Goal: Task Accomplishment & Management: Manage account settings

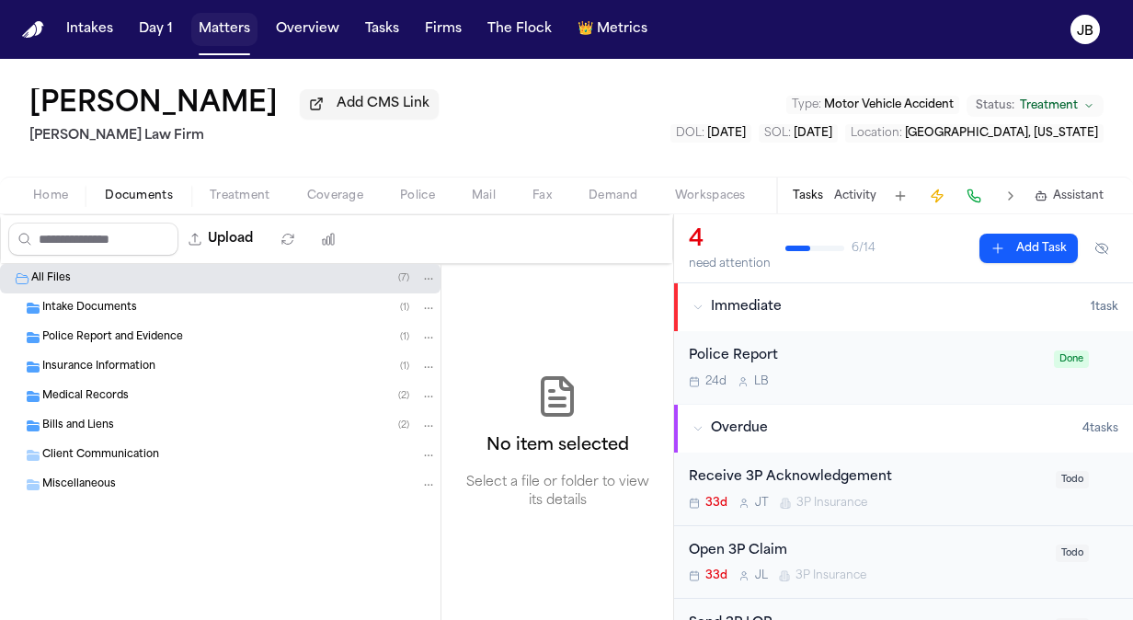
click at [221, 38] on button "Matters" at bounding box center [224, 29] width 66 height 33
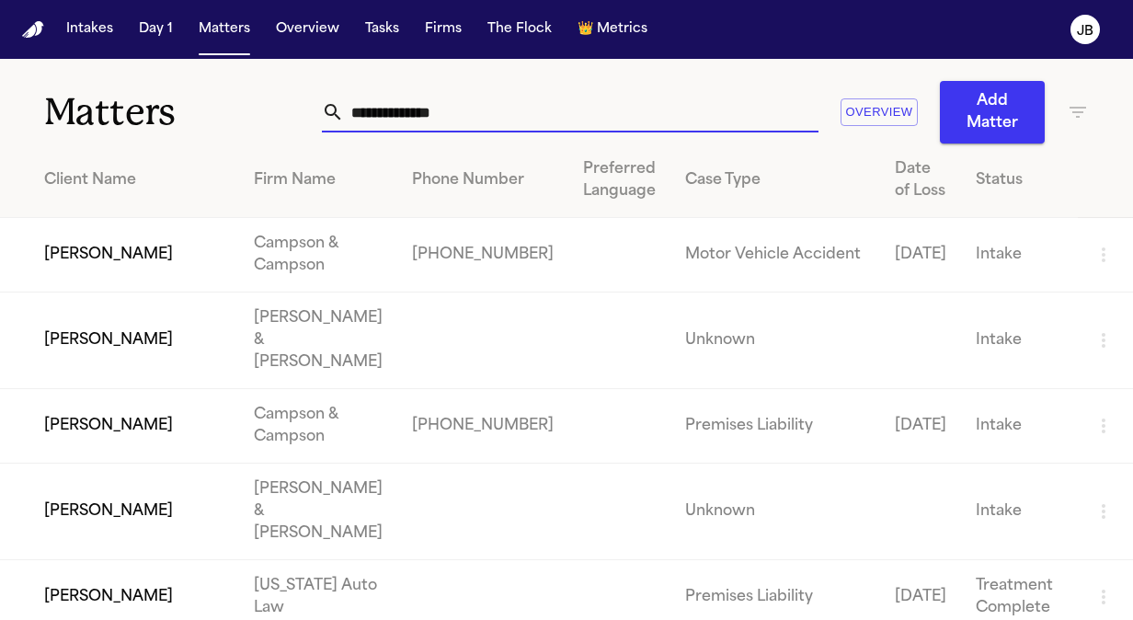
click at [474, 107] on input "text" at bounding box center [581, 112] width 474 height 40
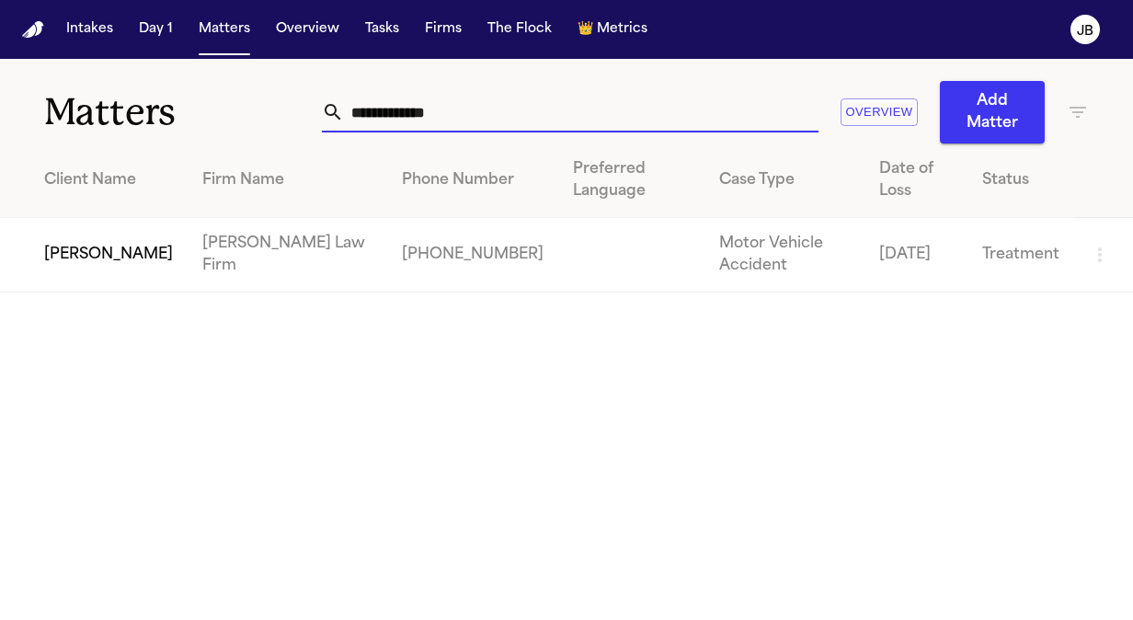
type input "**********"
click at [63, 296] on main "**********" at bounding box center [566, 339] width 1133 height 561
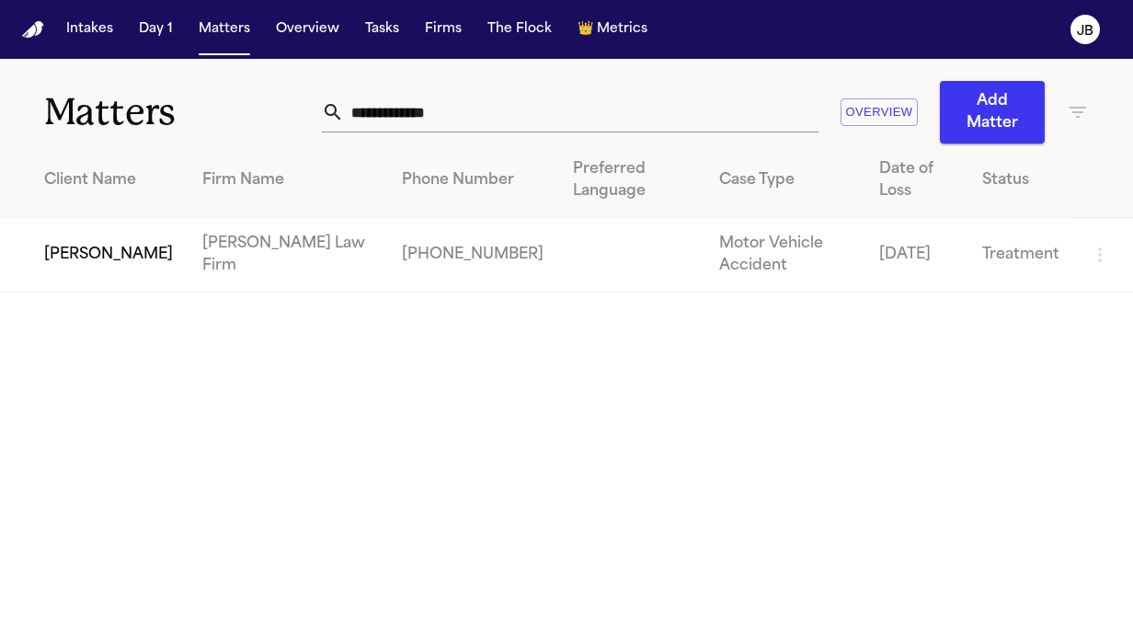
click at [74, 266] on td "[PERSON_NAME]" at bounding box center [94, 255] width 188 height 74
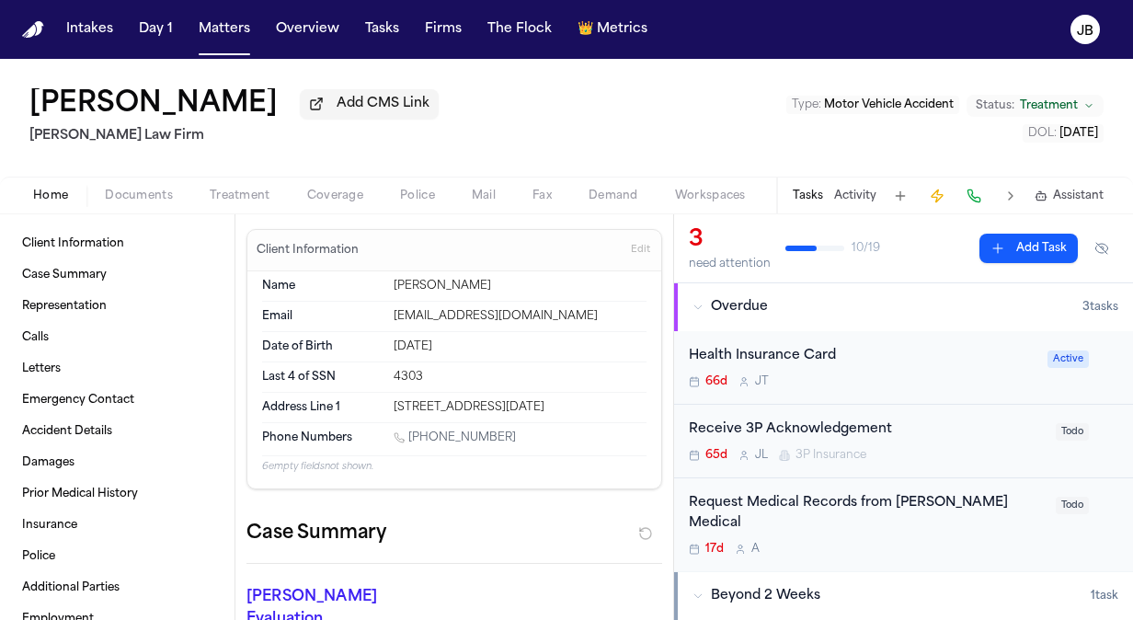
click at [858, 199] on button "Activity" at bounding box center [855, 195] width 42 height 15
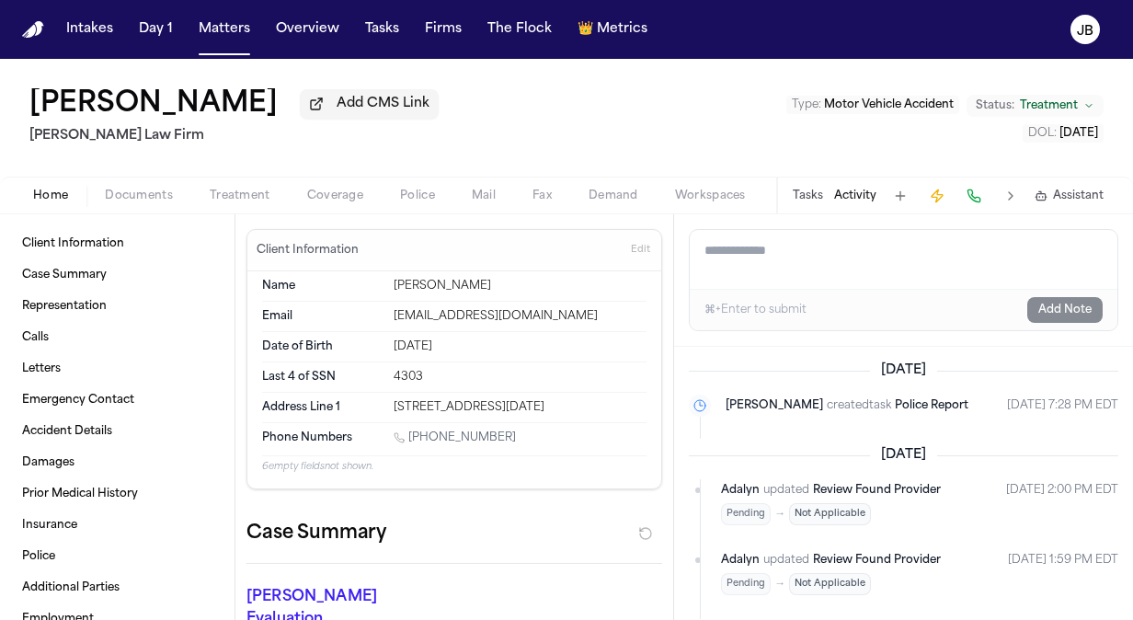
click at [796, 268] on textarea "Add a note to this matter" at bounding box center [904, 259] width 428 height 59
paste textarea "**********"
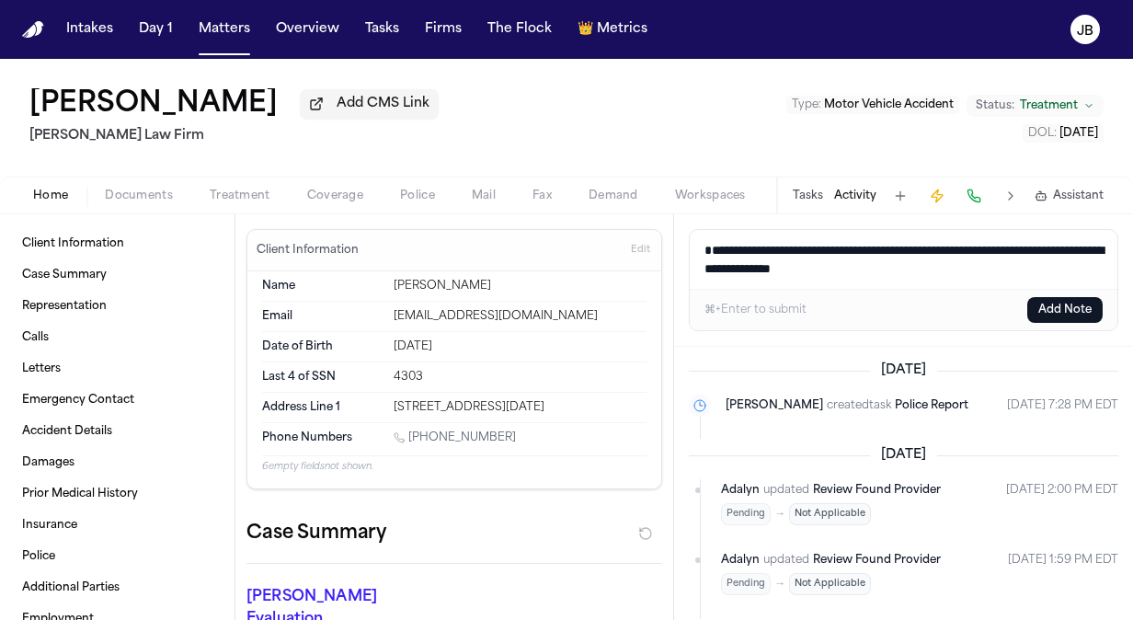
click at [708, 246] on textarea "**********" at bounding box center [904, 259] width 428 height 59
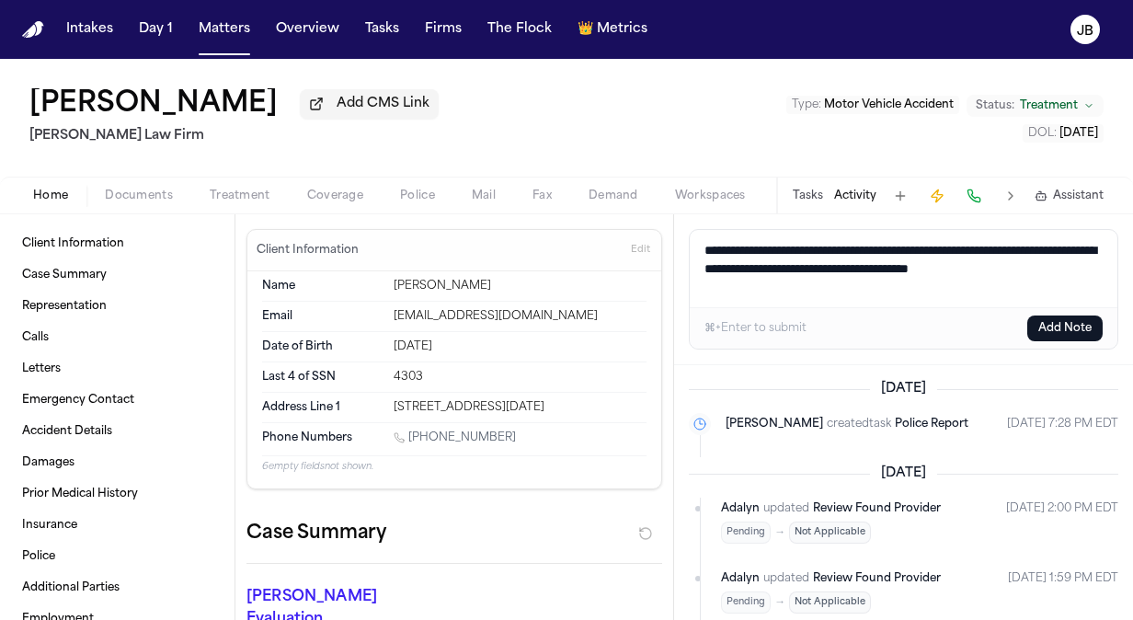
click at [745, 290] on textarea "**********" at bounding box center [904, 268] width 428 height 77
click at [1083, 244] on textarea "**********" at bounding box center [904, 268] width 428 height 77
click at [810, 285] on textarea "**********" at bounding box center [904, 268] width 428 height 77
type textarea "**********"
click at [1062, 330] on button "Add Note" at bounding box center [1064, 328] width 75 height 26
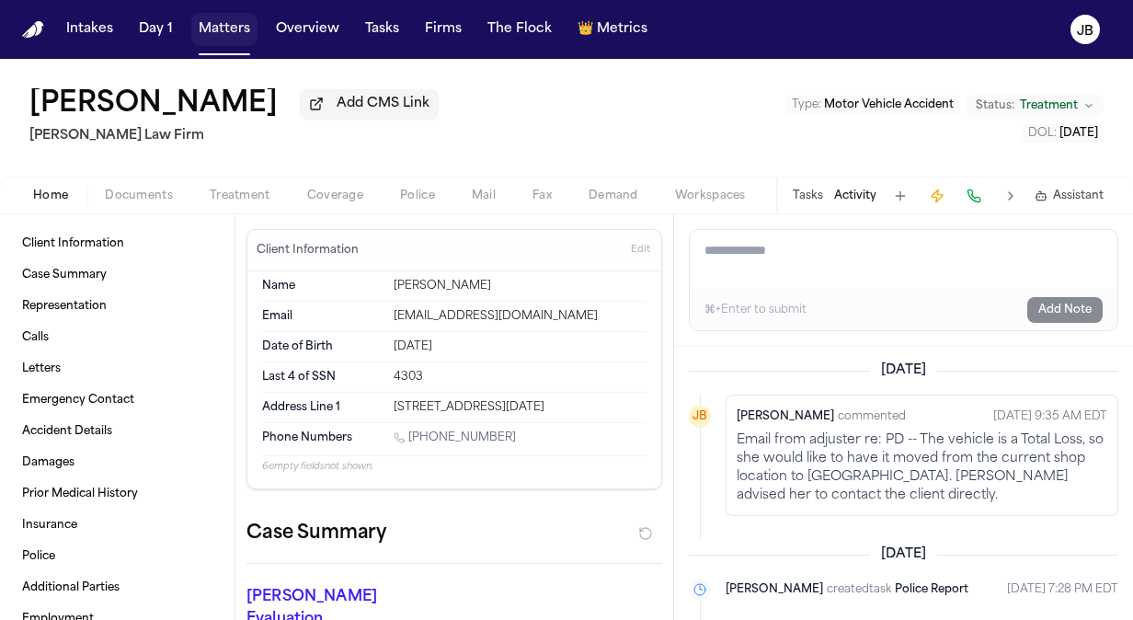
click at [232, 35] on button "Matters" at bounding box center [224, 29] width 66 height 33
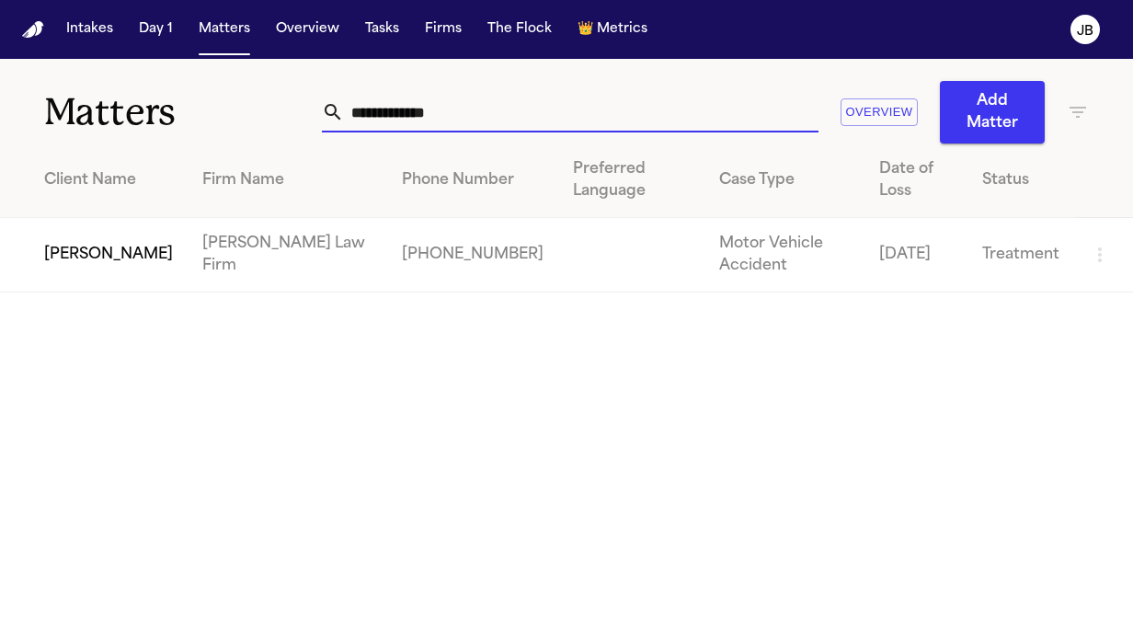
drag, startPoint x: 313, startPoint y: 126, endPoint x: 132, endPoint y: 134, distance: 180.4
click at [132, 134] on div "**********" at bounding box center [566, 101] width 1133 height 85
type input "*"
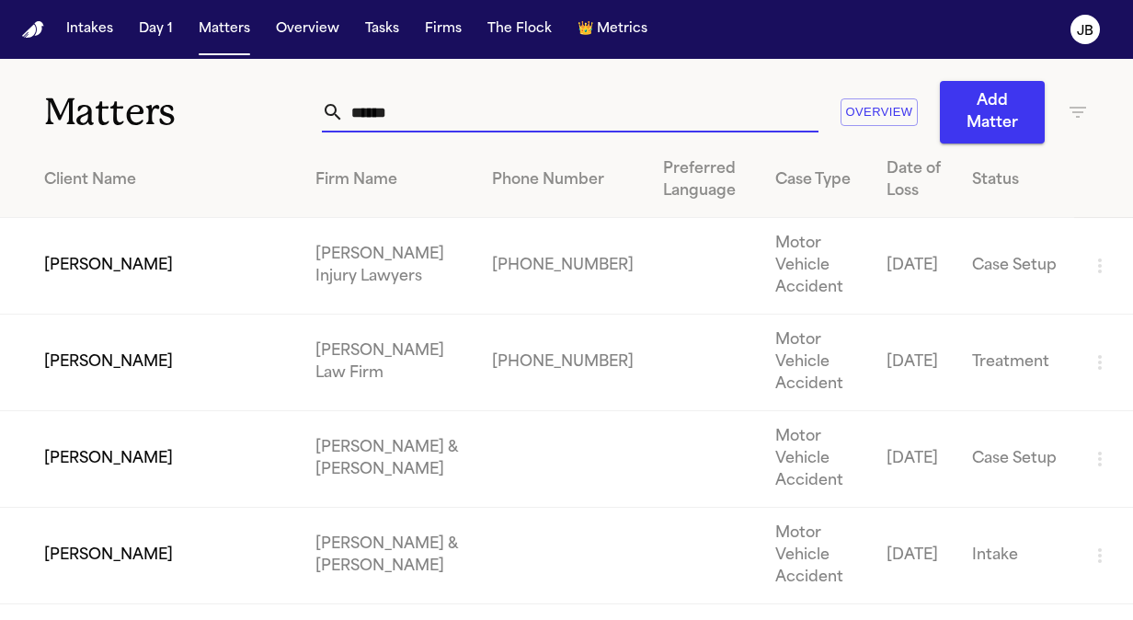
type input "******"
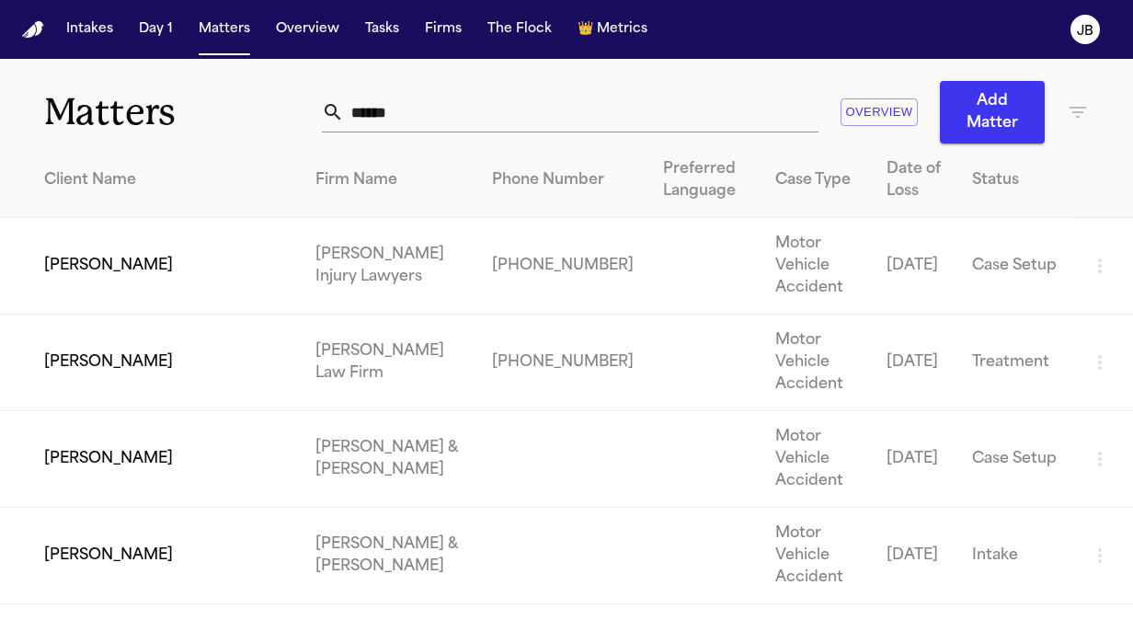
click at [108, 331] on td "[PERSON_NAME]" at bounding box center [150, 362] width 301 height 97
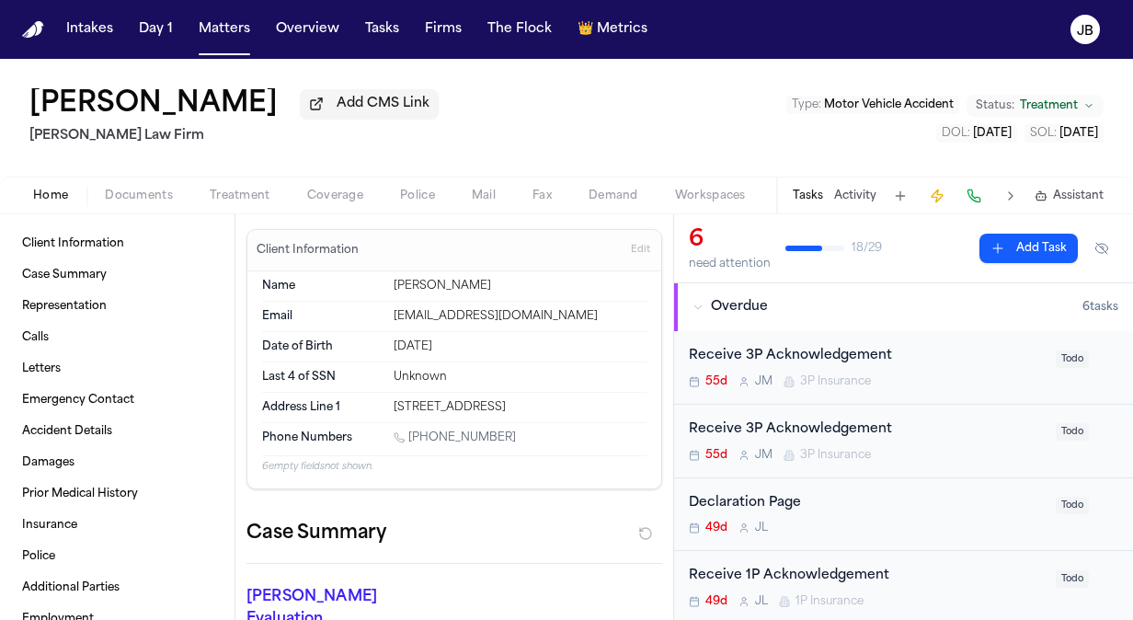
click at [149, 185] on button "Documents" at bounding box center [138, 196] width 105 height 22
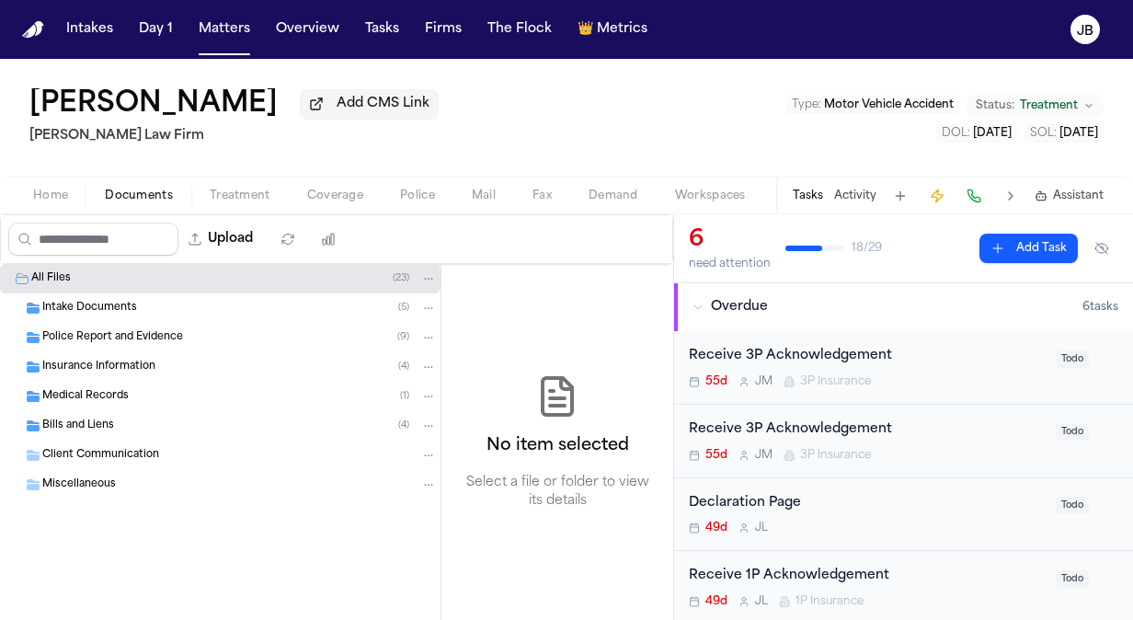
click at [113, 421] on div "Bills and Liens ( 4 )" at bounding box center [239, 425] width 394 height 17
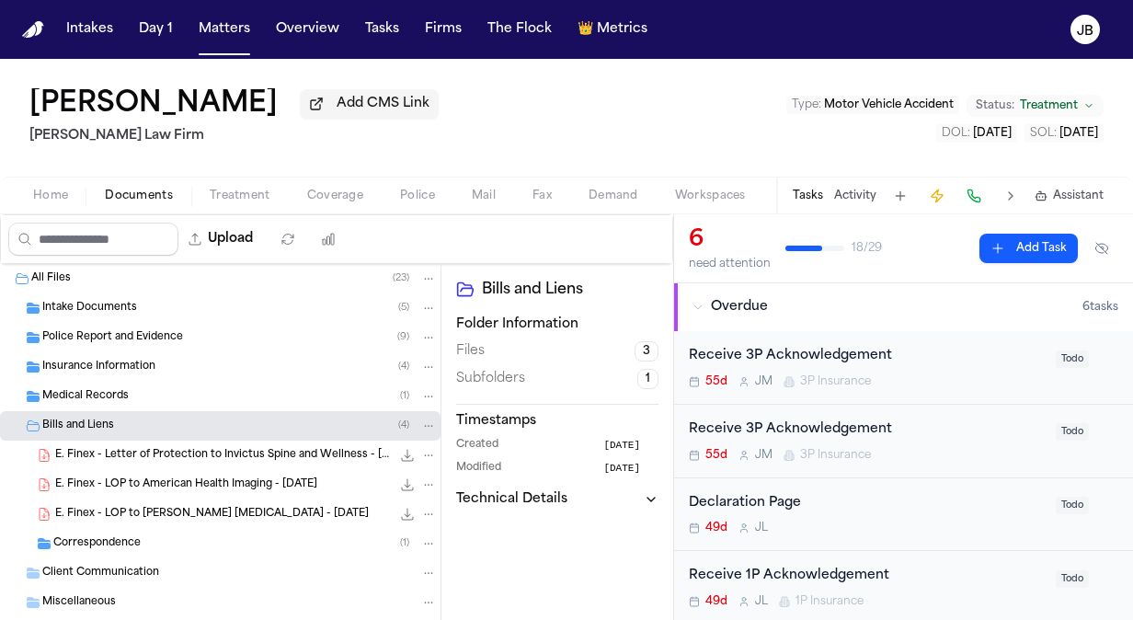
click at [210, 459] on span "E. Finex - Letter of Protection to Invictus Spine and Wellness - [DATE]" at bounding box center [223, 456] width 336 height 16
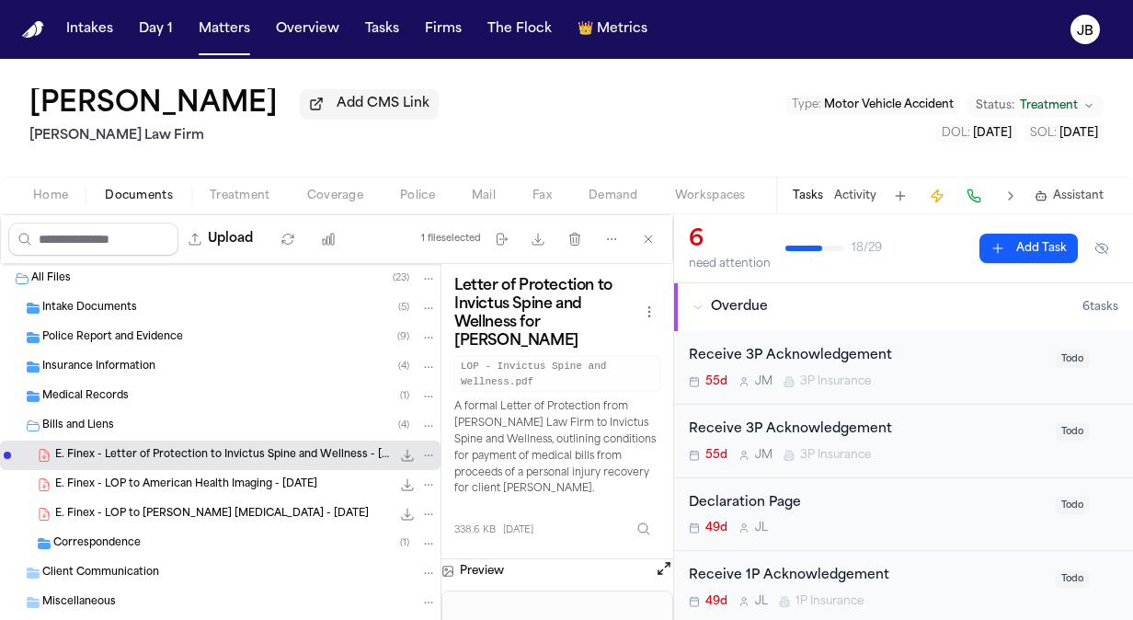
click at [225, 452] on span "E. Finex - Letter of Protection to Invictus Spine and Wellness - [DATE]" at bounding box center [223, 456] width 336 height 16
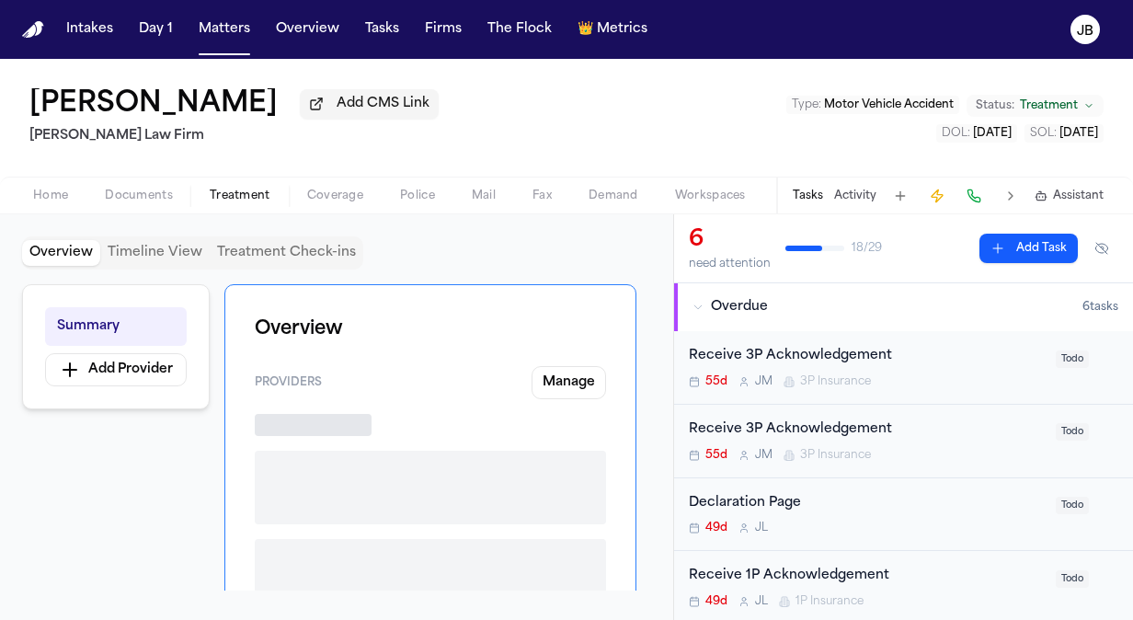
click at [231, 194] on span "Treatment" at bounding box center [240, 195] width 61 height 15
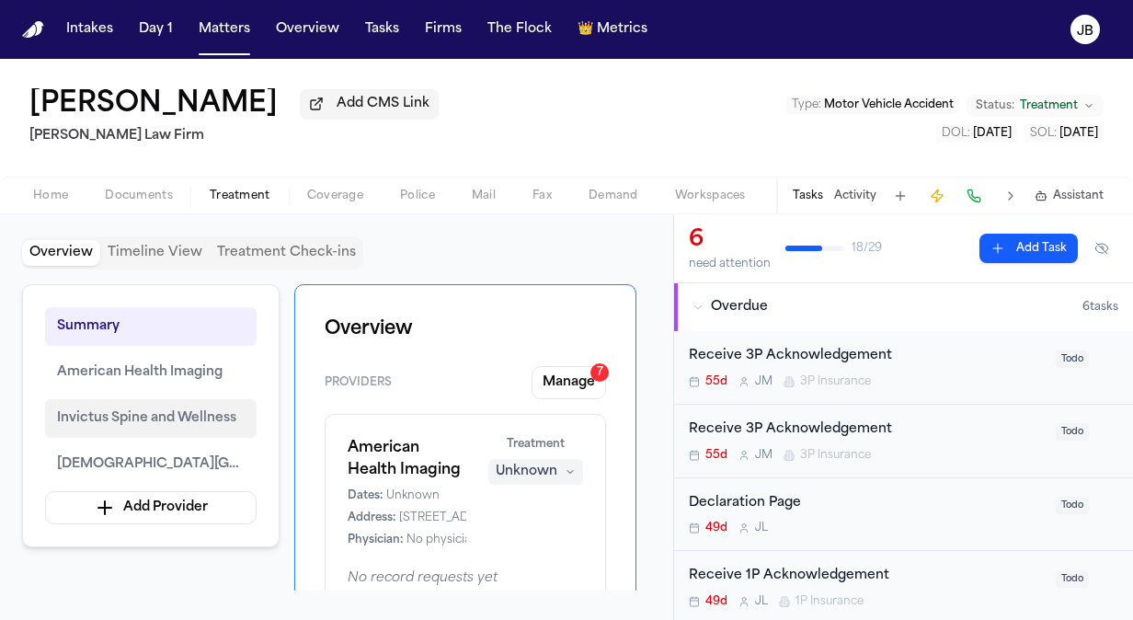
click at [164, 423] on span "Invictus Spine and Wellness" at bounding box center [146, 418] width 179 height 22
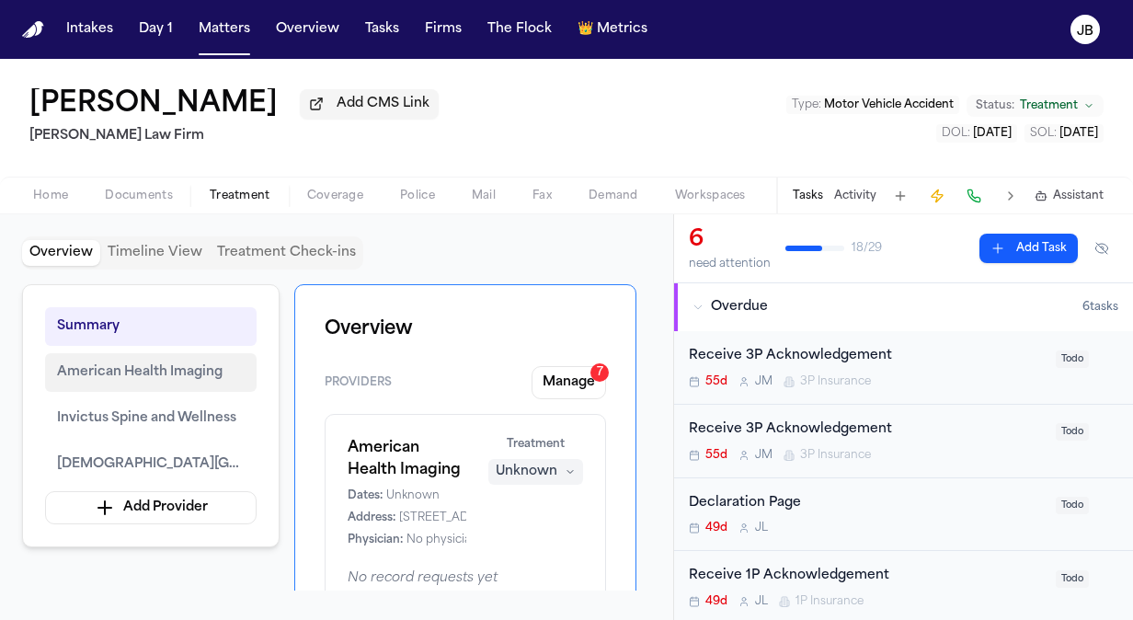
click at [169, 373] on span "American Health Imaging" at bounding box center [139, 372] width 165 height 22
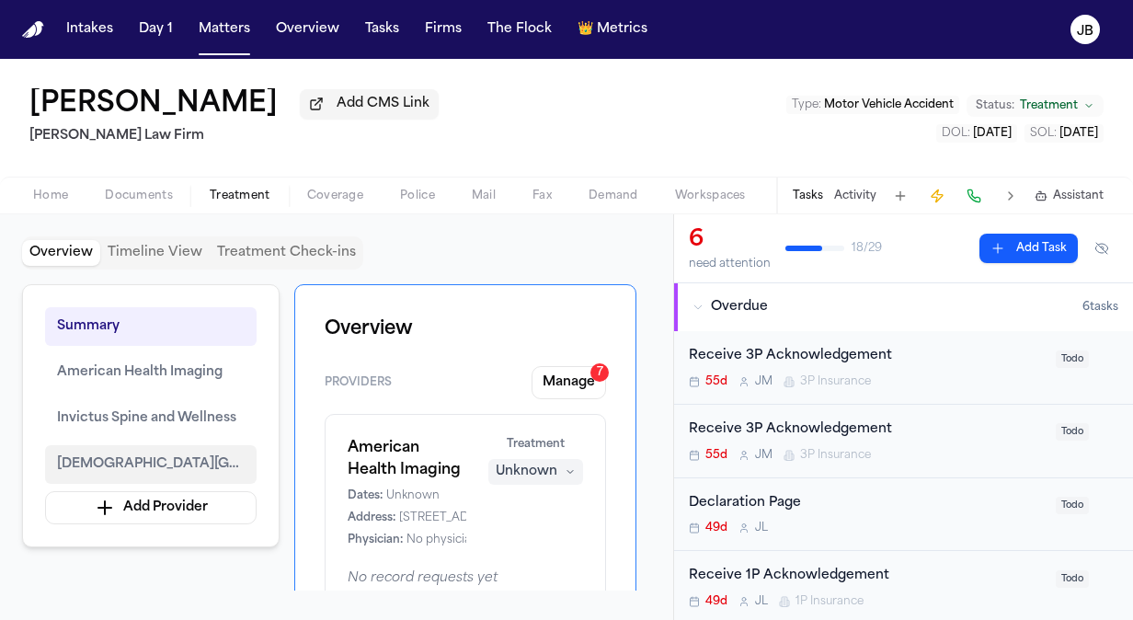
click at [163, 457] on span "[DEMOGRAPHIC_DATA][GEOGRAPHIC_DATA] – [GEOGRAPHIC_DATA]" at bounding box center [151, 464] width 188 height 22
click at [112, 23] on button "Intakes" at bounding box center [90, 29] width 62 height 33
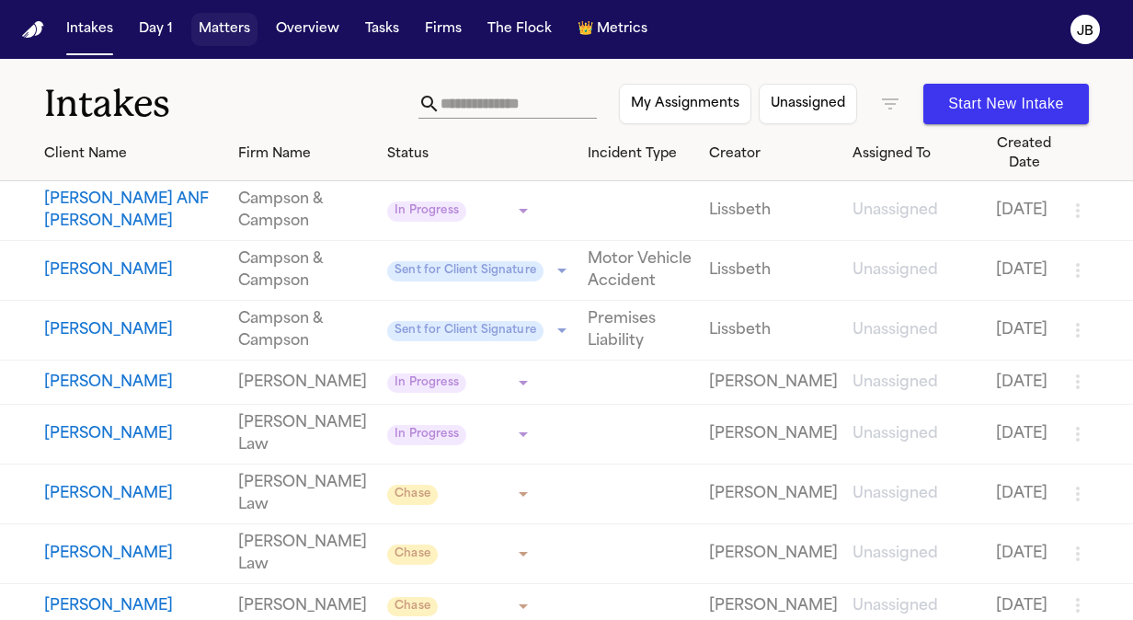
click at [243, 24] on button "Matters" at bounding box center [224, 29] width 66 height 33
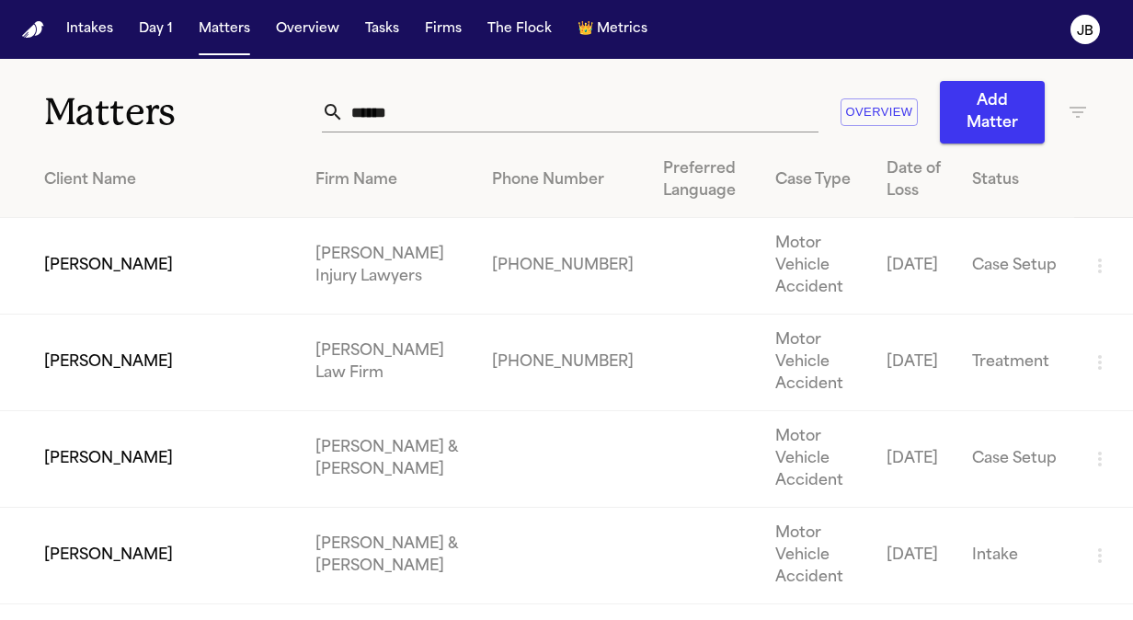
click at [116, 323] on td "[PERSON_NAME]" at bounding box center [150, 362] width 301 height 97
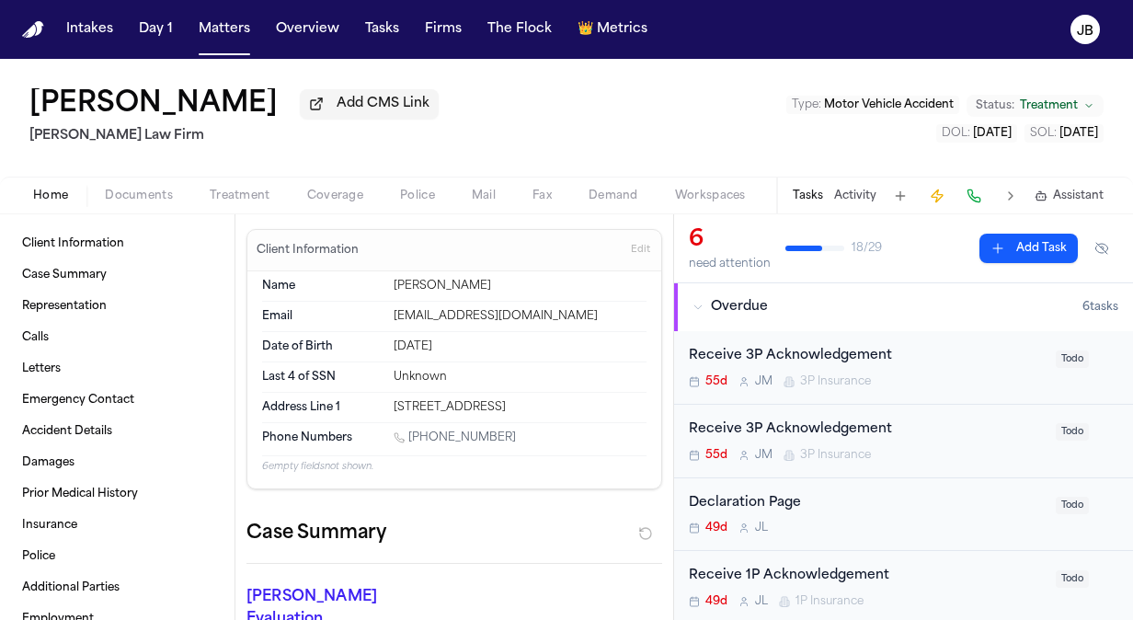
click at [156, 189] on span "Documents" at bounding box center [139, 195] width 68 height 15
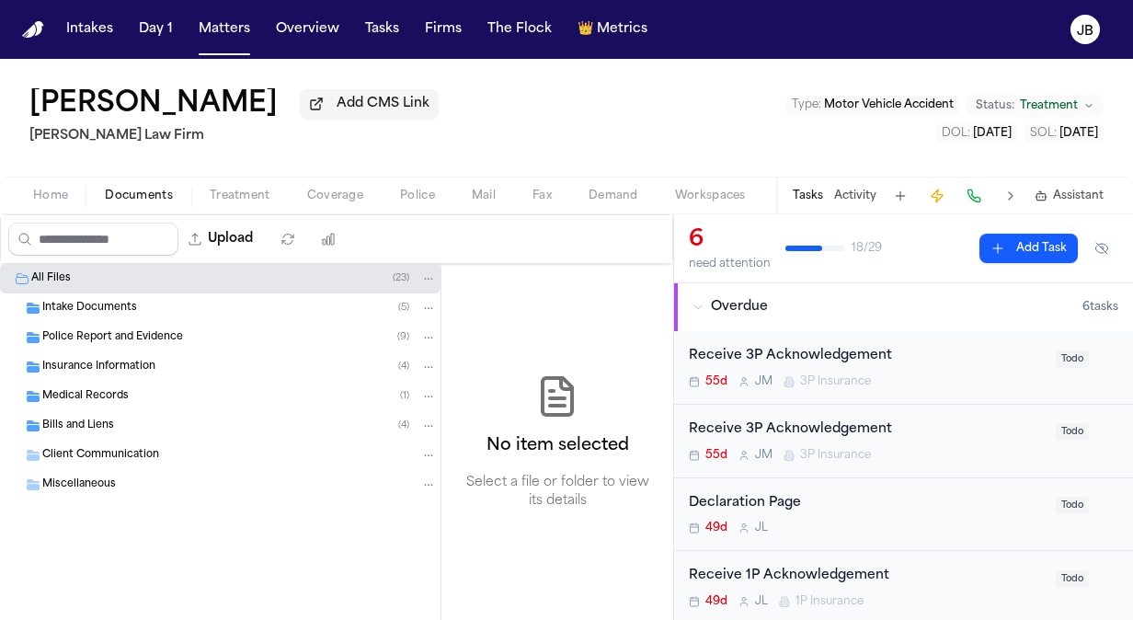
click at [101, 423] on span "Bills and Liens" at bounding box center [78, 426] width 72 height 16
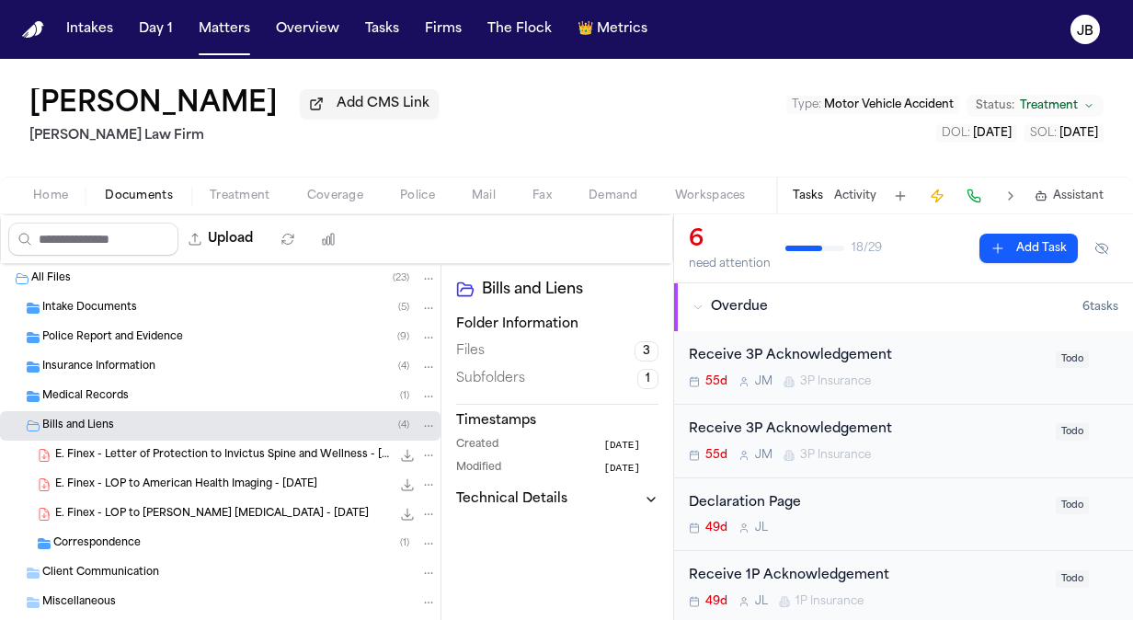
click at [160, 513] on span "E. Finex - LOP to [PERSON_NAME] [MEDICAL_DATA] - [DATE]" at bounding box center [212, 515] width 314 height 16
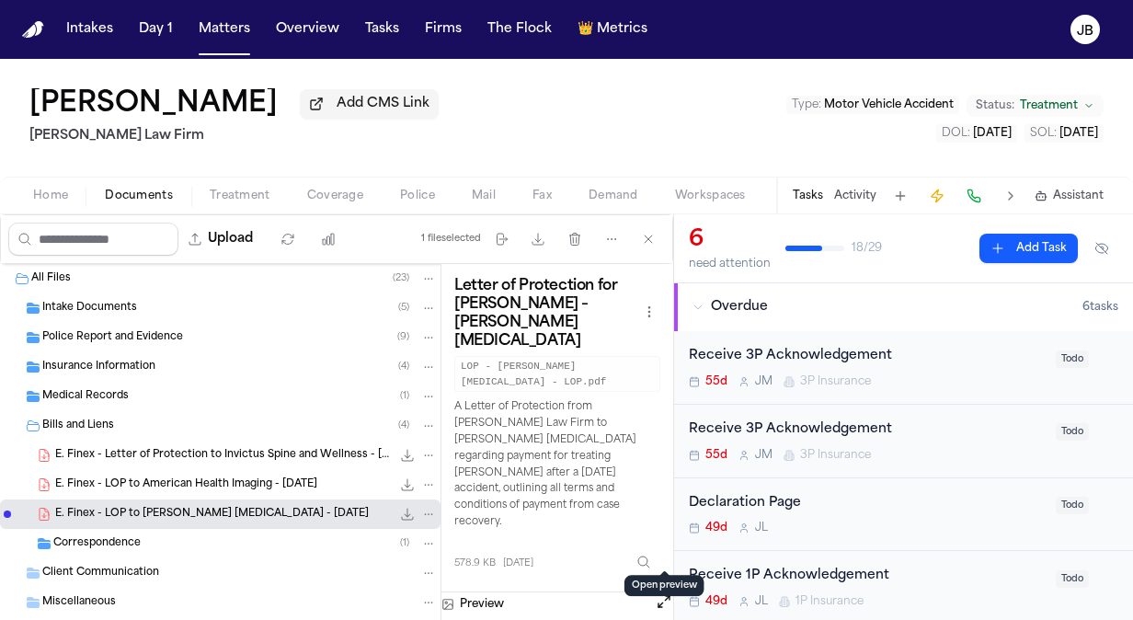
click at [656, 592] on button "Open preview" at bounding box center [664, 601] width 18 height 18
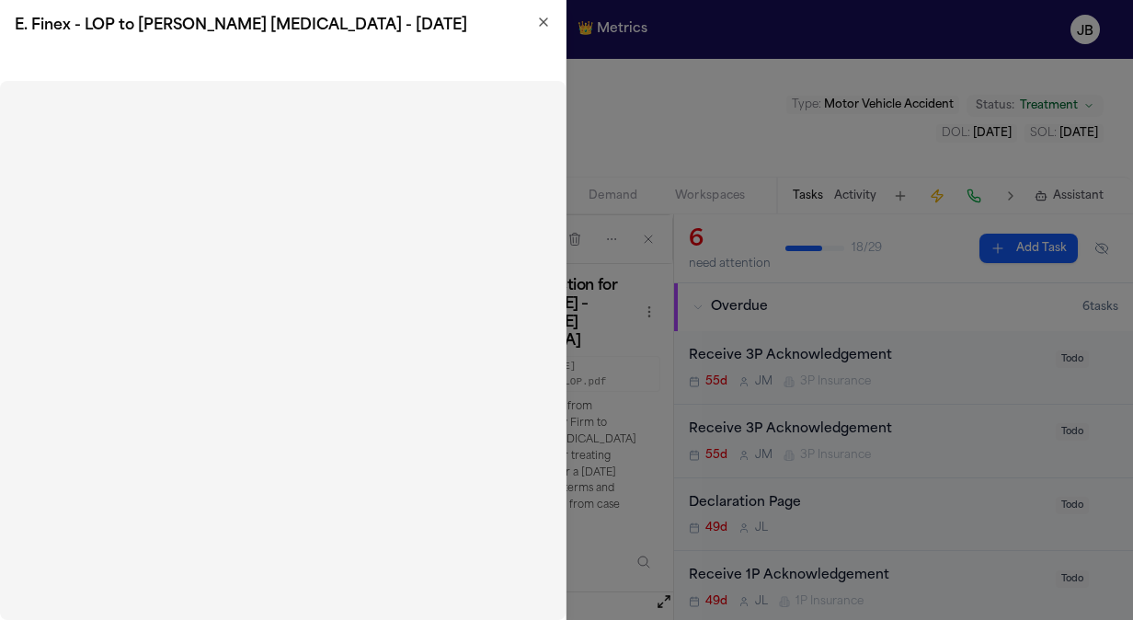
click at [542, 29] on icon "button" at bounding box center [543, 22] width 15 height 15
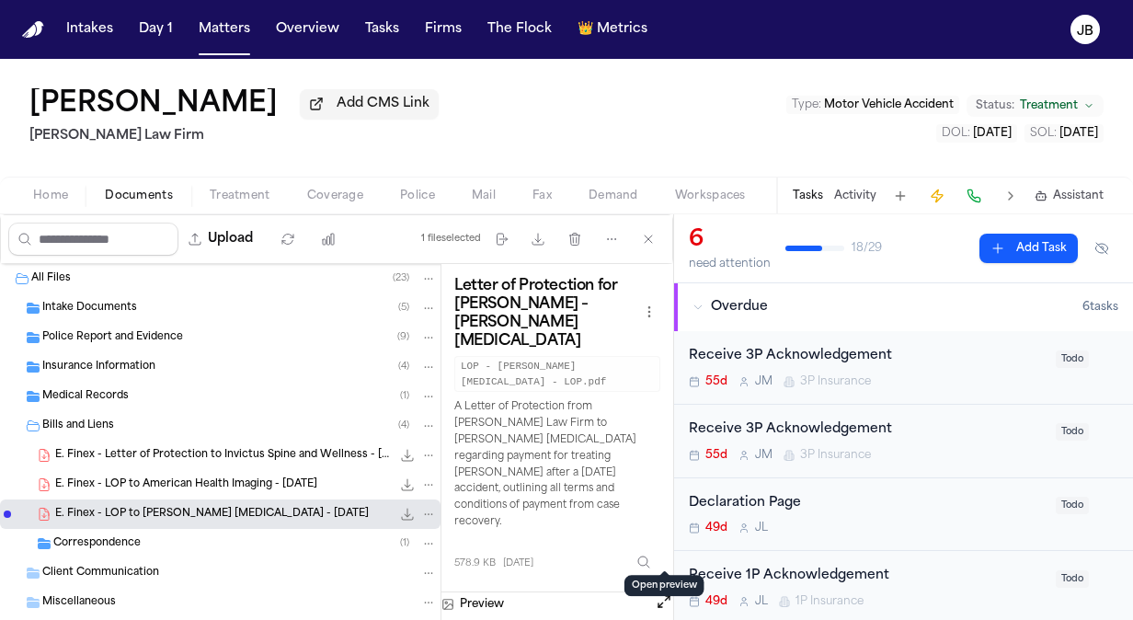
click at [848, 186] on div "Tasks Activity Assistant" at bounding box center [947, 195] width 342 height 36
click at [855, 193] on button "Activity" at bounding box center [855, 195] width 42 height 15
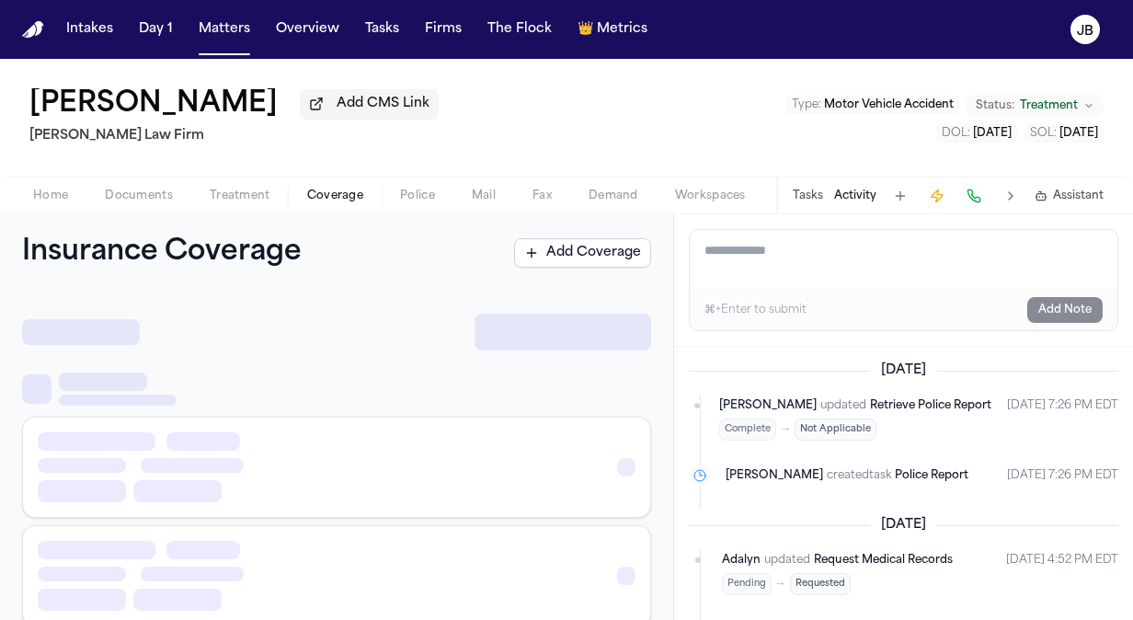
click at [338, 195] on span "Coverage" at bounding box center [335, 195] width 56 height 15
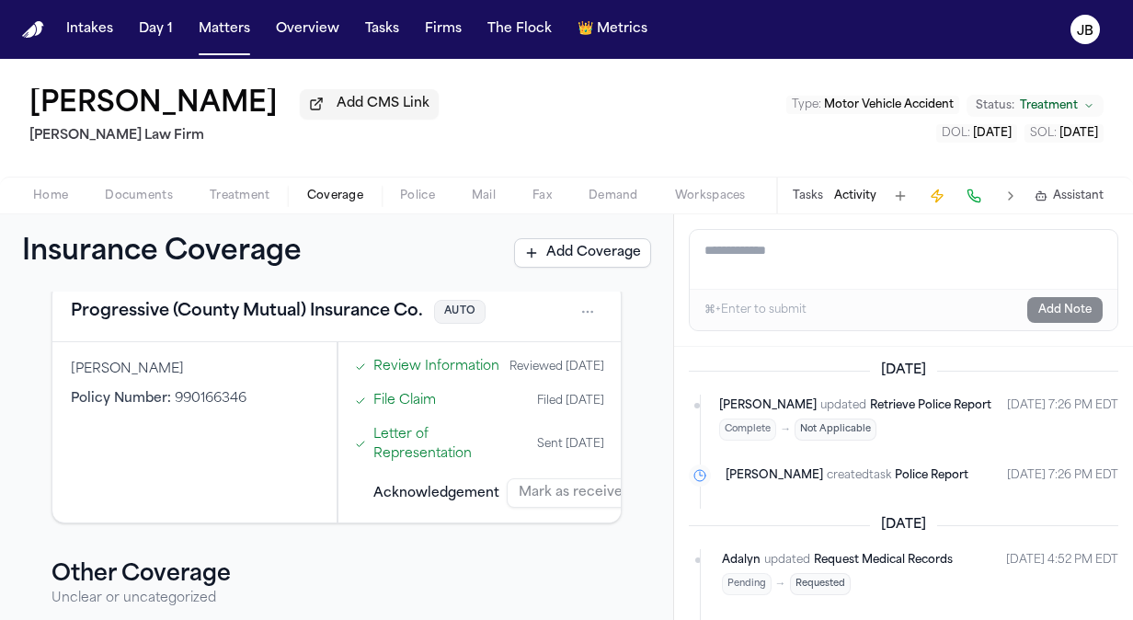
scroll to position [861, 0]
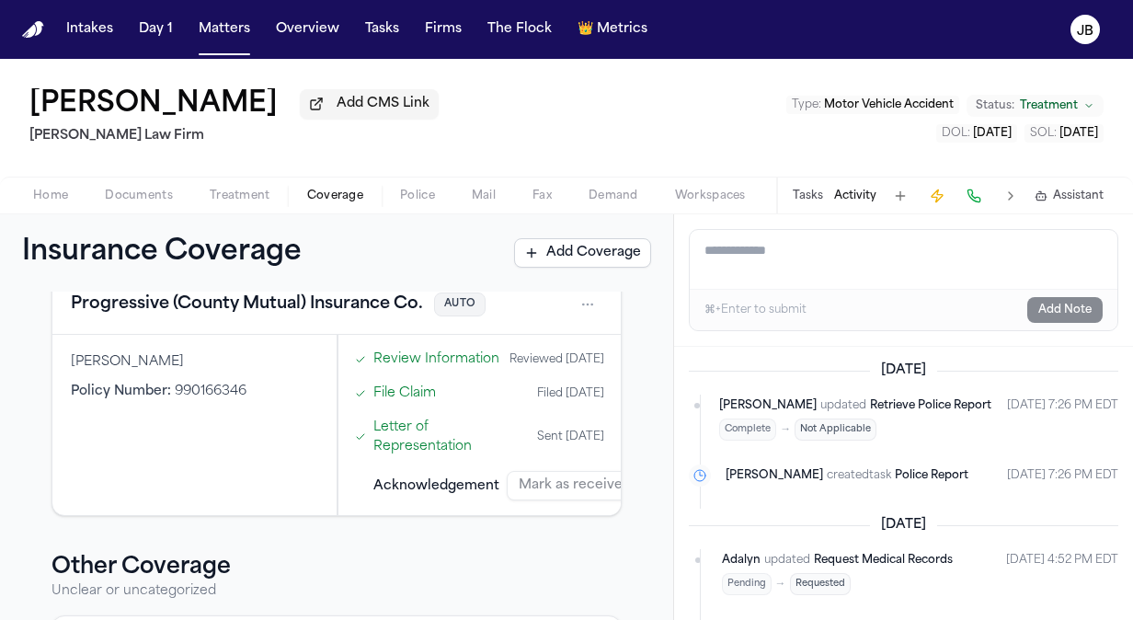
click at [325, 317] on button "Progressive (County Mutual) Insurance Co." at bounding box center [247, 304] width 352 height 26
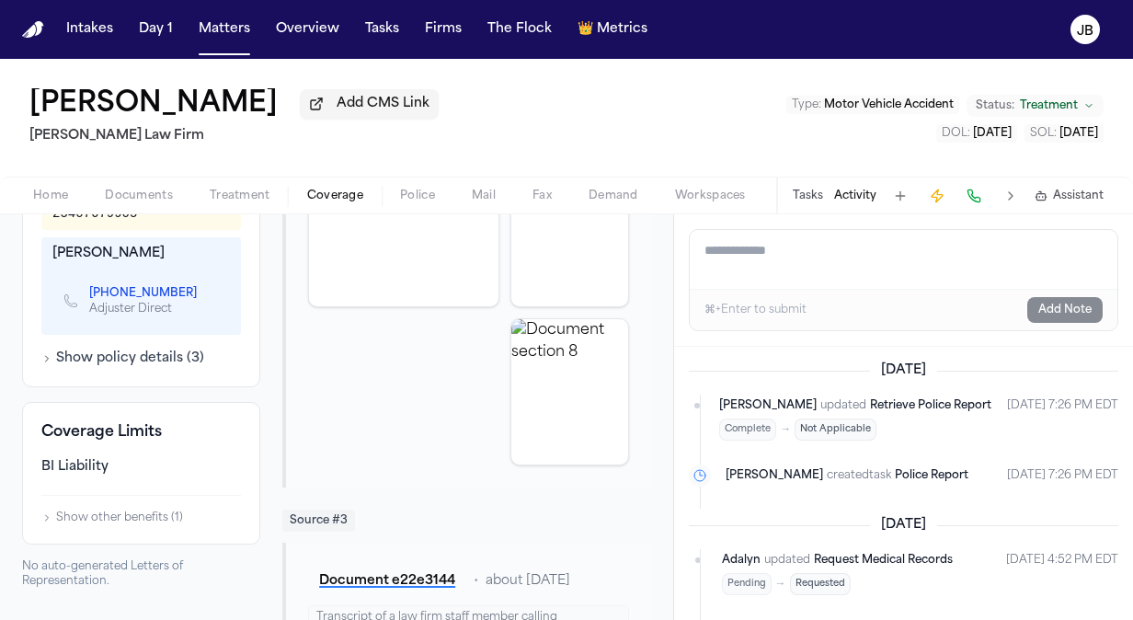
scroll to position [807, 0]
drag, startPoint x: 83, startPoint y: 289, endPoint x: 188, endPoint y: 298, distance: 105.2
click at [188, 298] on div "[PHONE_NUMBER] Adjuster Direct" at bounding box center [137, 302] width 148 height 31
copy span "[PHONE_NUMBER]"
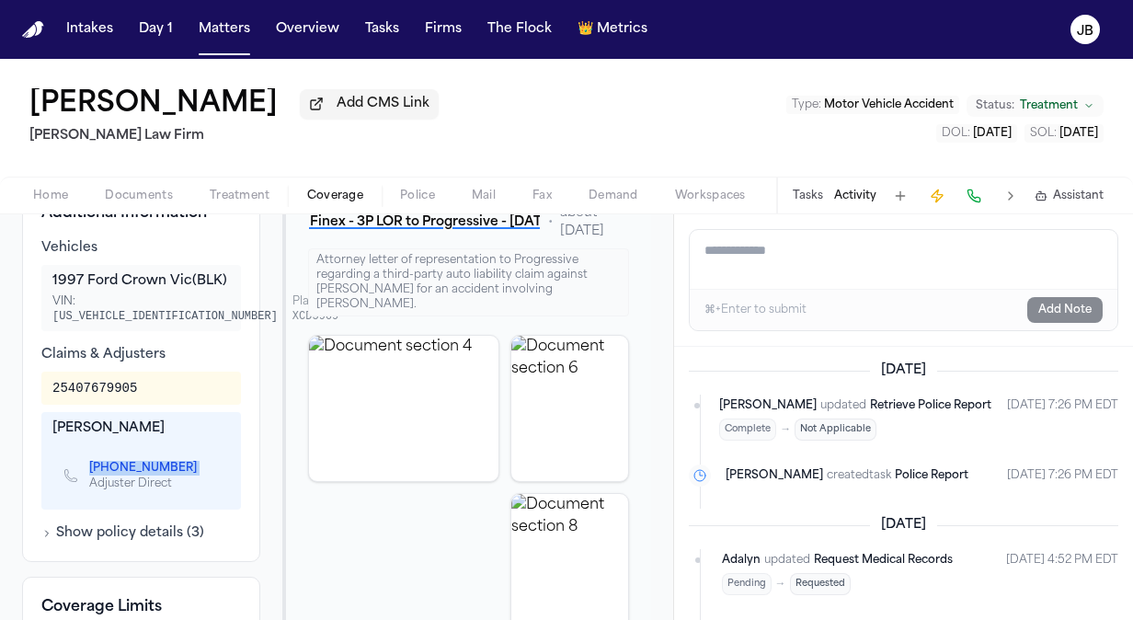
scroll to position [645, 0]
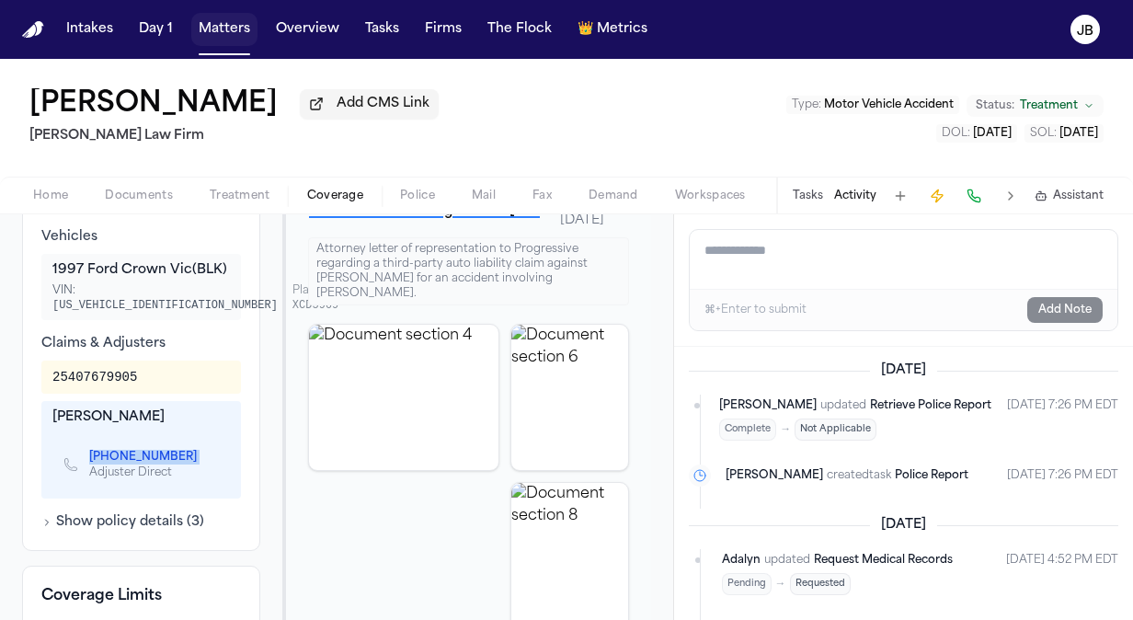
click at [216, 22] on button "Matters" at bounding box center [224, 29] width 66 height 33
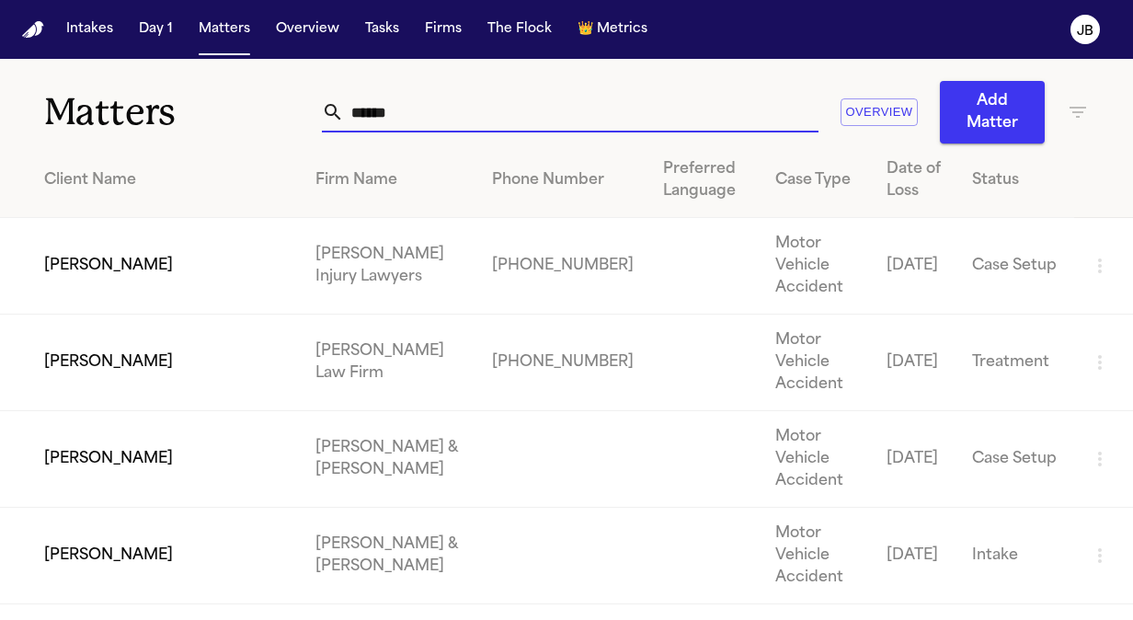
drag, startPoint x: 453, startPoint y: 95, endPoint x: 185, endPoint y: 97, distance: 268.5
click at [185, 97] on div "Matters ****** Overview Add Matter" at bounding box center [566, 101] width 1133 height 85
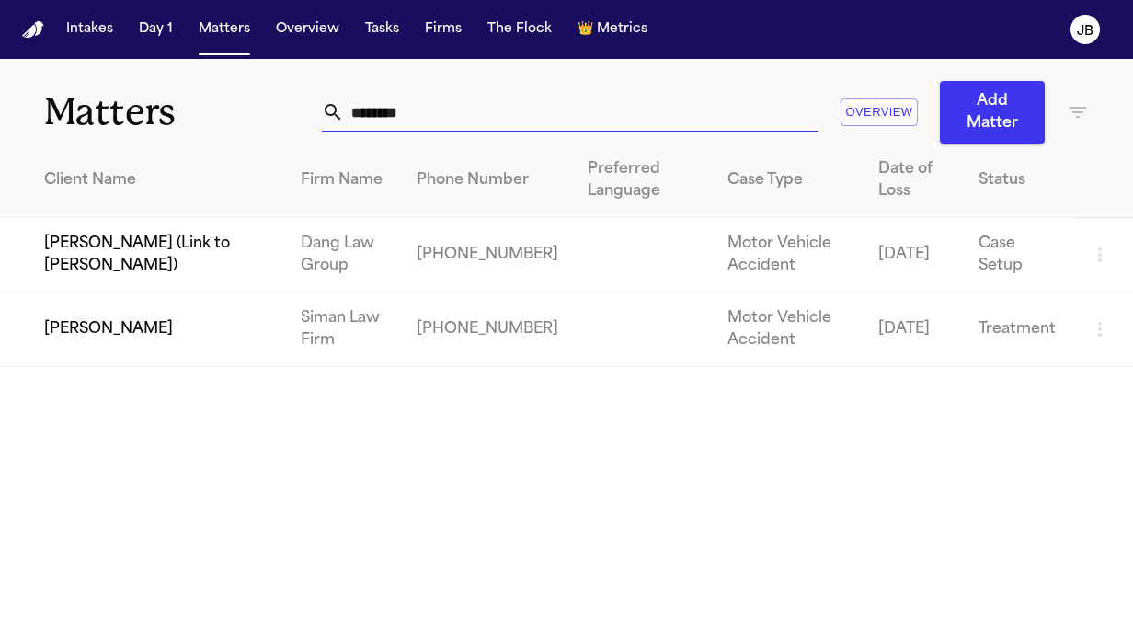
type input "********"
click at [184, 333] on td "[PERSON_NAME]" at bounding box center [143, 329] width 286 height 74
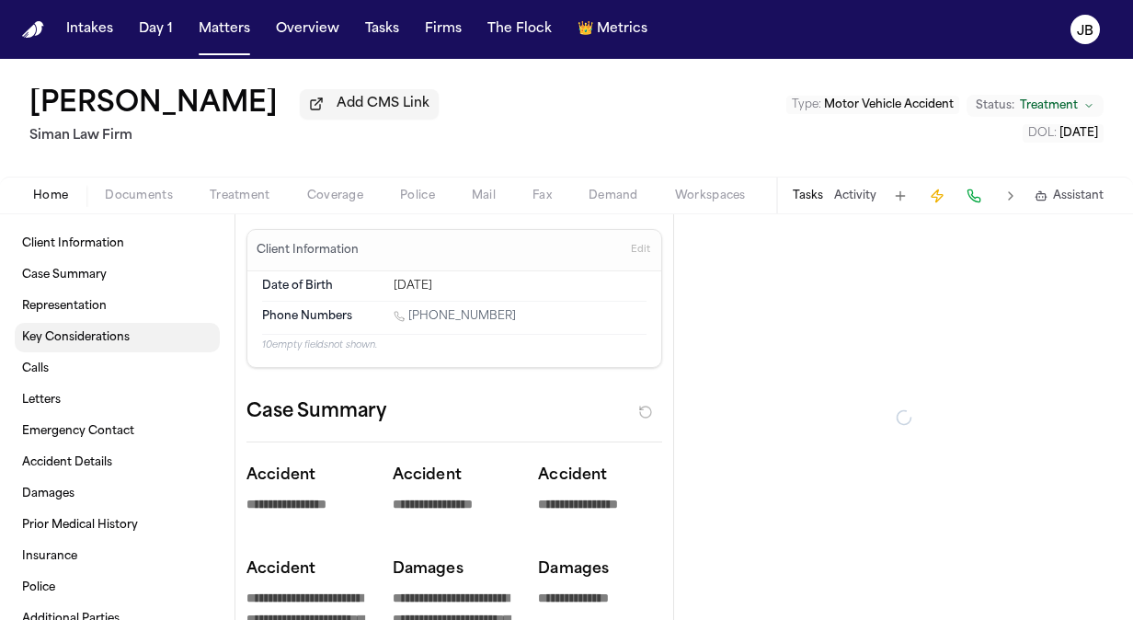
type textarea "*"
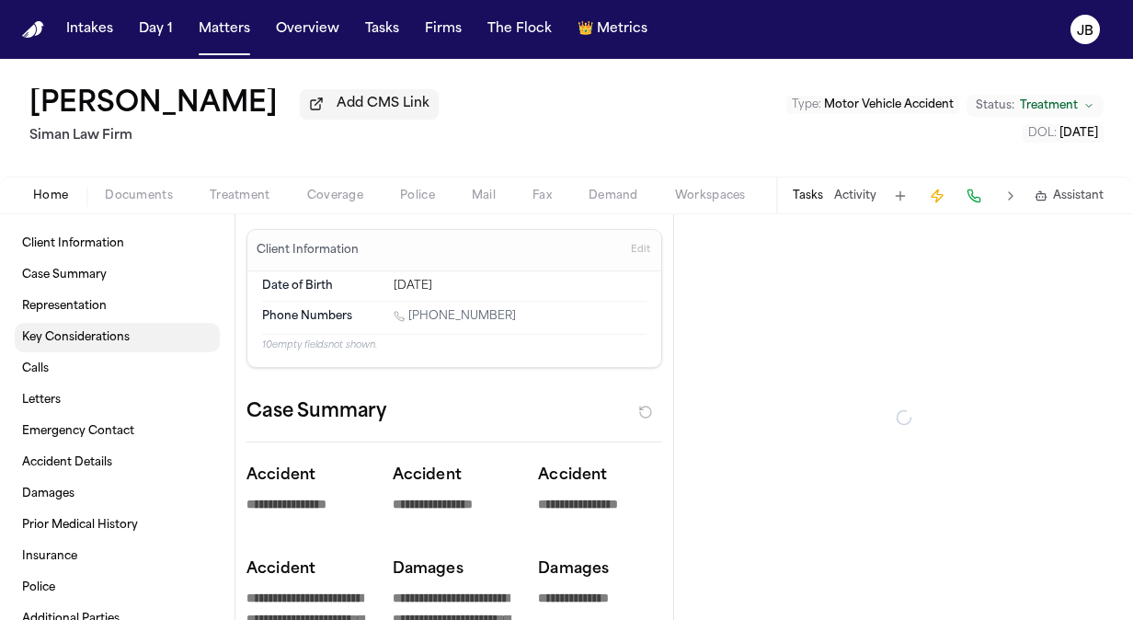
type textarea "*"
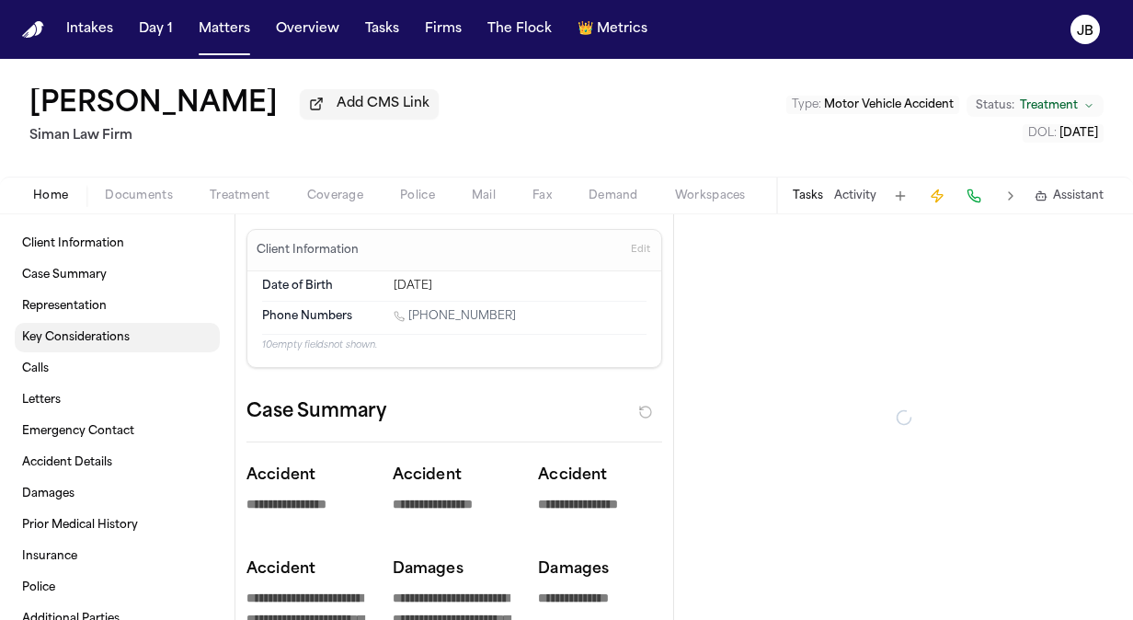
type textarea "*"
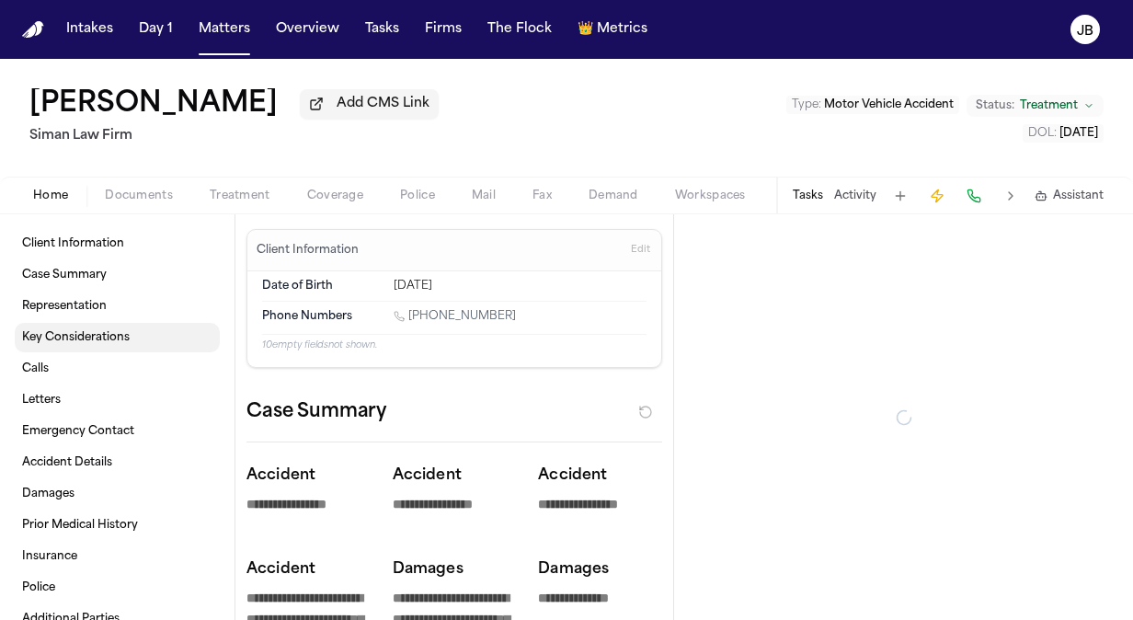
type textarea "*"
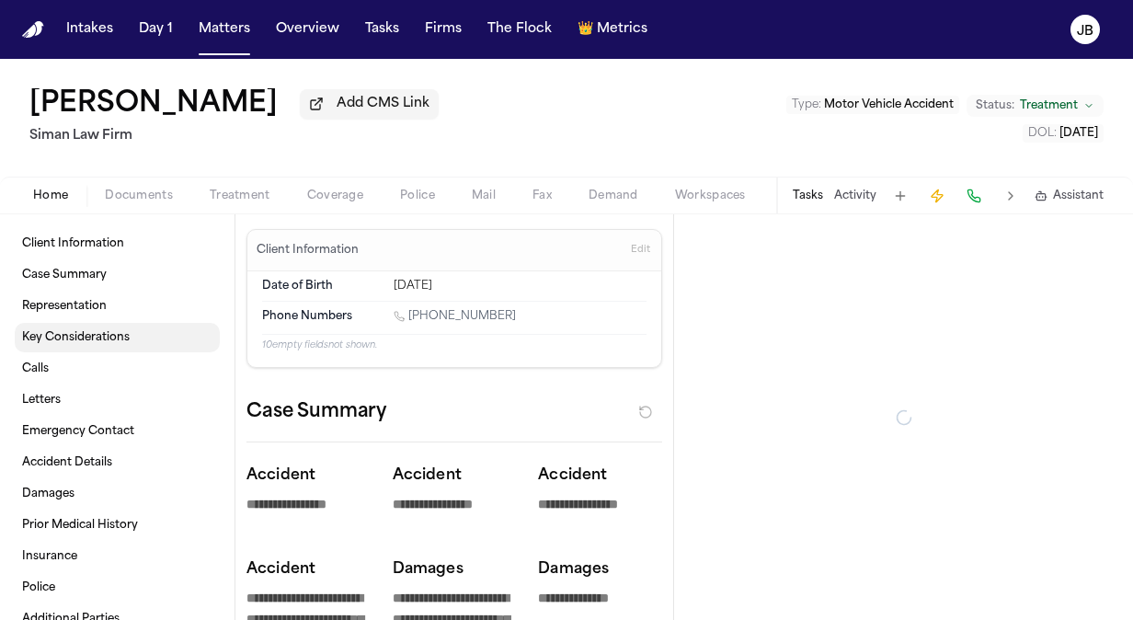
type textarea "*"
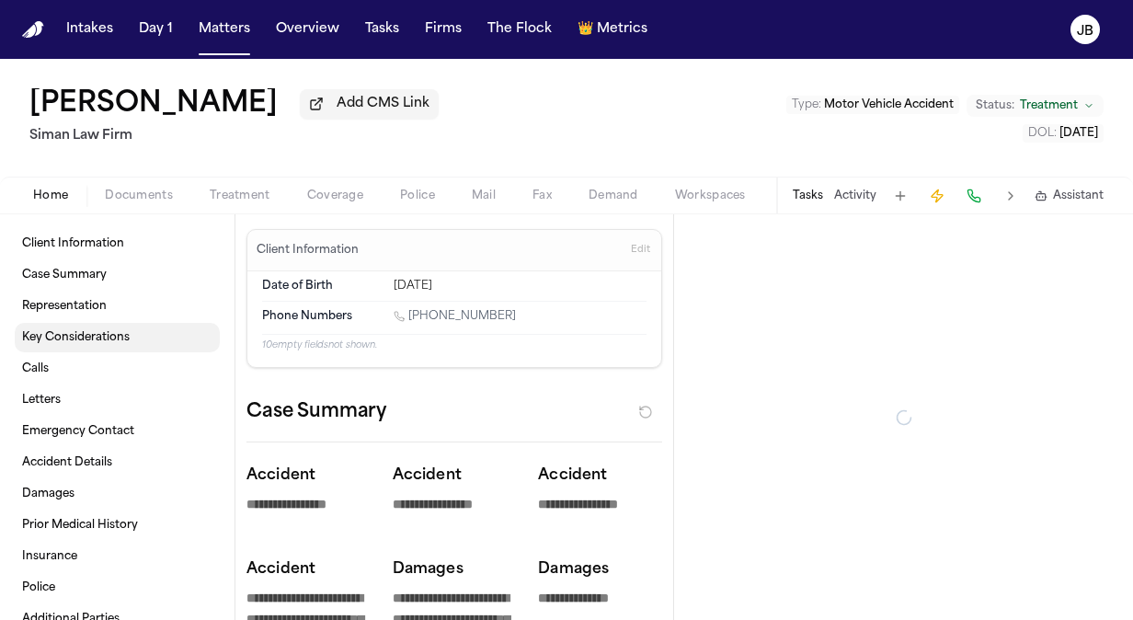
type textarea "*"
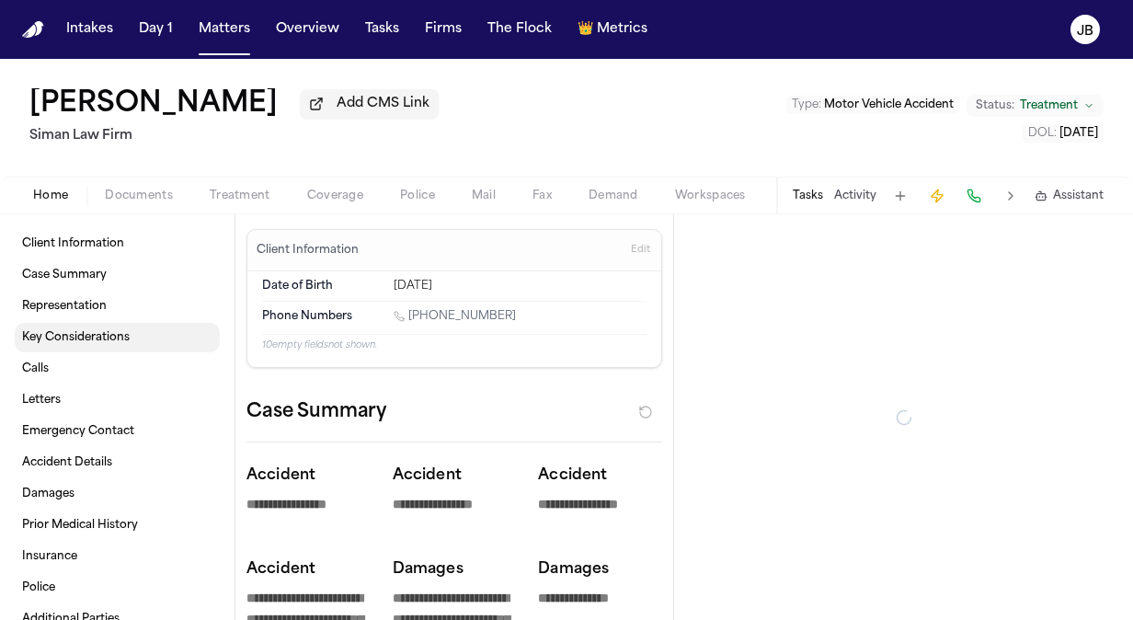
type textarea "*"
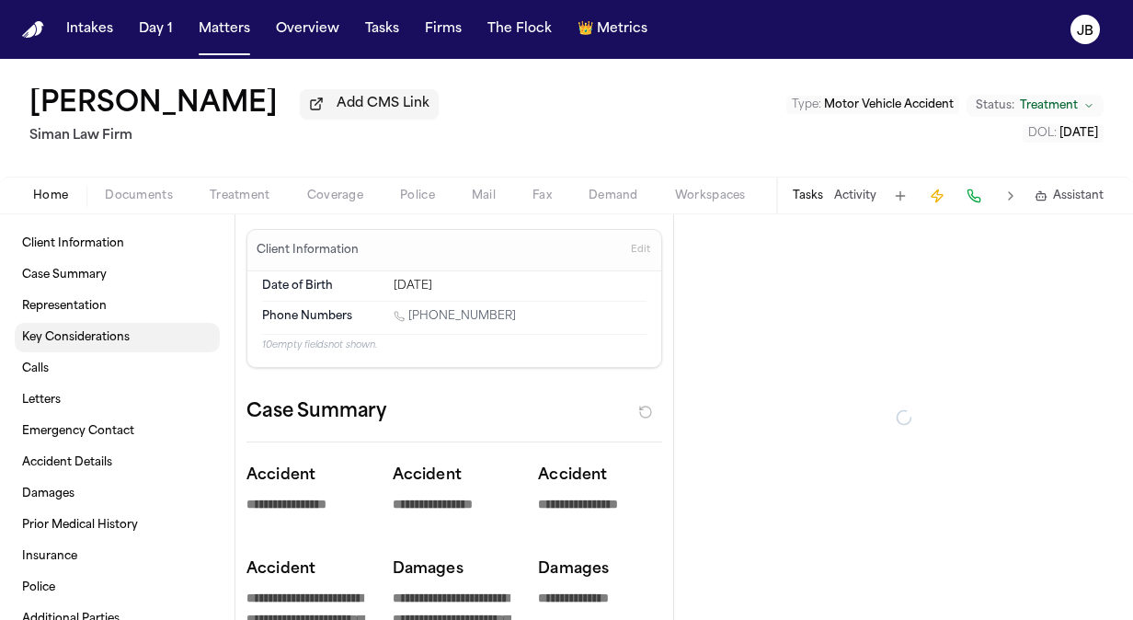
type textarea "*"
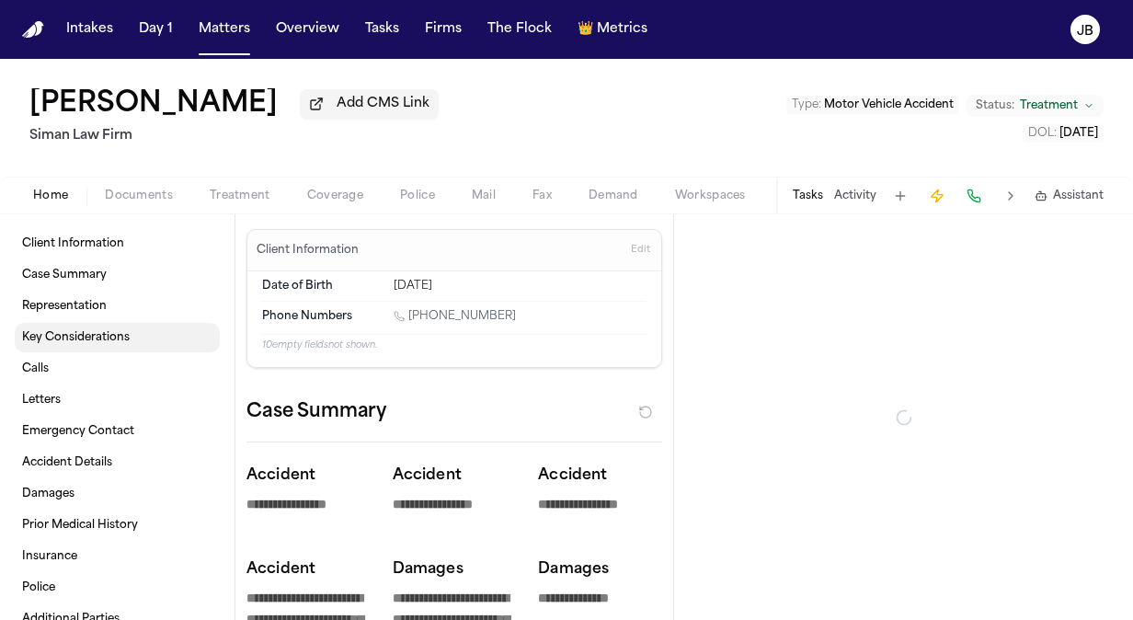
type textarea "*"
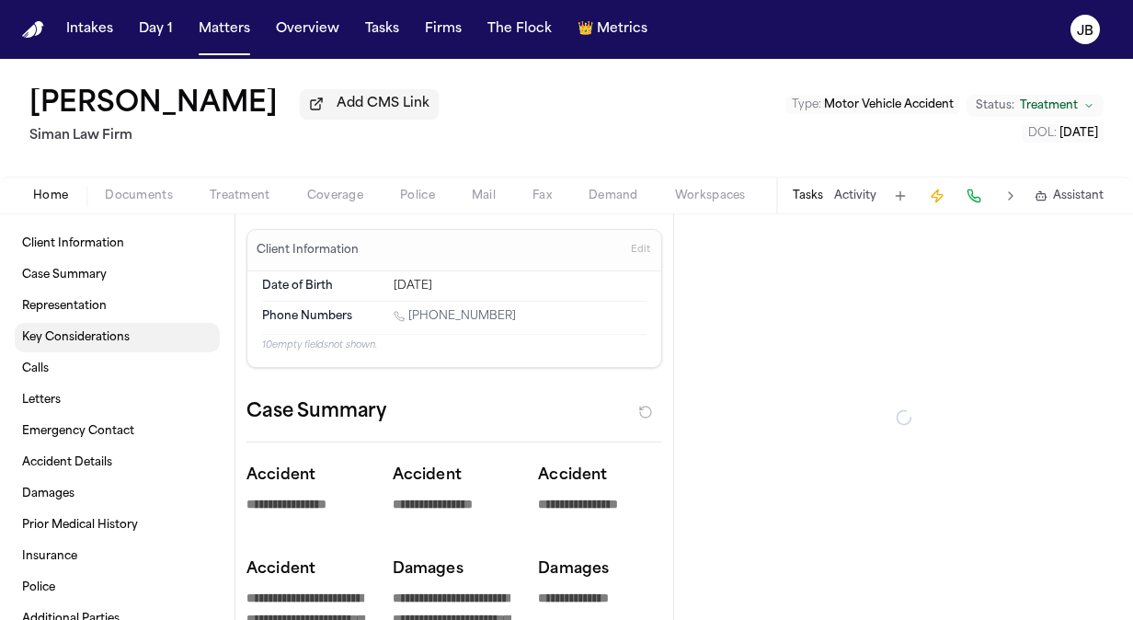
type textarea "*"
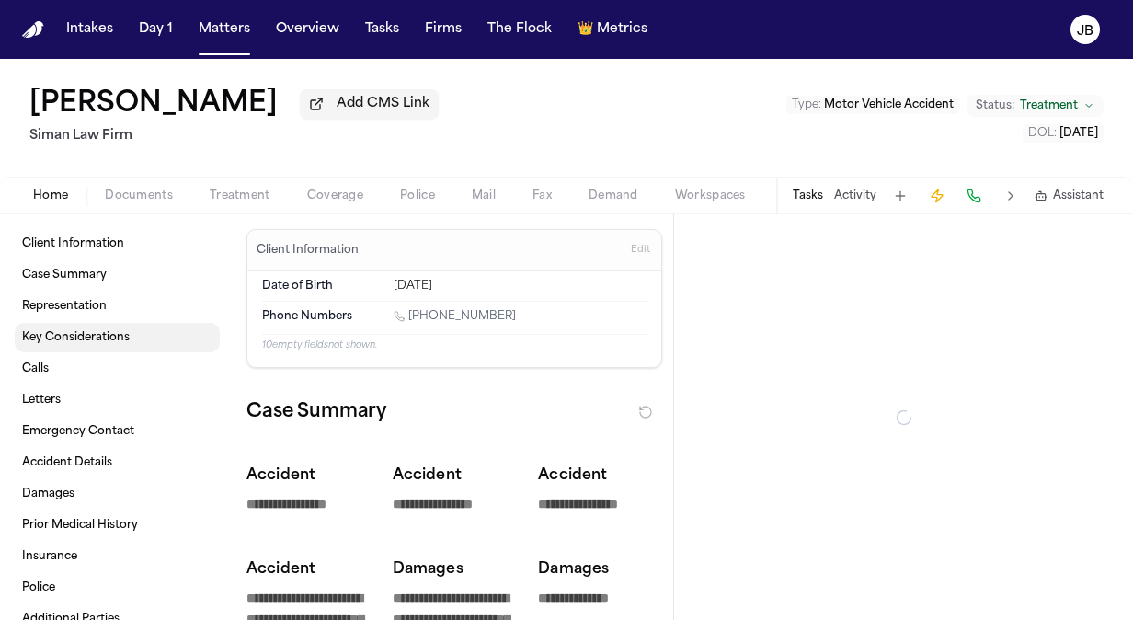
type textarea "*"
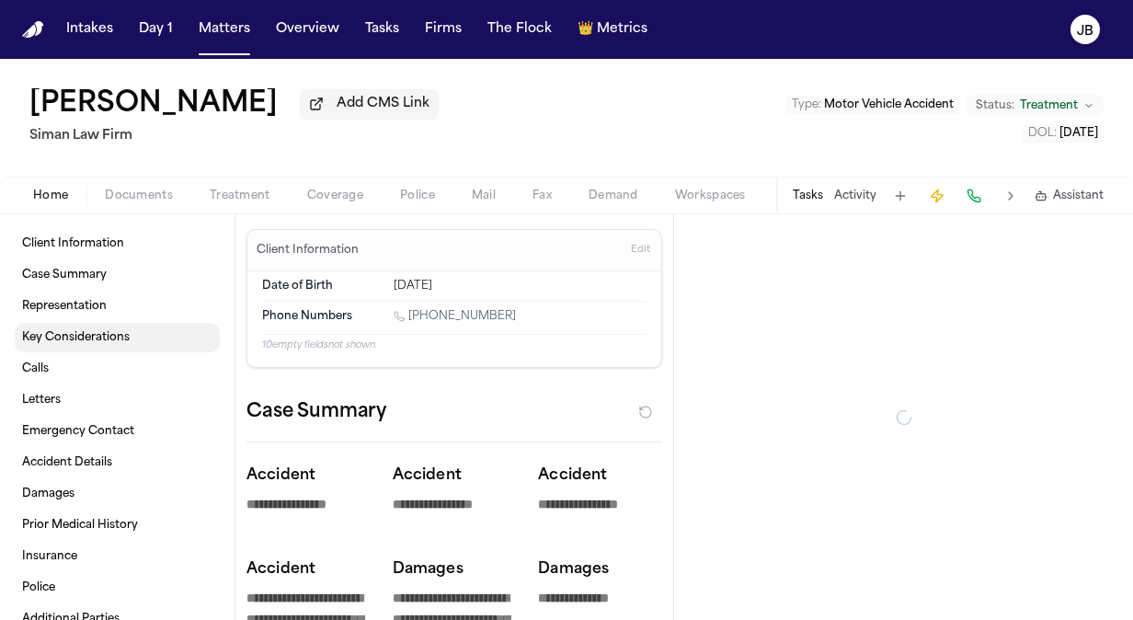
type textarea "*"
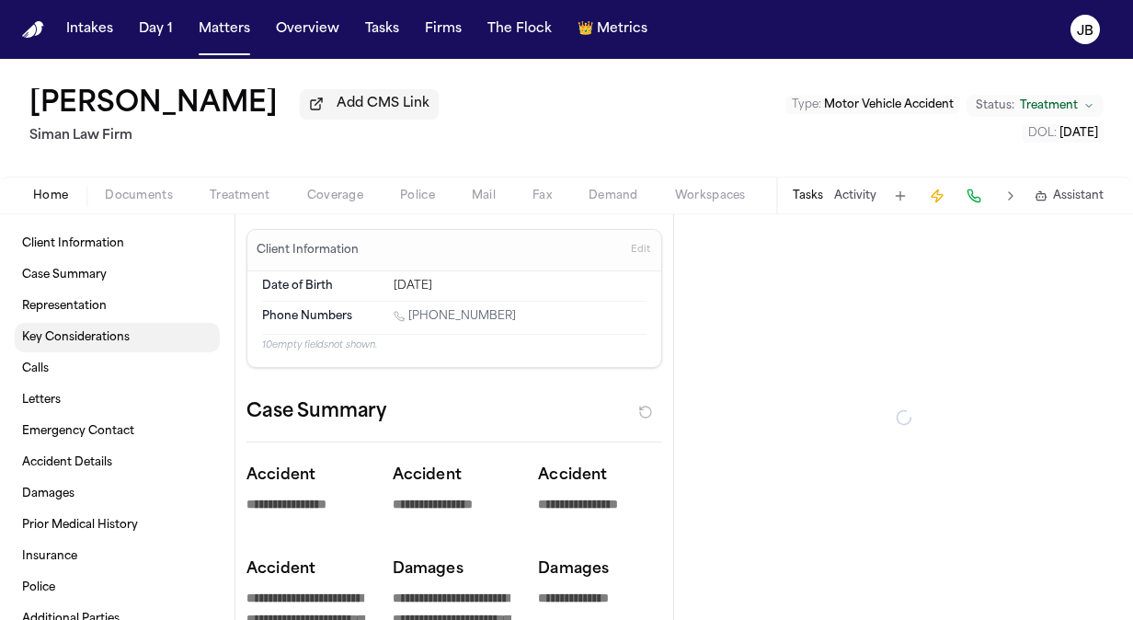
type textarea "*"
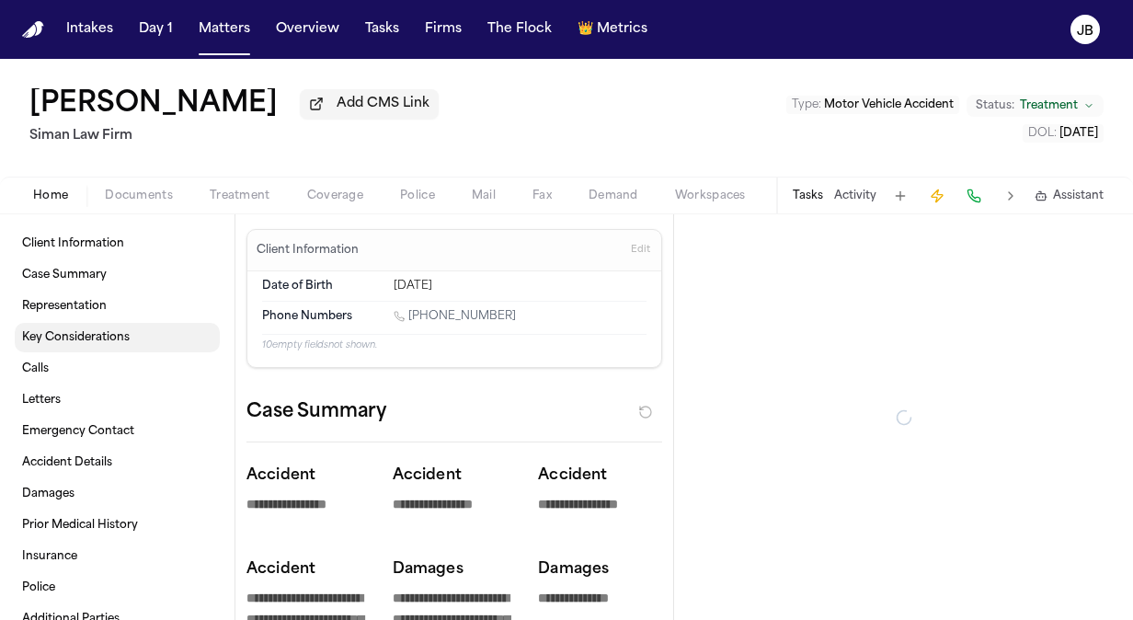
type textarea "*"
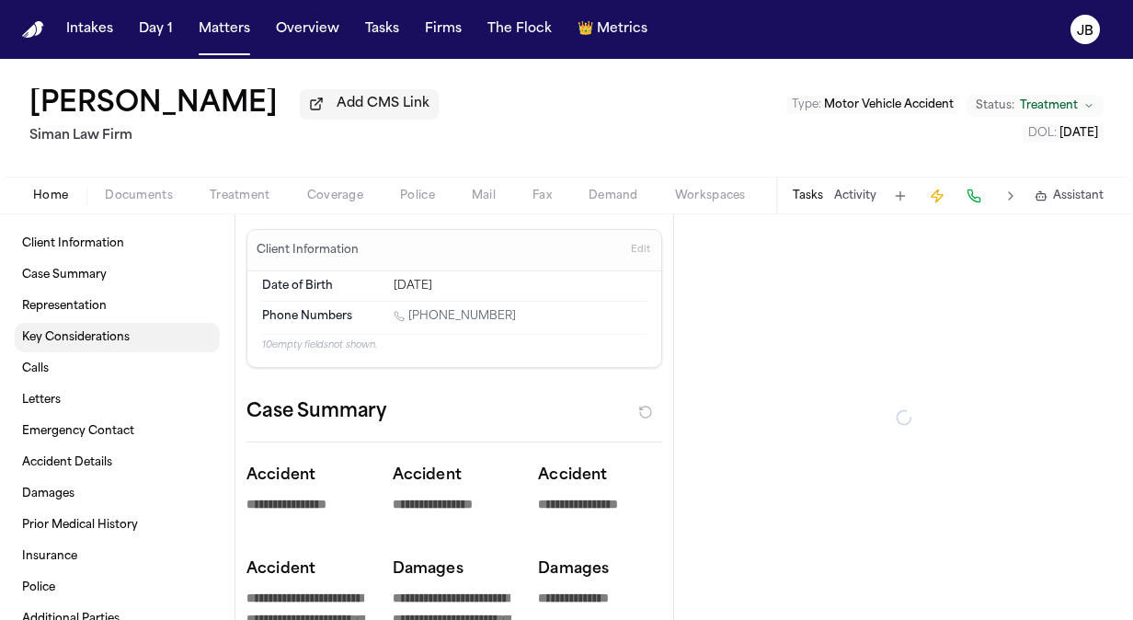
type textarea "*"
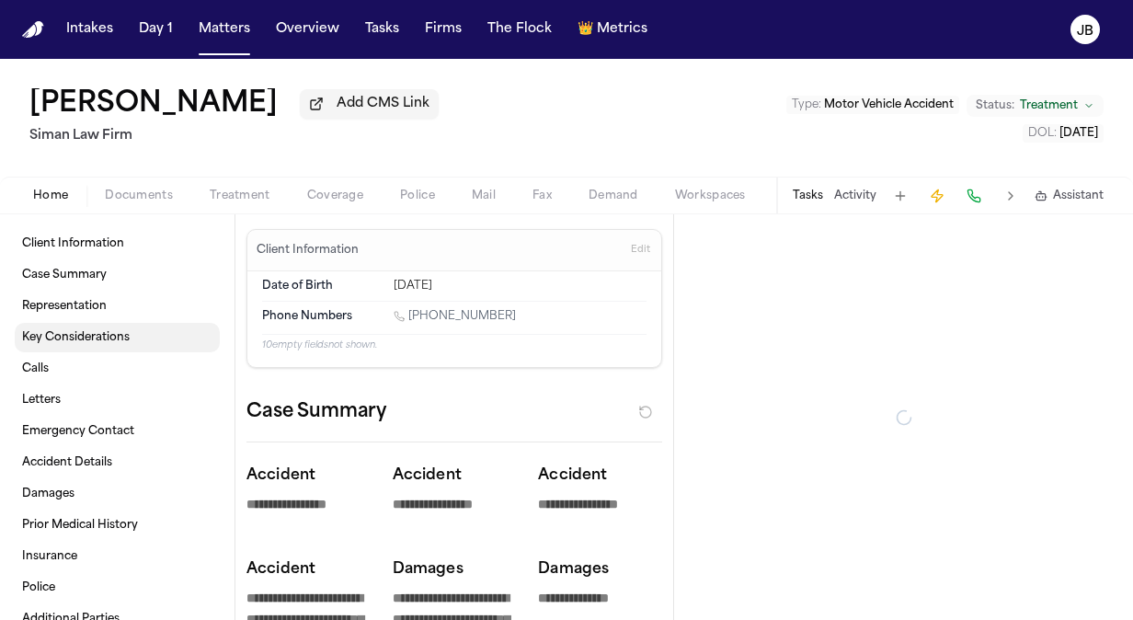
type textarea "*"
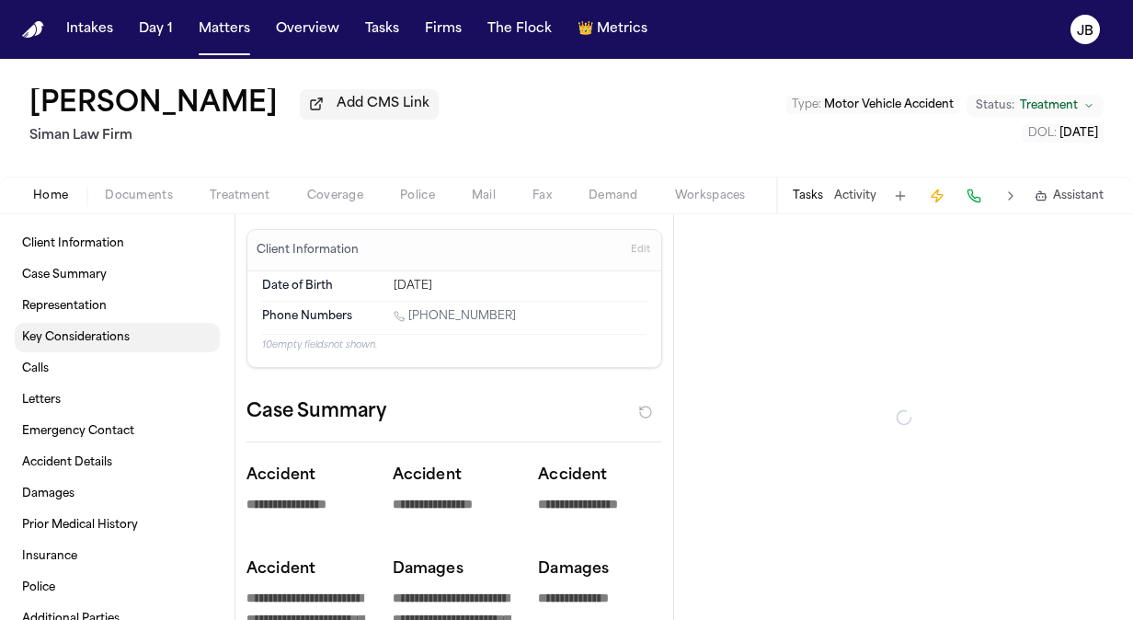
type textarea "*"
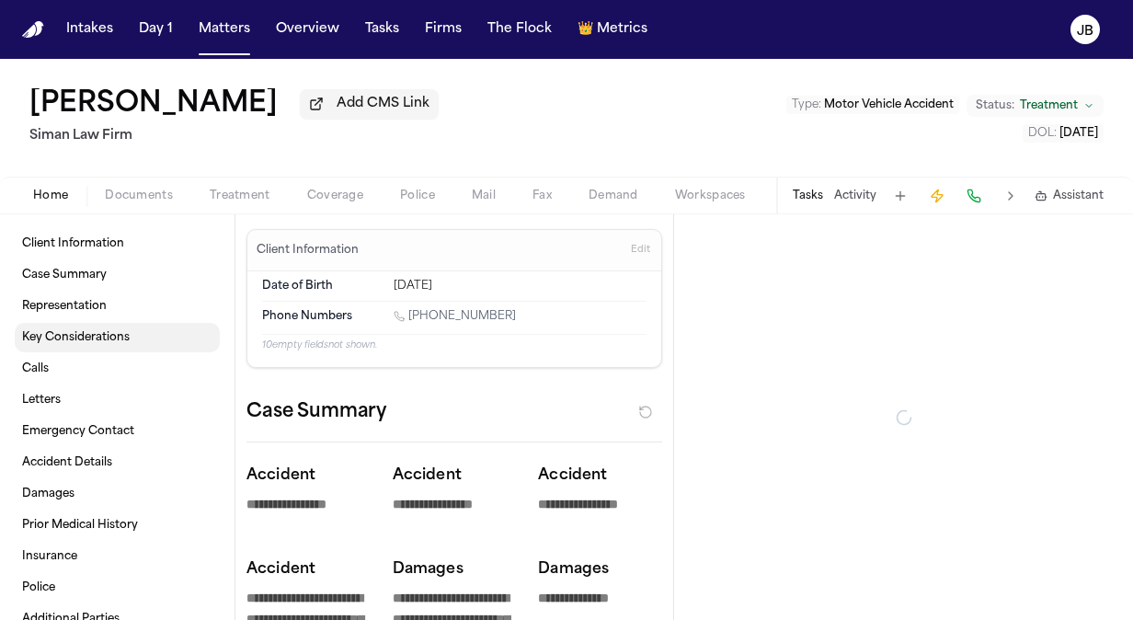
type textarea "*"
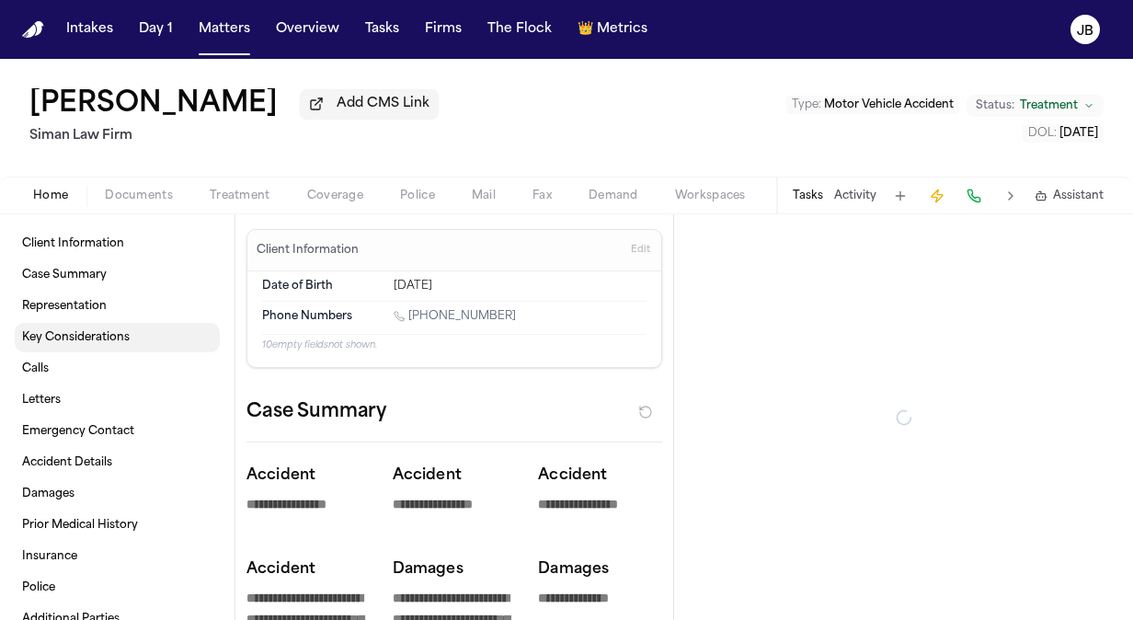
type textarea "*"
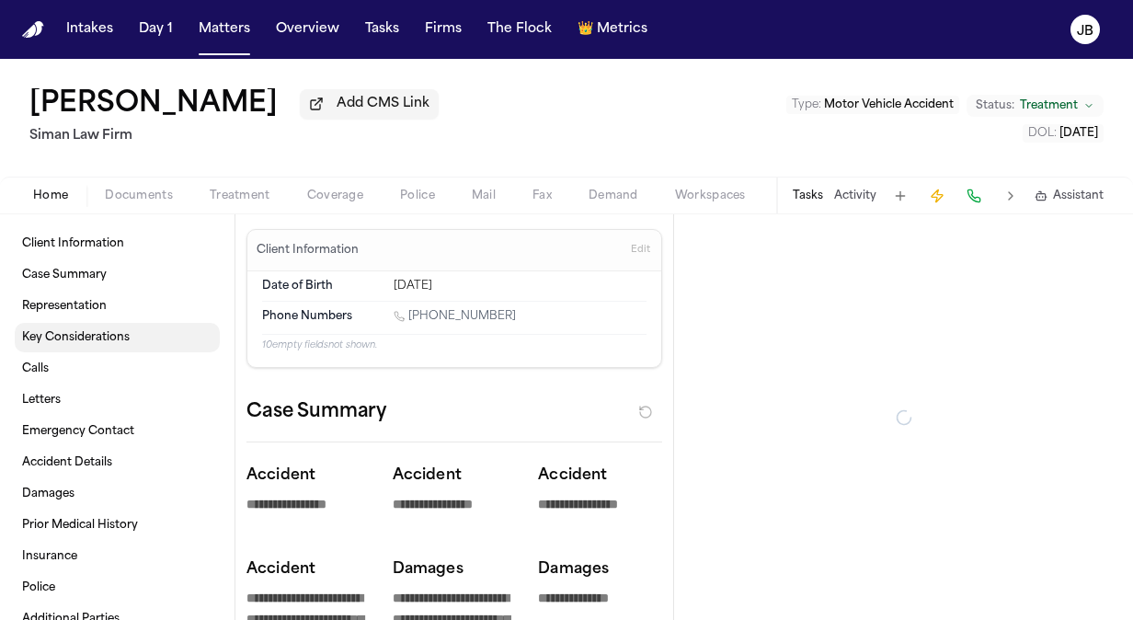
type textarea "*"
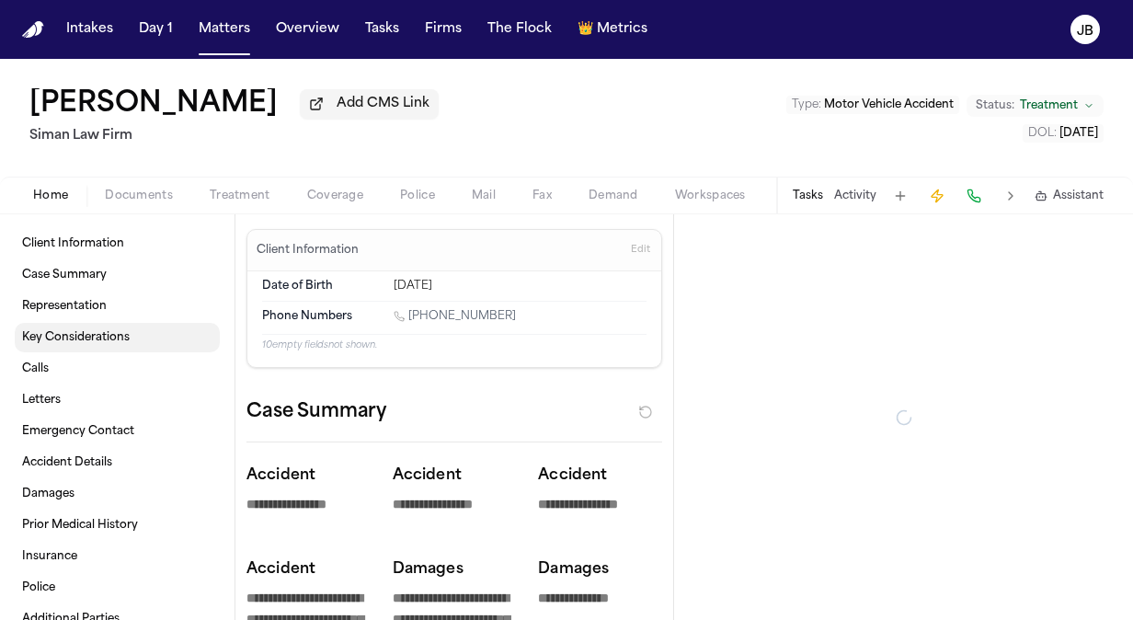
type textarea "*"
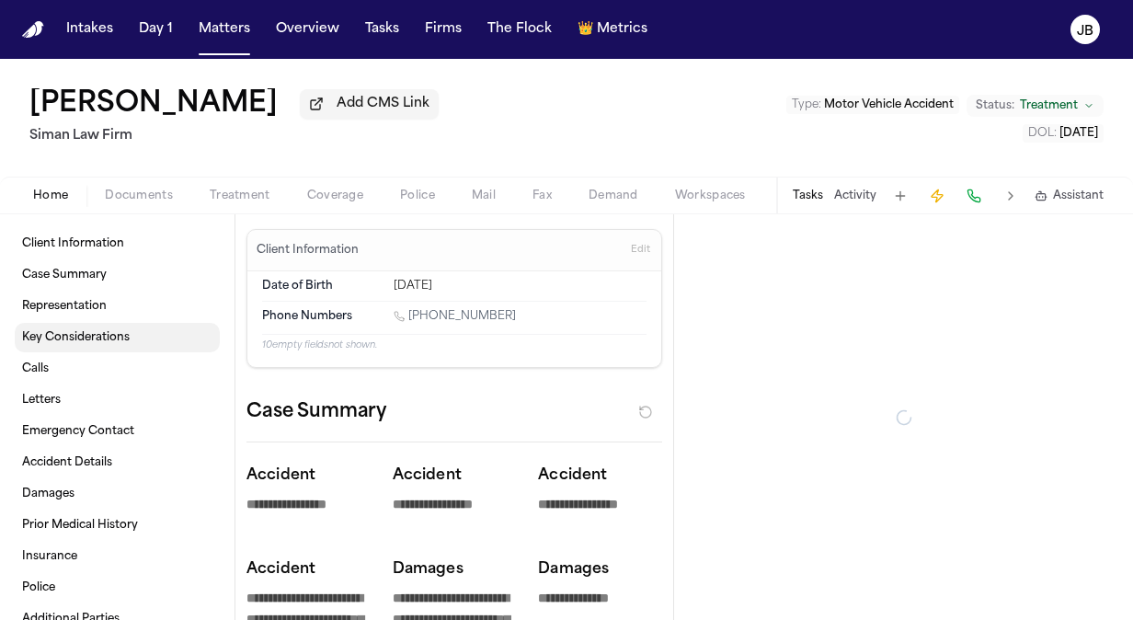
type textarea "*"
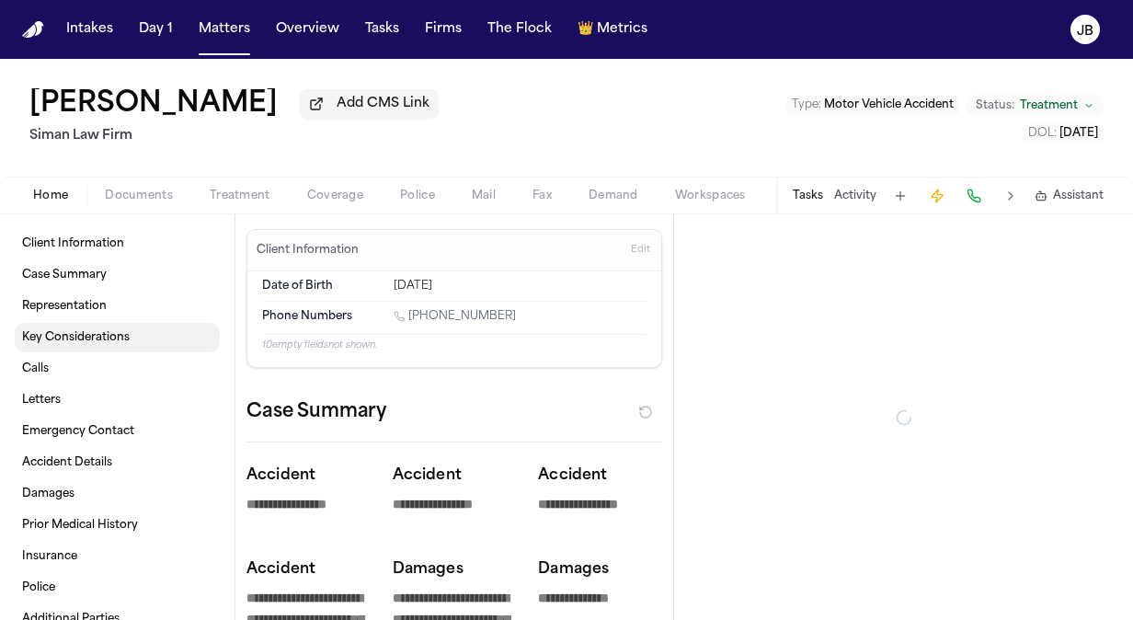
type textarea "*"
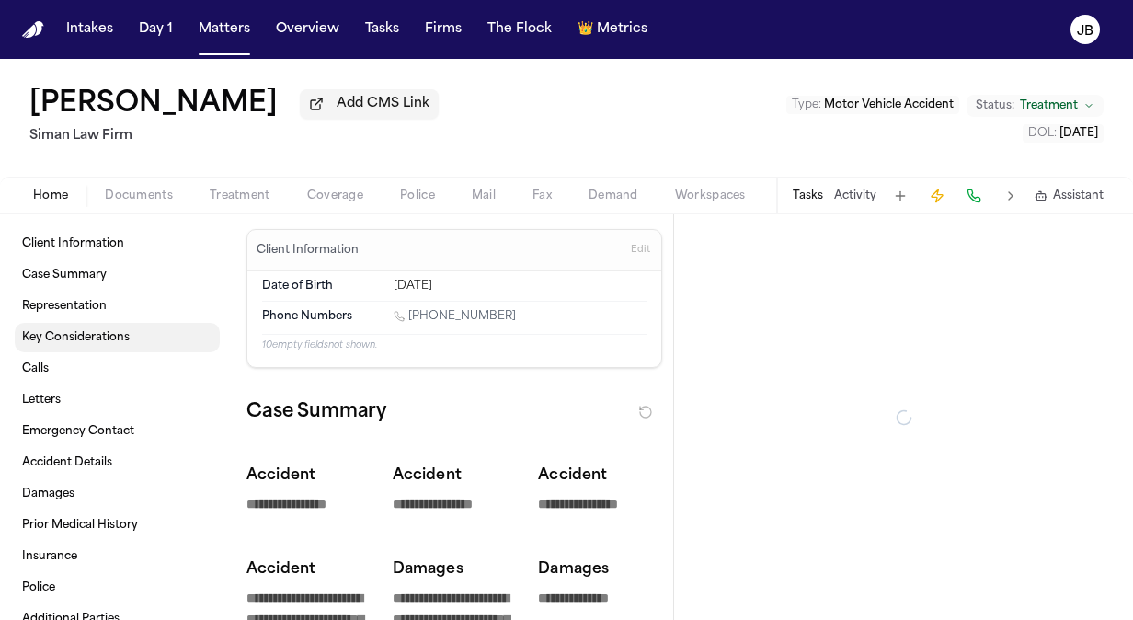
type textarea "*"
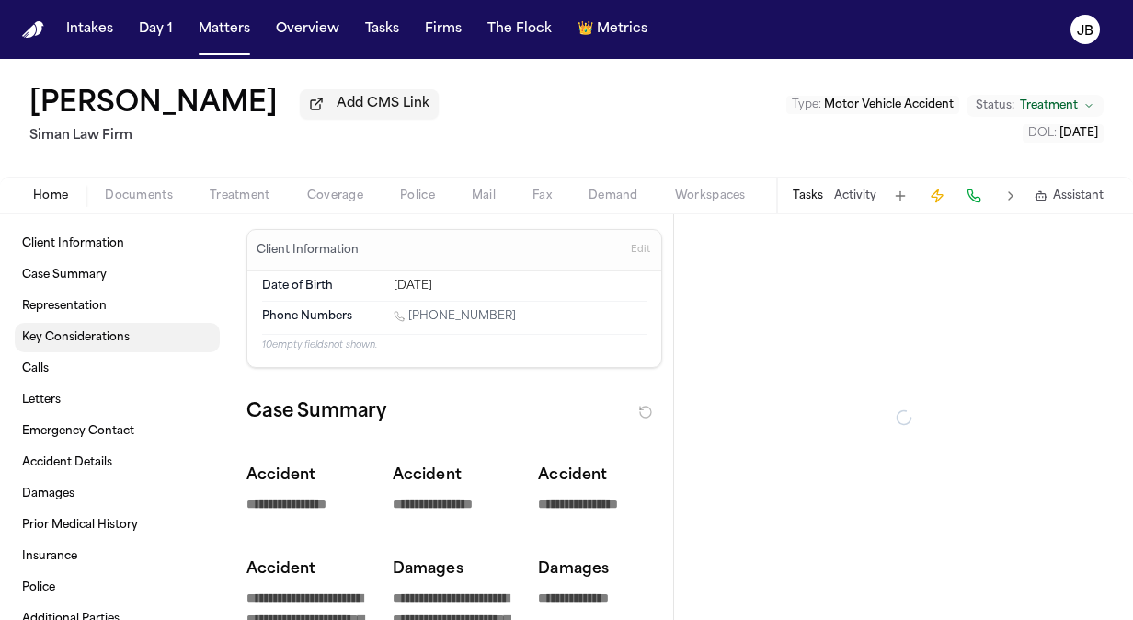
type textarea "*"
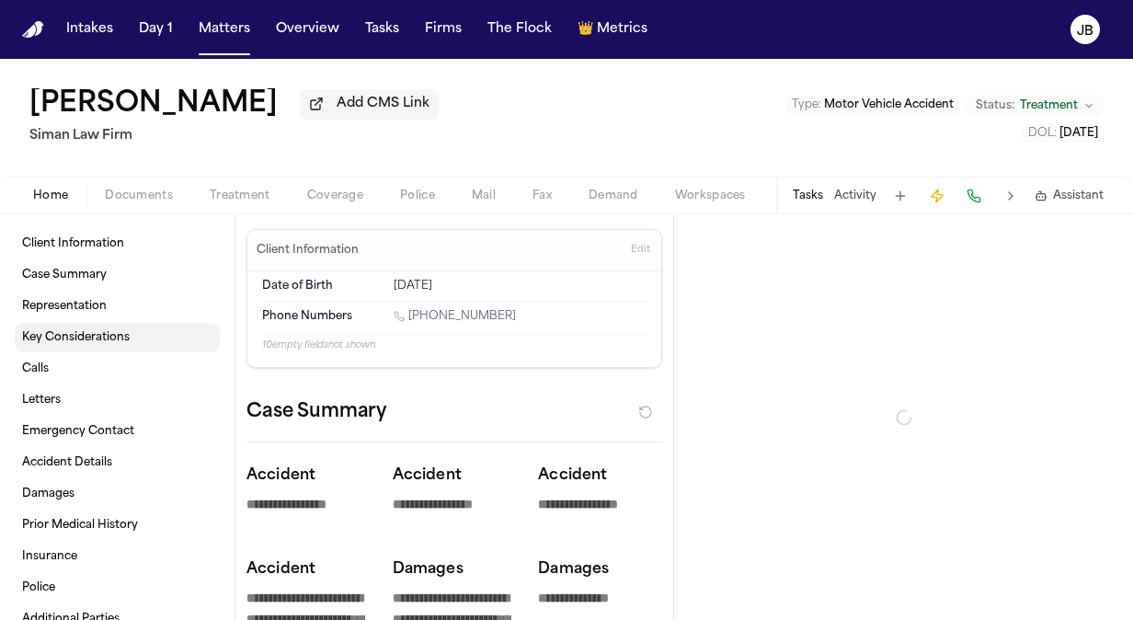
type textarea "*"
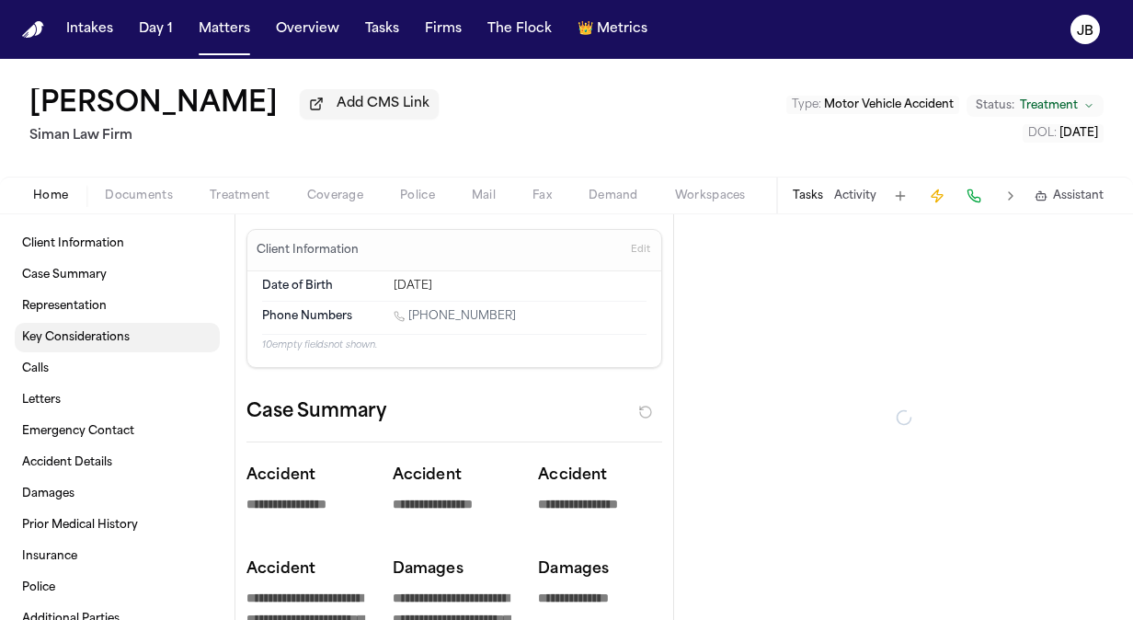
type textarea "*"
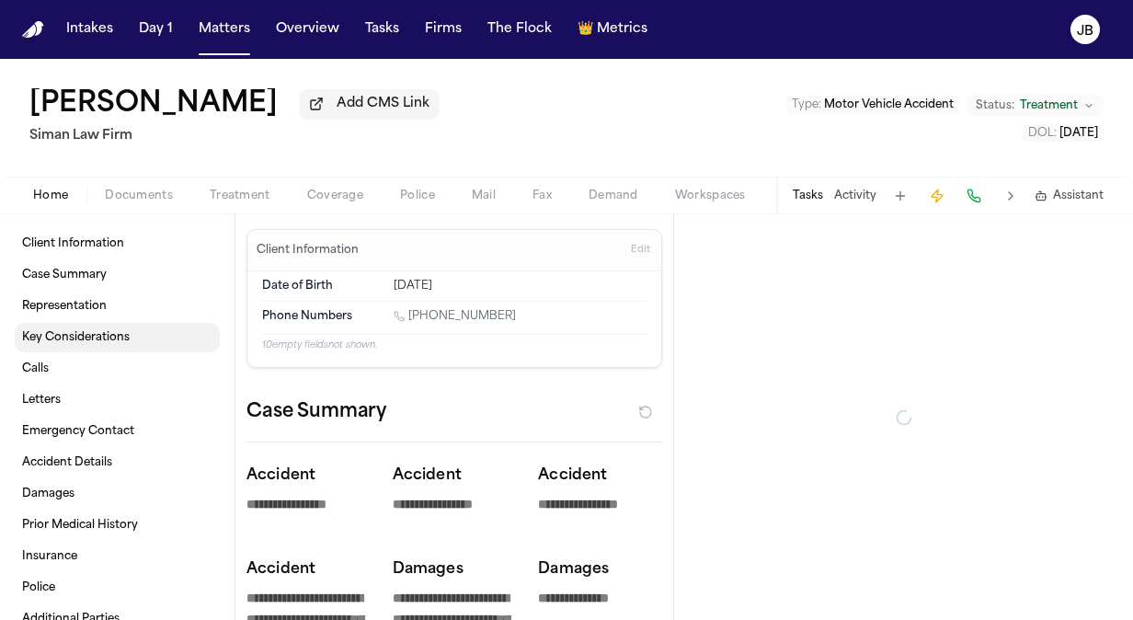
type textarea "*"
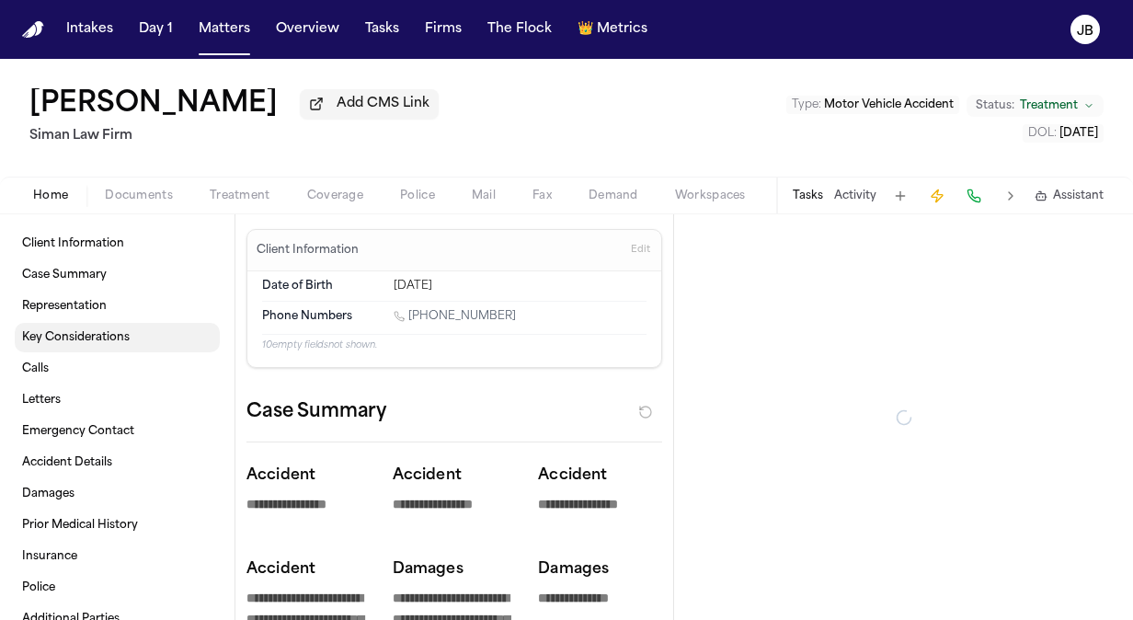
type textarea "*"
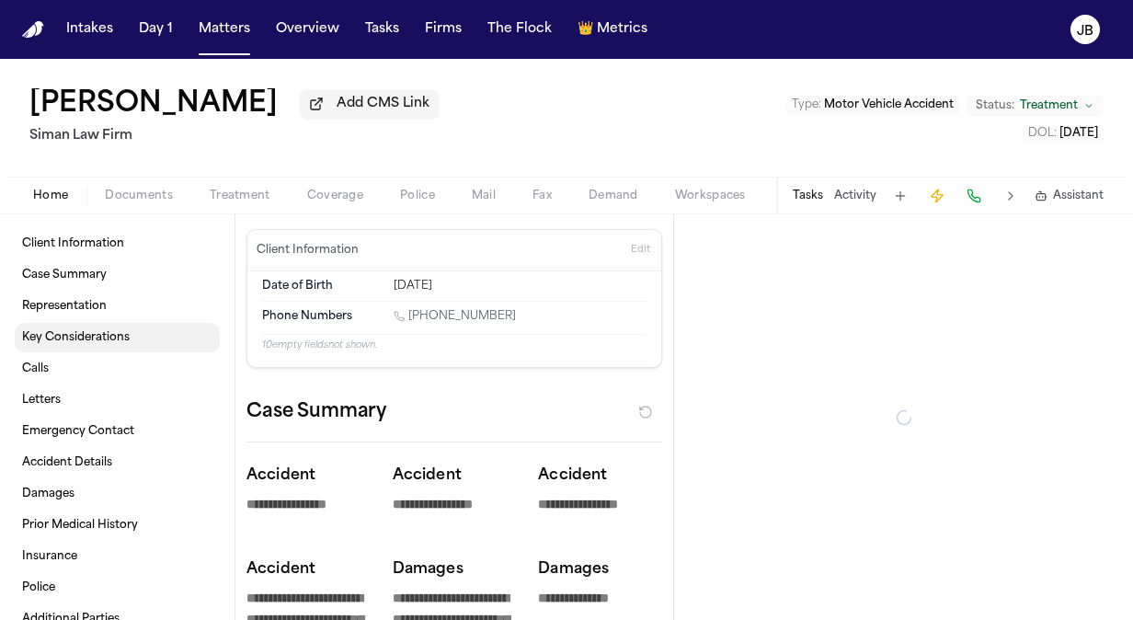
type textarea "*"
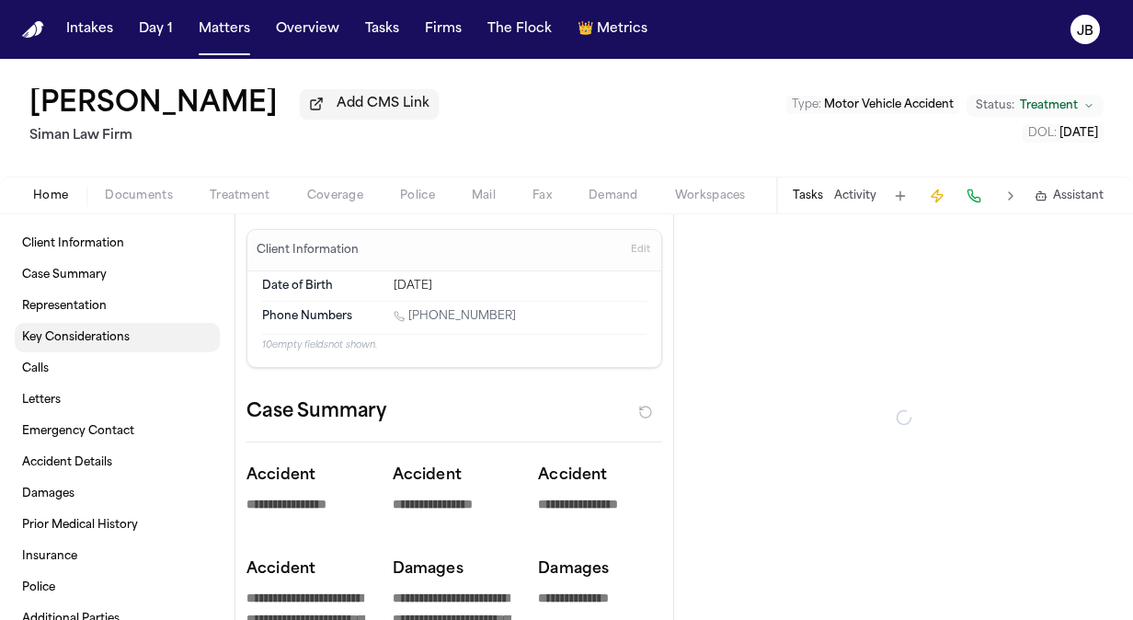
type textarea "*"
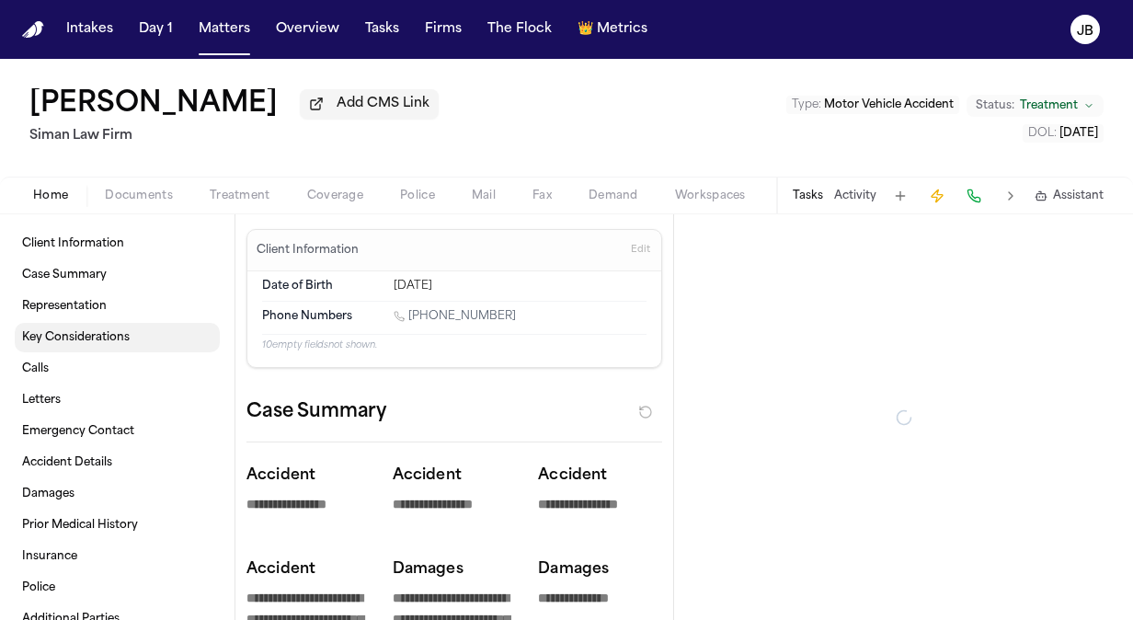
type textarea "*"
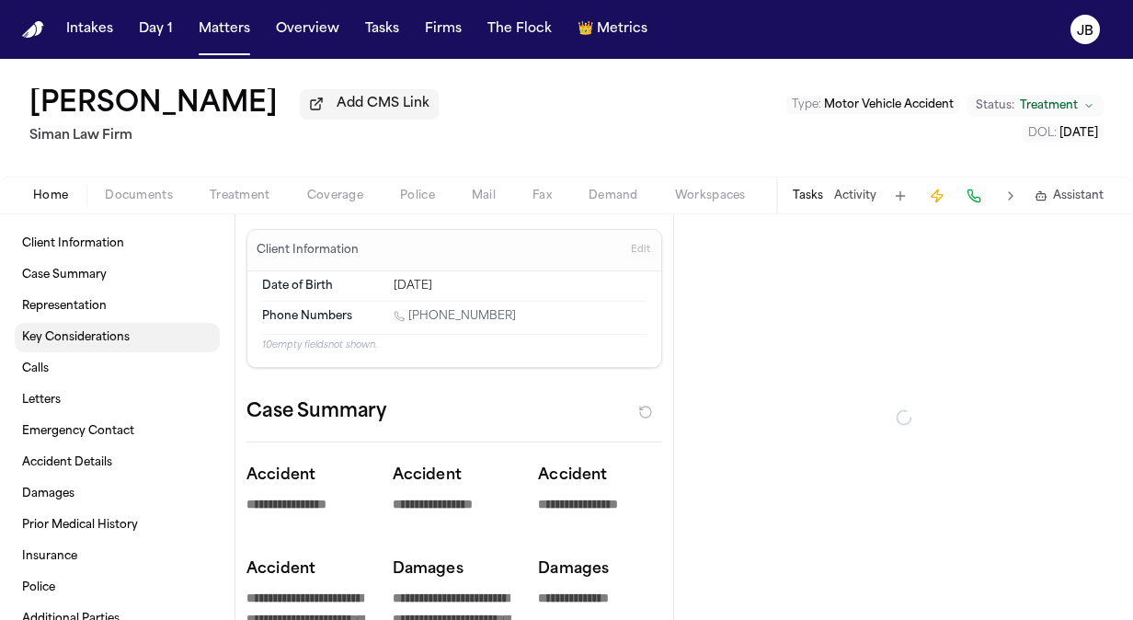
type textarea "*"
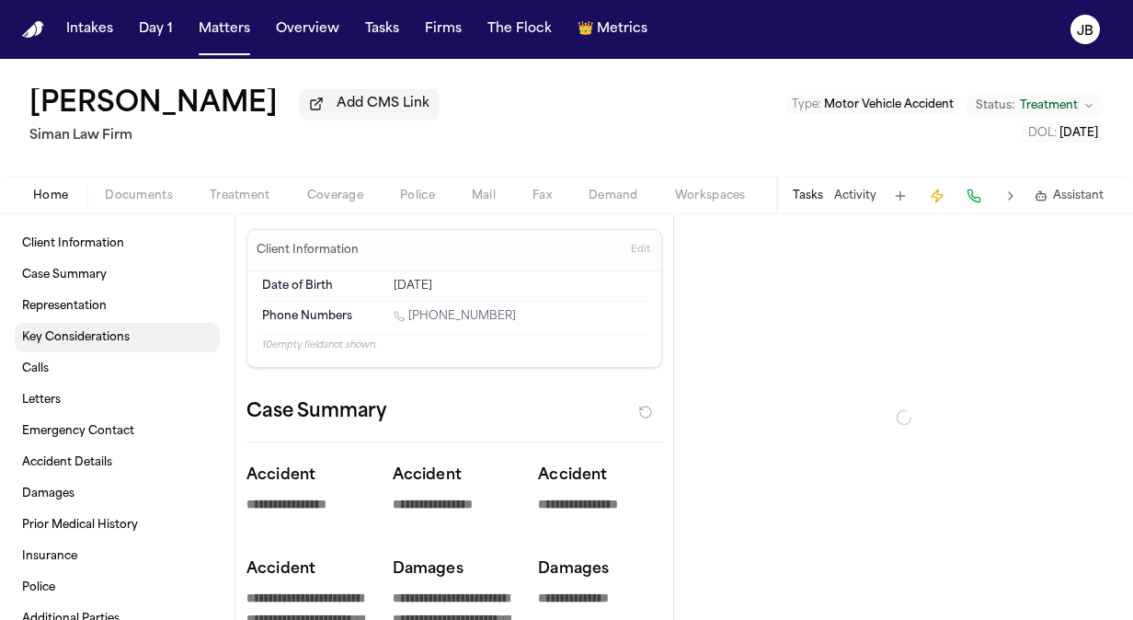
type textarea "*"
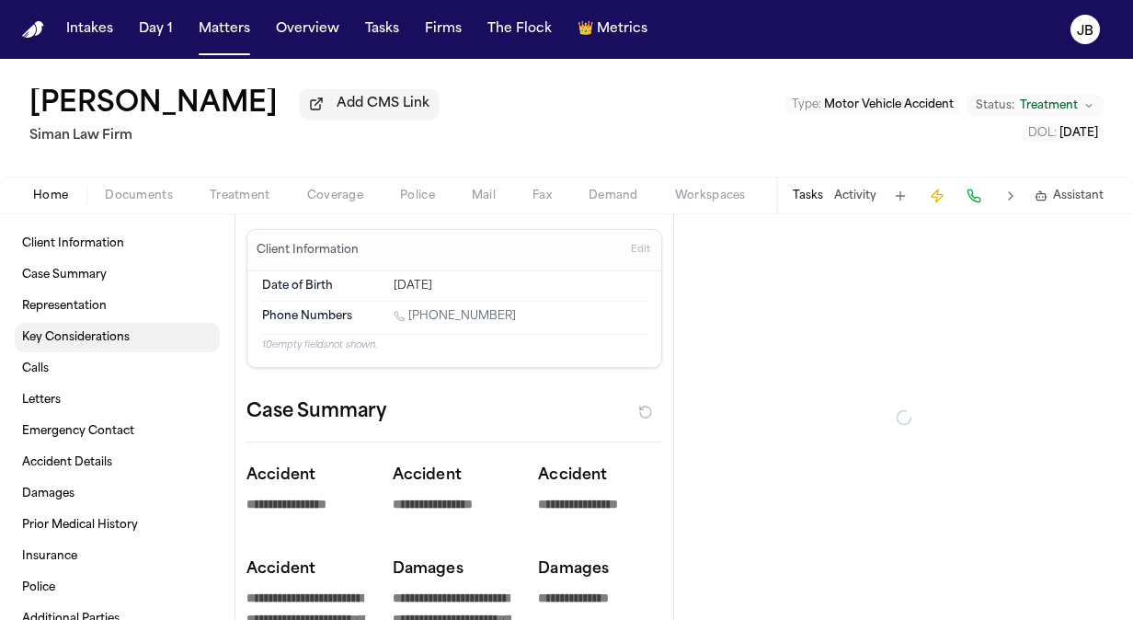
type textarea "*"
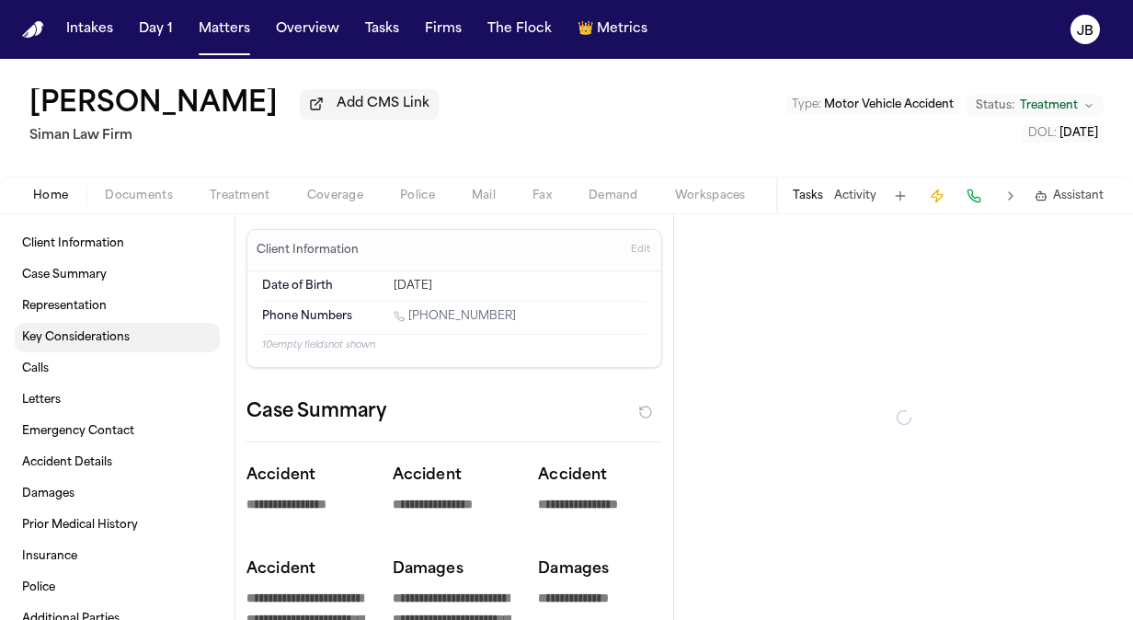
type textarea "*"
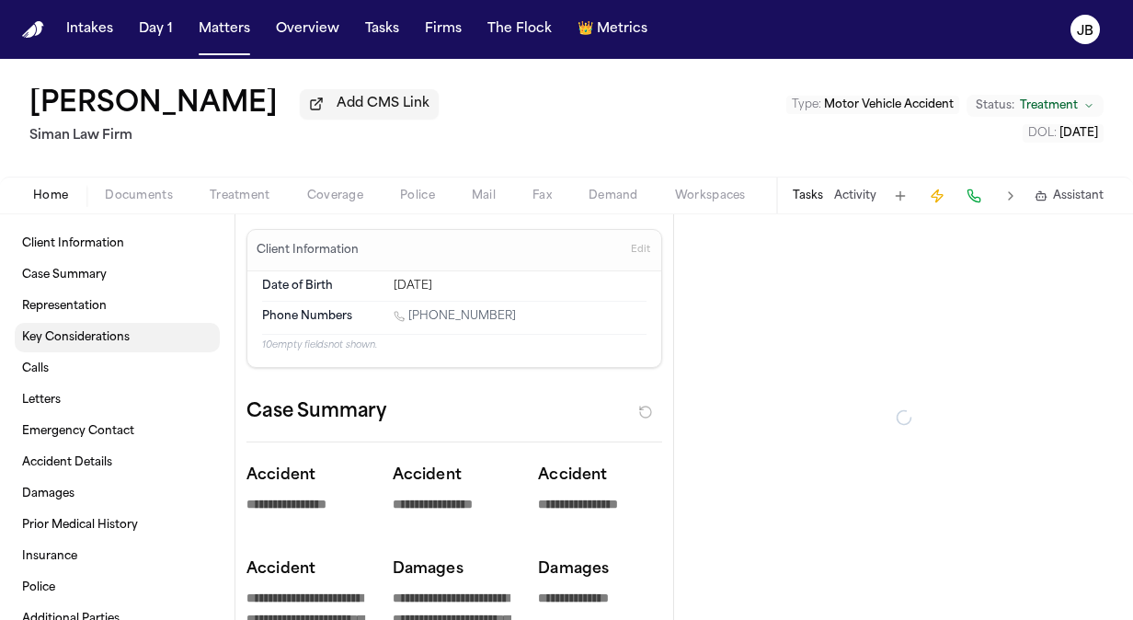
type textarea "*"
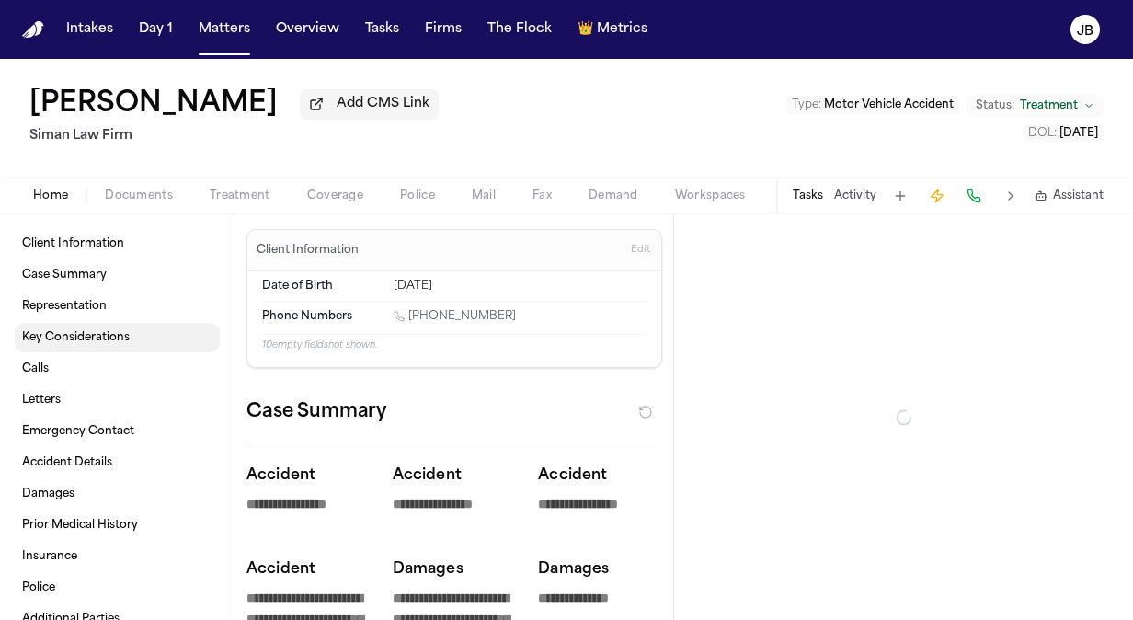
type textarea "*"
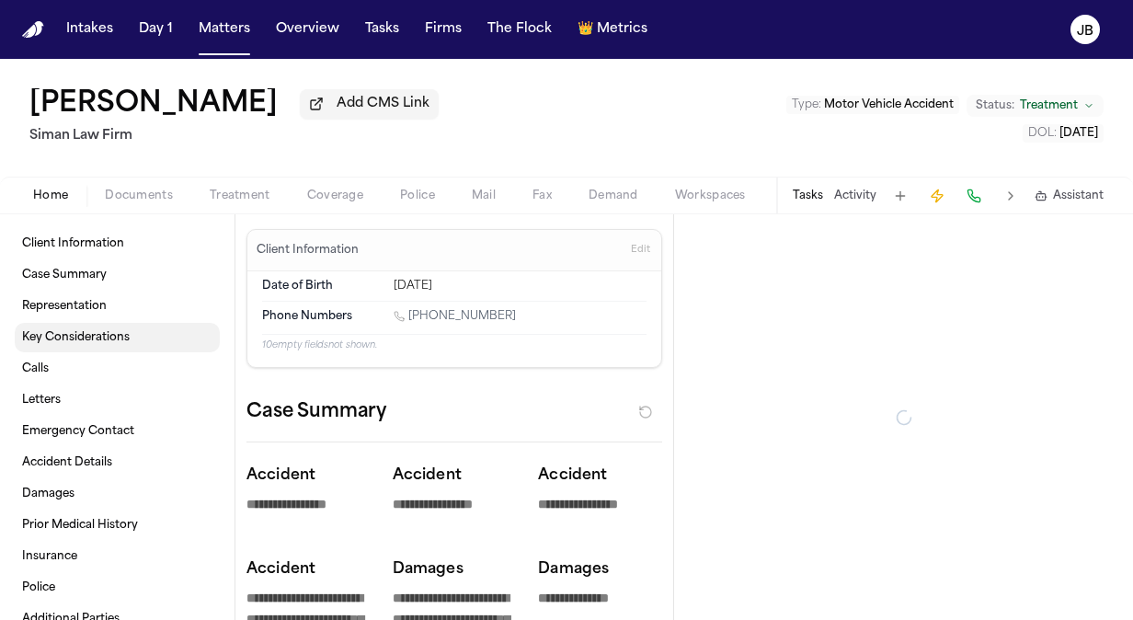
type textarea "*"
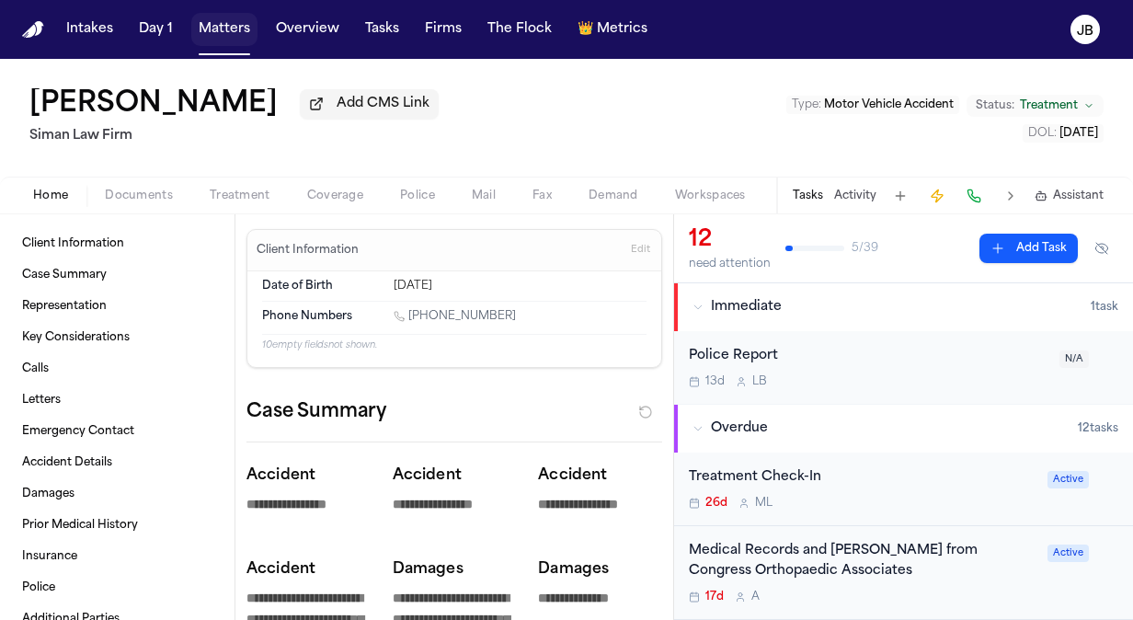
click at [232, 28] on button "Matters" at bounding box center [224, 29] width 66 height 33
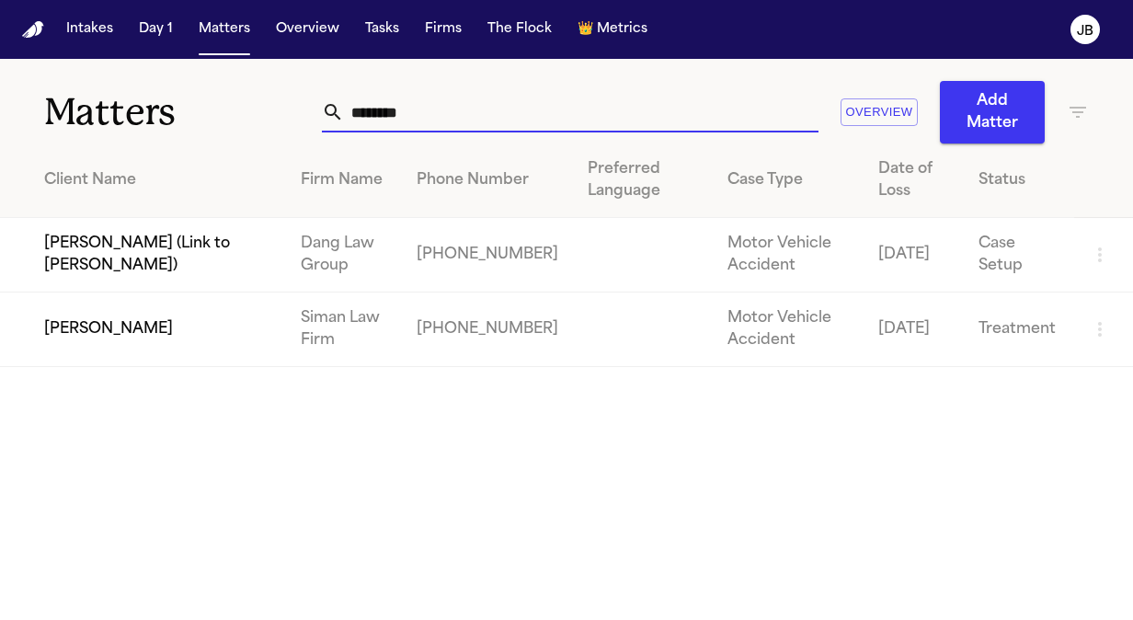
drag, startPoint x: 428, startPoint y: 115, endPoint x: 191, endPoint y: 138, distance: 238.3
click at [191, 138] on div "Matters ******** Overview Add Matter" at bounding box center [566, 101] width 1133 height 85
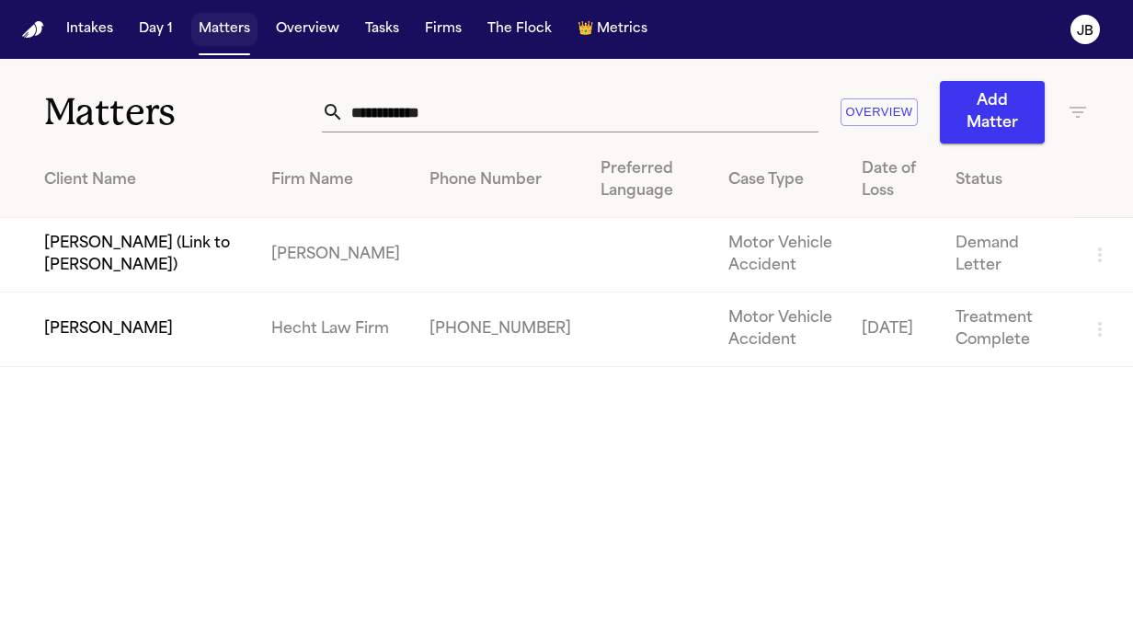
click at [238, 26] on button "Matters" at bounding box center [224, 29] width 66 height 33
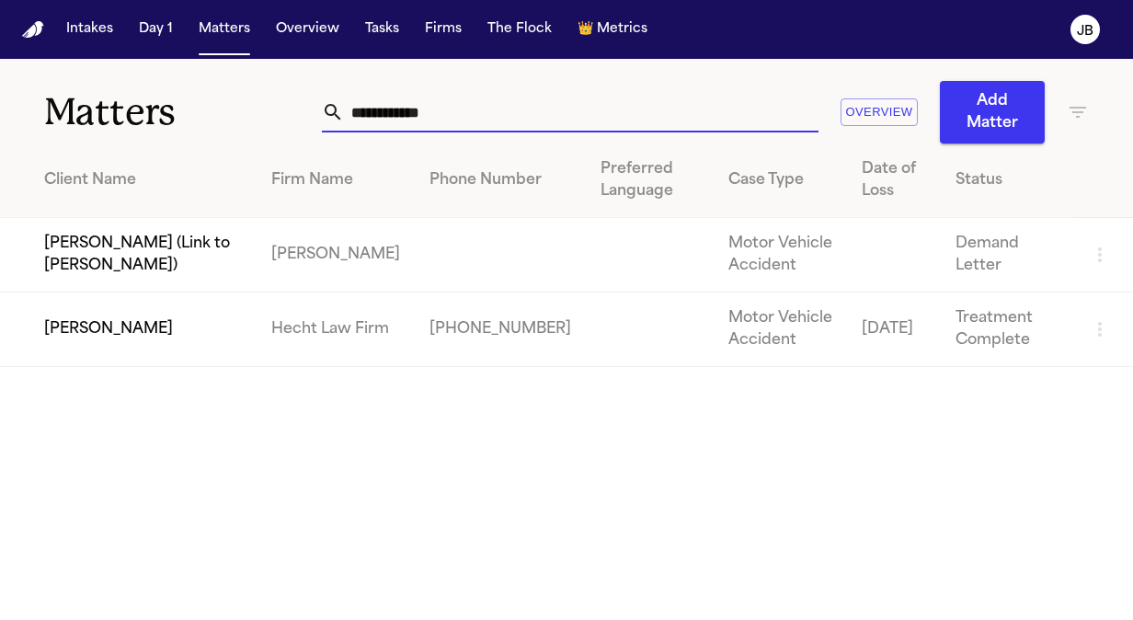
drag, startPoint x: 456, startPoint y: 112, endPoint x: 97, endPoint y: 107, distance: 358.6
click at [97, 107] on div "**********" at bounding box center [566, 101] width 1133 height 85
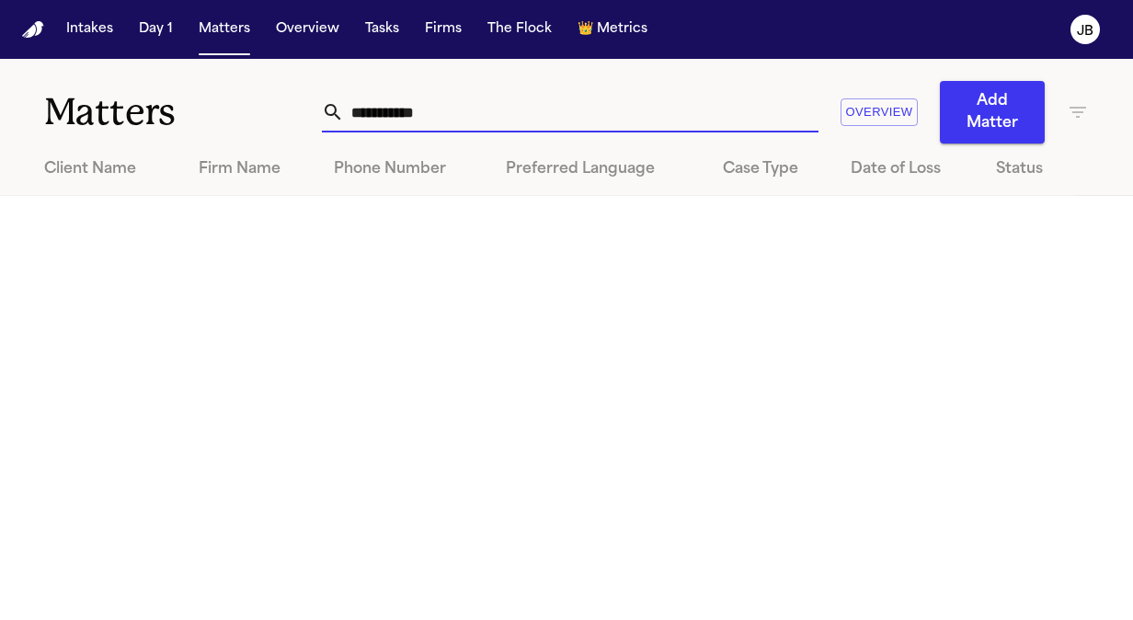
drag, startPoint x: 450, startPoint y: 112, endPoint x: 250, endPoint y: 97, distance: 200.1
click at [250, 97] on div "**********" at bounding box center [566, 101] width 1133 height 85
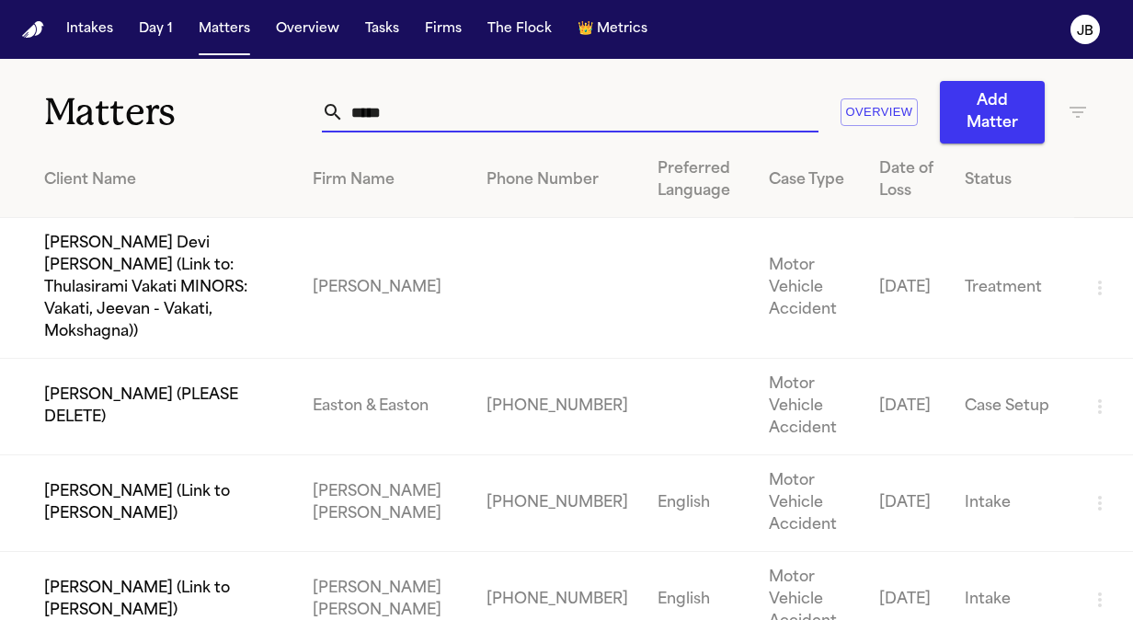
click at [13, 184] on th "Client Name" at bounding box center [149, 180] width 298 height 74
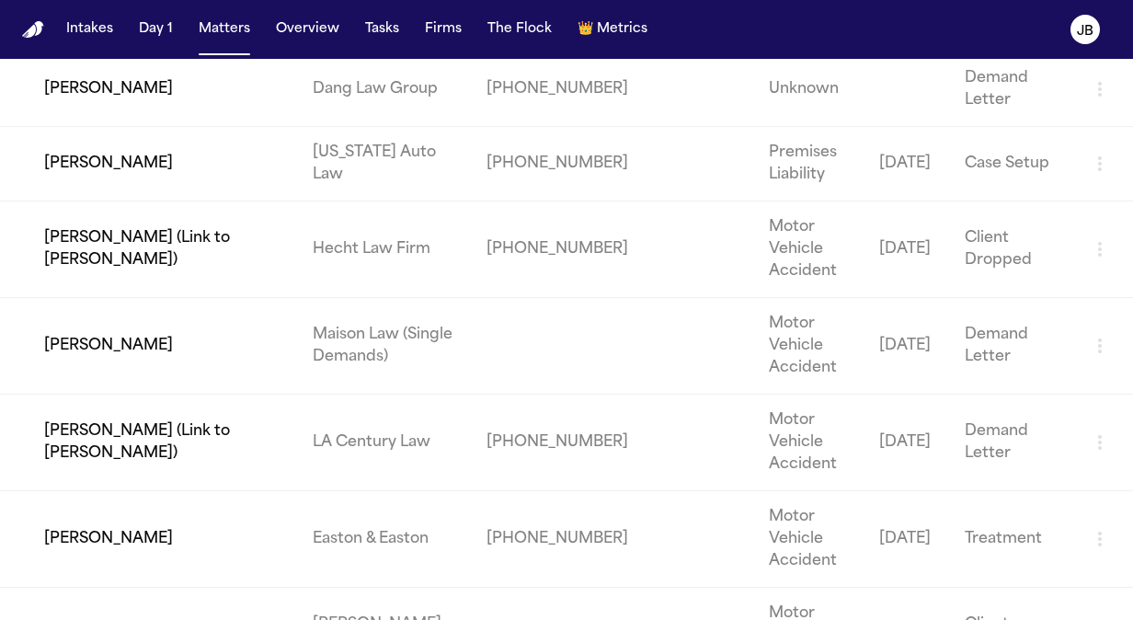
scroll to position [9075, 0]
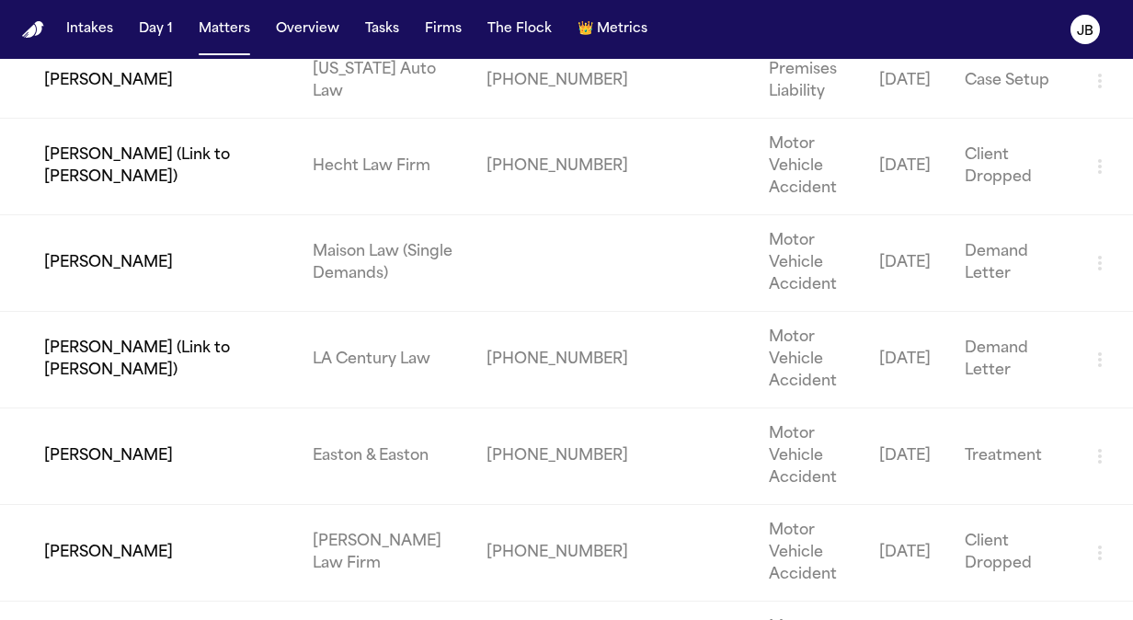
drag, startPoint x: 605, startPoint y: 304, endPoint x: 591, endPoint y: 386, distance: 83.0
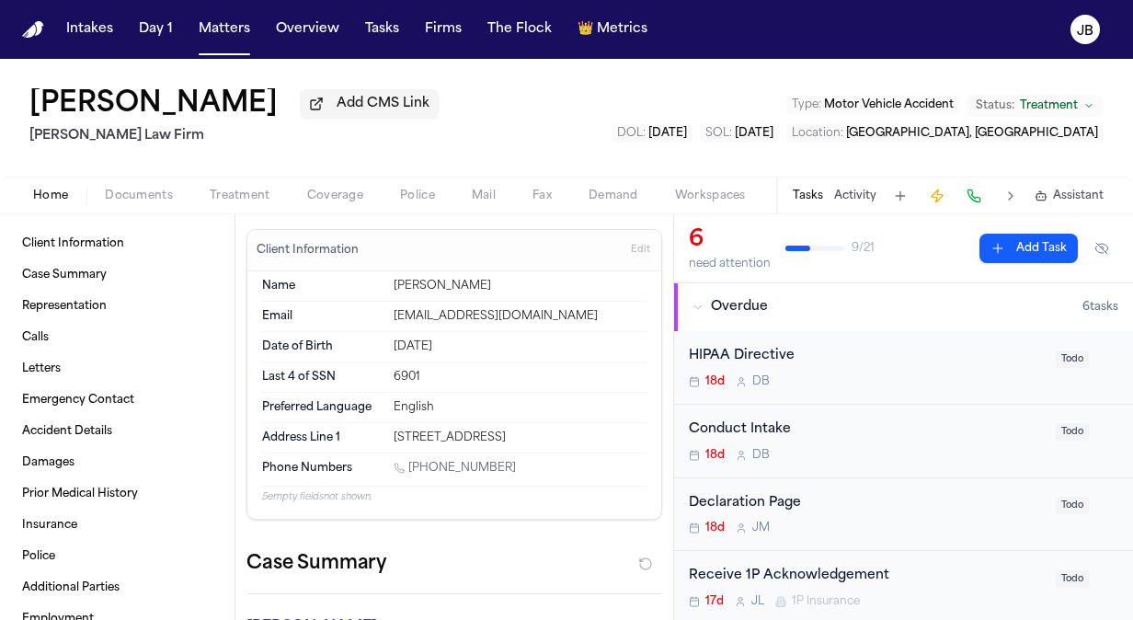
click at [149, 175] on div "[PERSON_NAME] Add CMS Link [PERSON_NAME] Law Firm Type : Motor Vehicle Accident…" at bounding box center [566, 118] width 1133 height 118
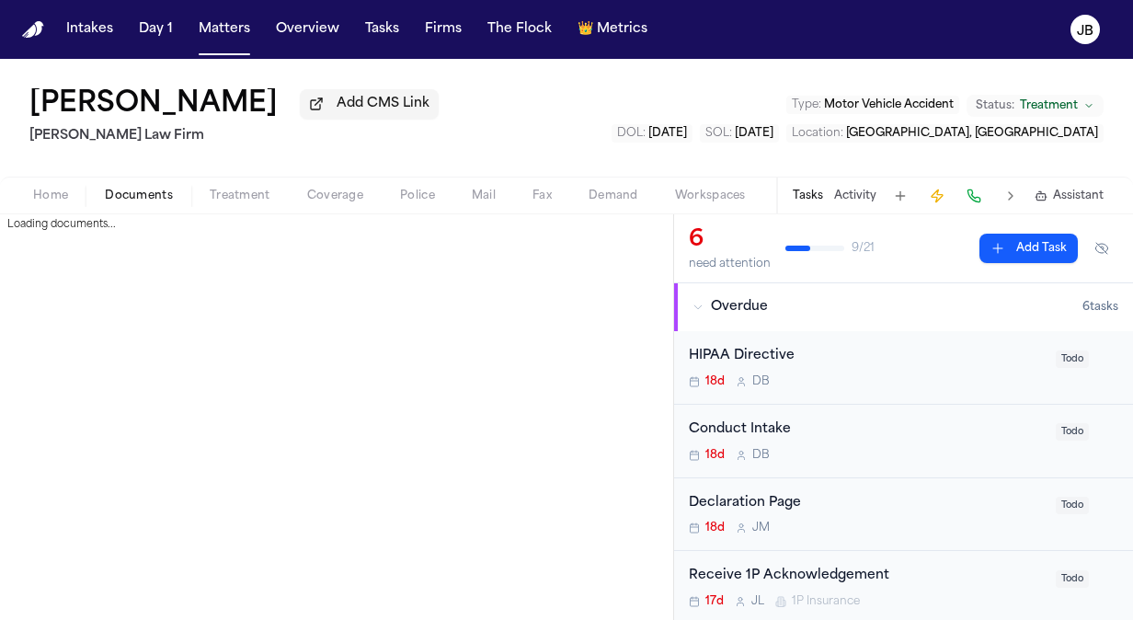
click at [143, 188] on span "Documents" at bounding box center [139, 195] width 68 height 15
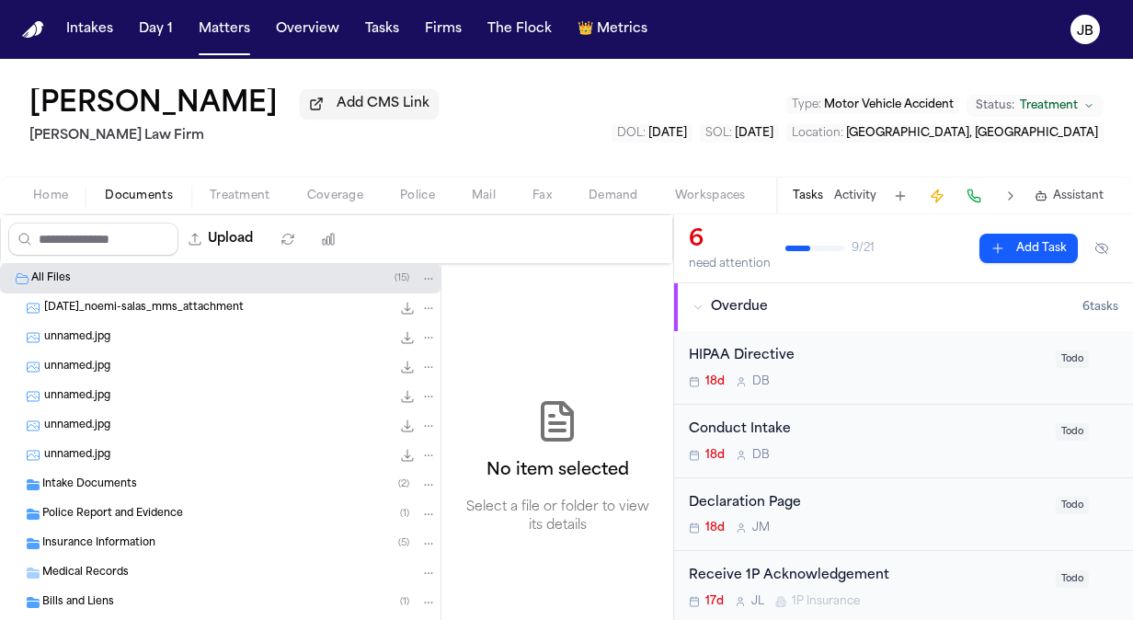
scroll to position [97, 0]
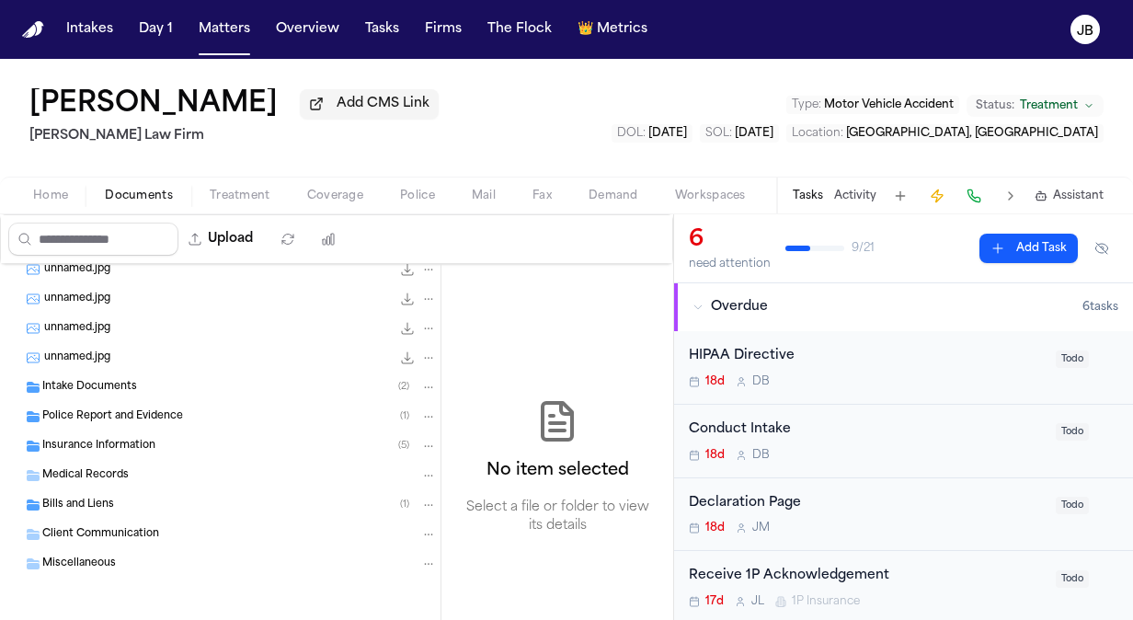
click at [59, 506] on span "Bills and Liens" at bounding box center [78, 505] width 72 height 16
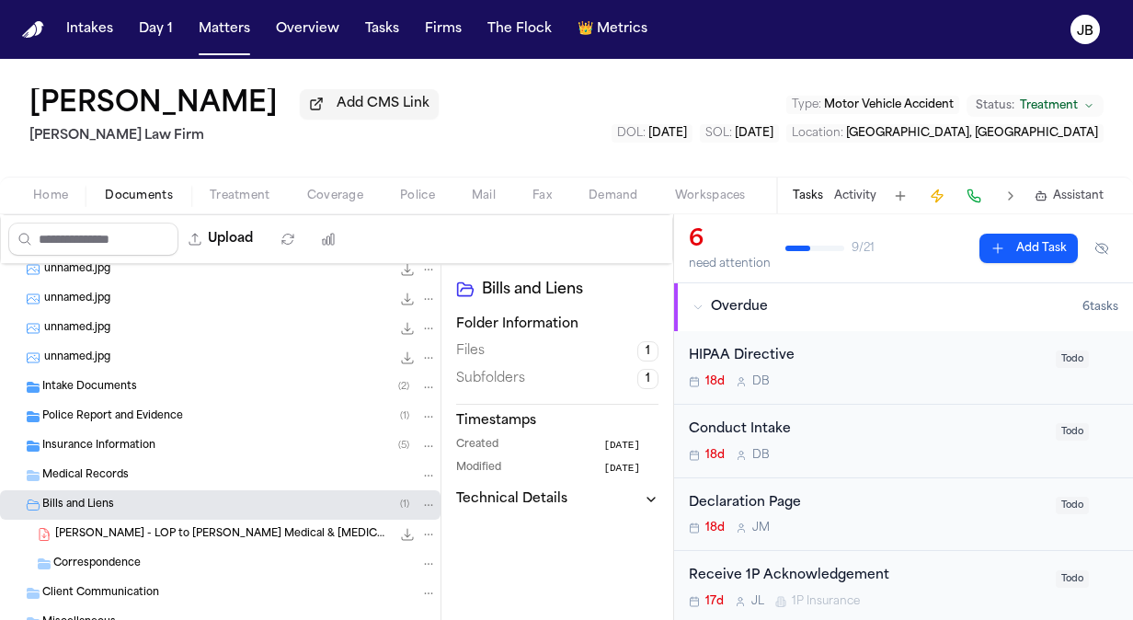
click at [127, 533] on span "[PERSON_NAME] - LOP to [PERSON_NAME] Medical & [MEDICAL_DATA] - [DATE]" at bounding box center [223, 535] width 336 height 16
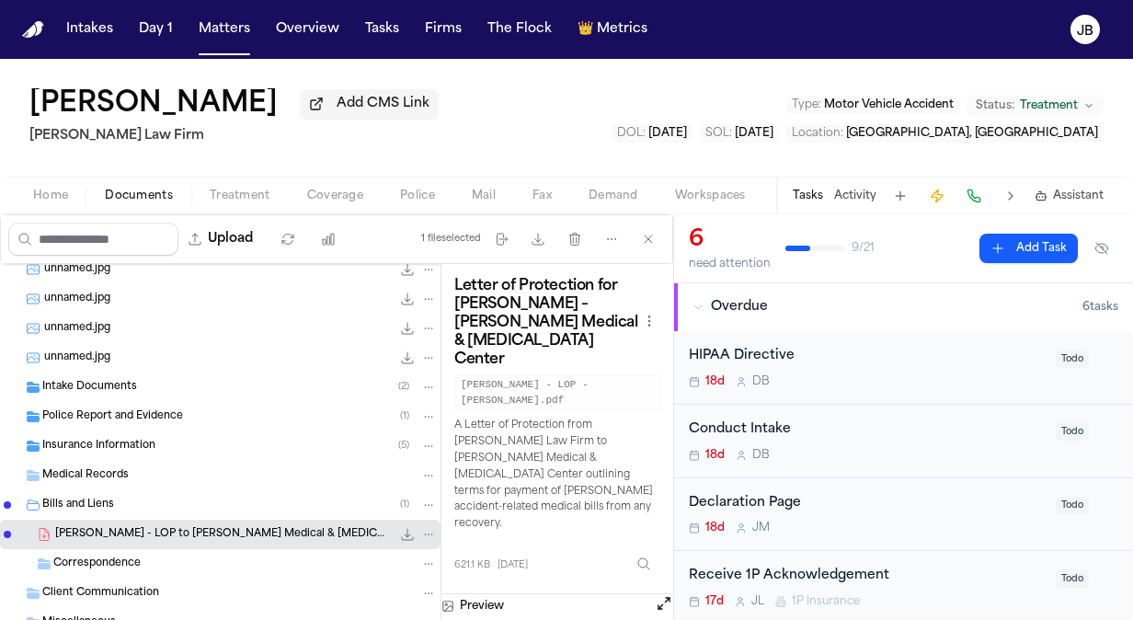
scroll to position [0, 0]
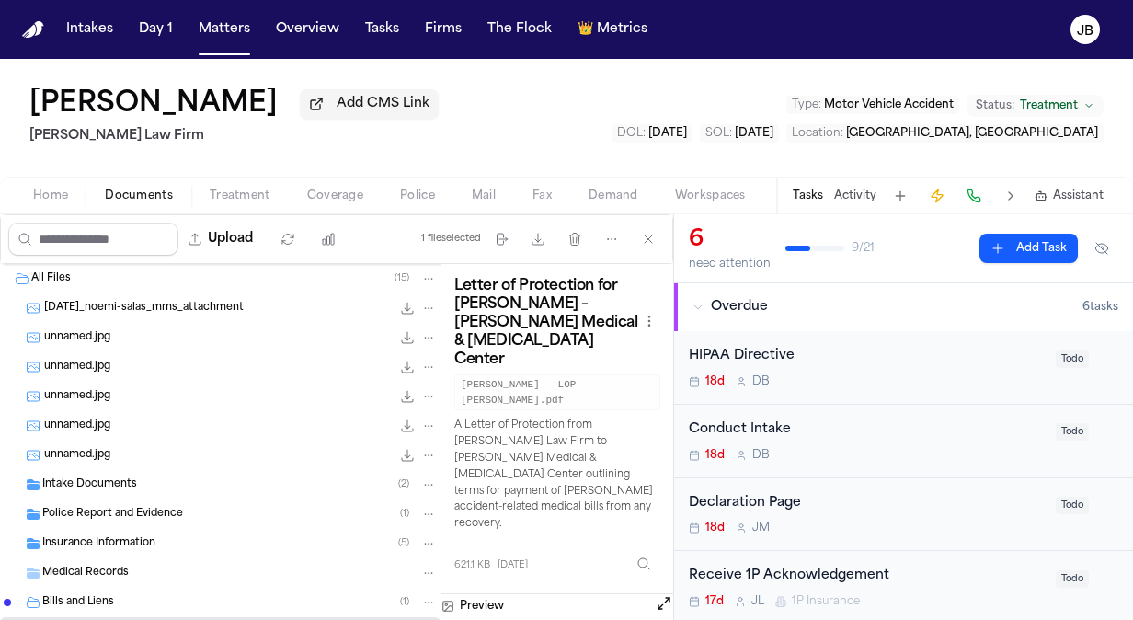
click at [125, 481] on span "Intake Documents" at bounding box center [89, 485] width 95 height 16
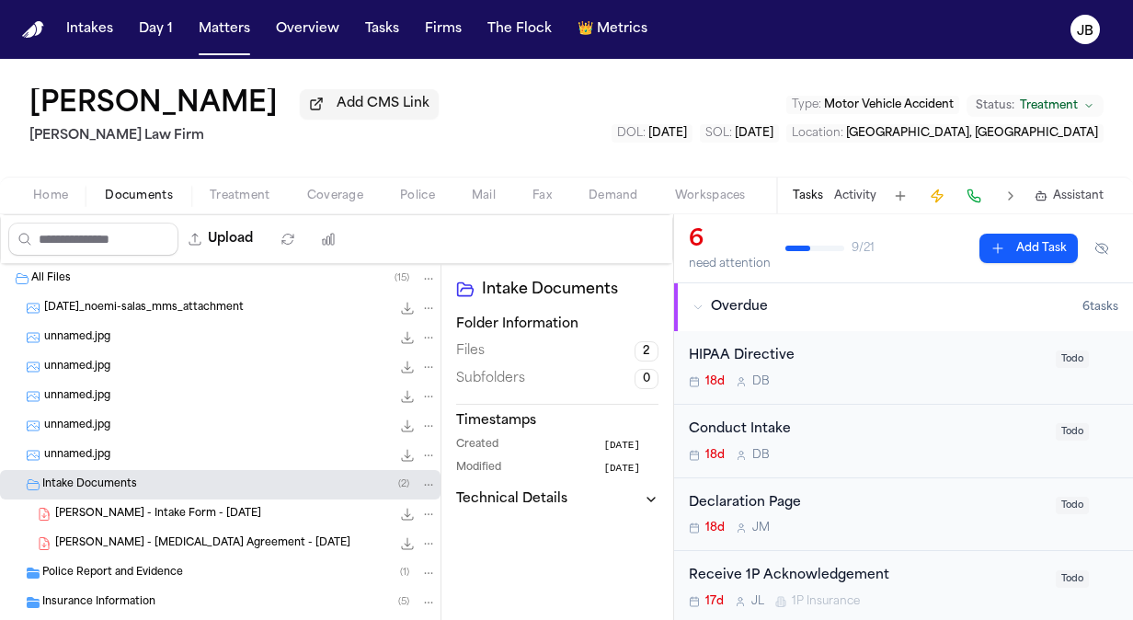
click at [152, 515] on span "[PERSON_NAME] - Intake Form - [DATE]" at bounding box center [158, 515] width 206 height 16
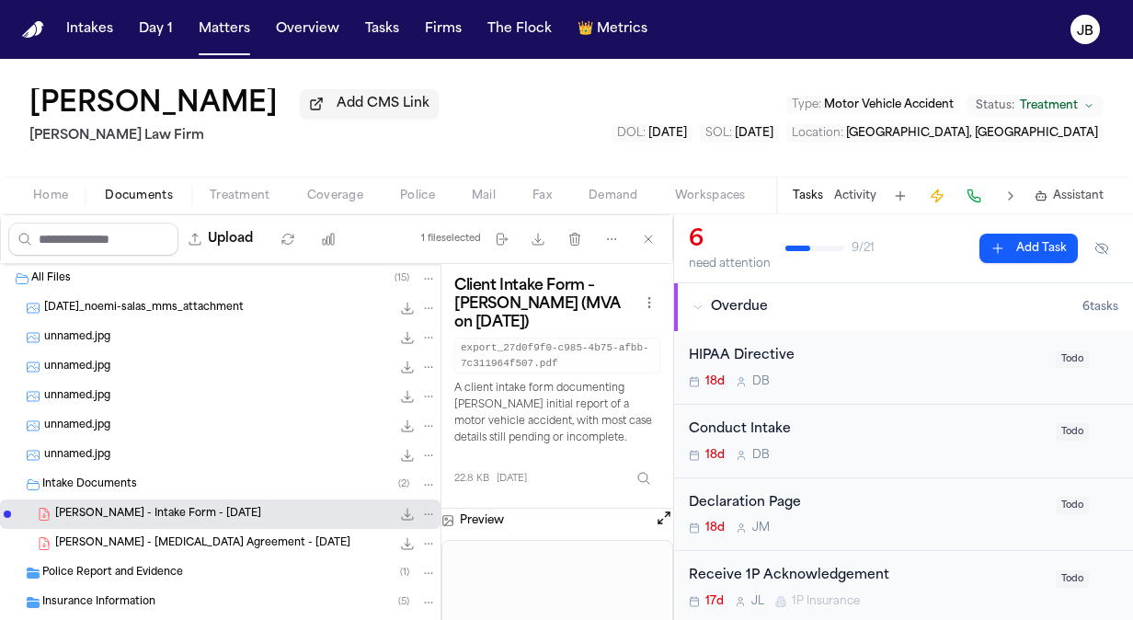
click at [659, 513] on button "Open preview" at bounding box center [664, 517] width 18 height 18
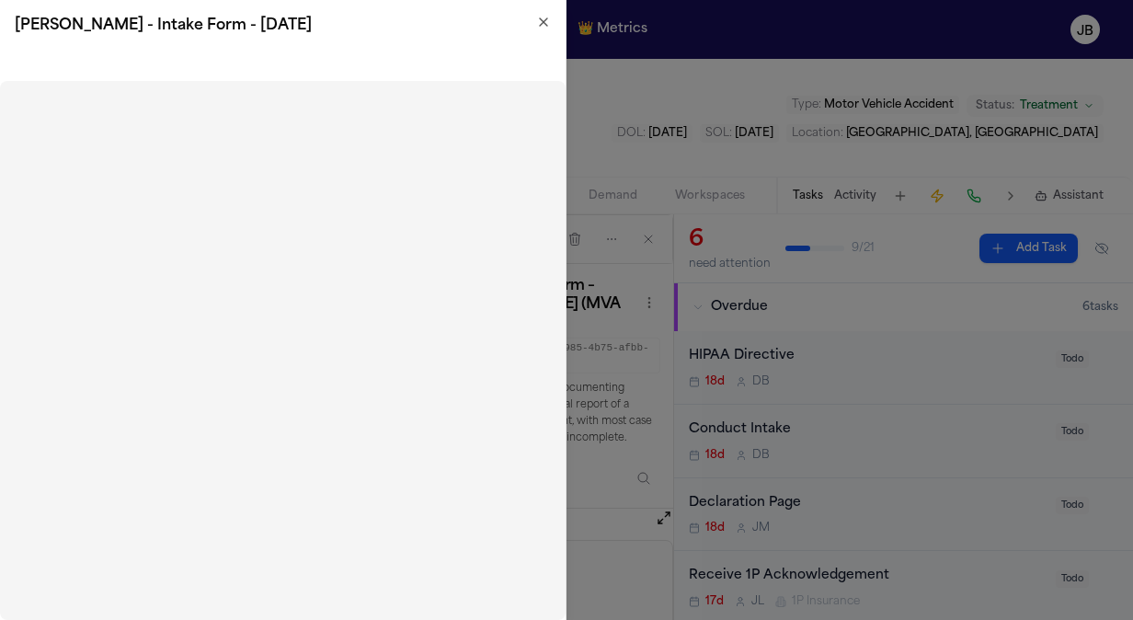
click at [542, 17] on icon "button" at bounding box center [543, 22] width 15 height 15
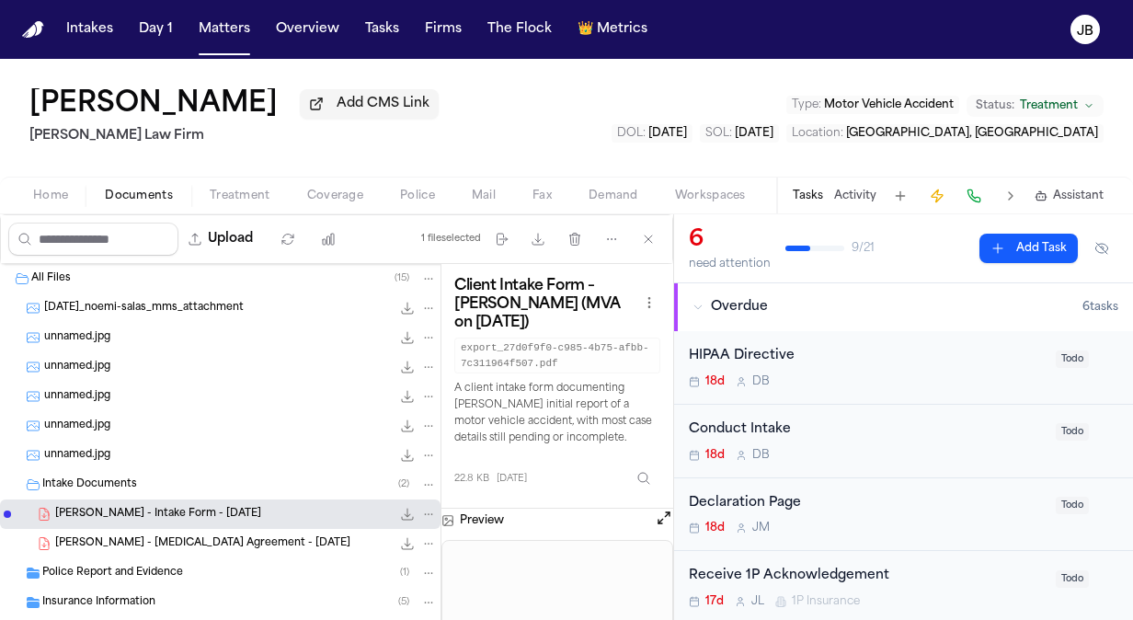
click at [217, 313] on span "[DATE]_noemi-salas_mms_attachment" at bounding box center [144, 309] width 200 height 16
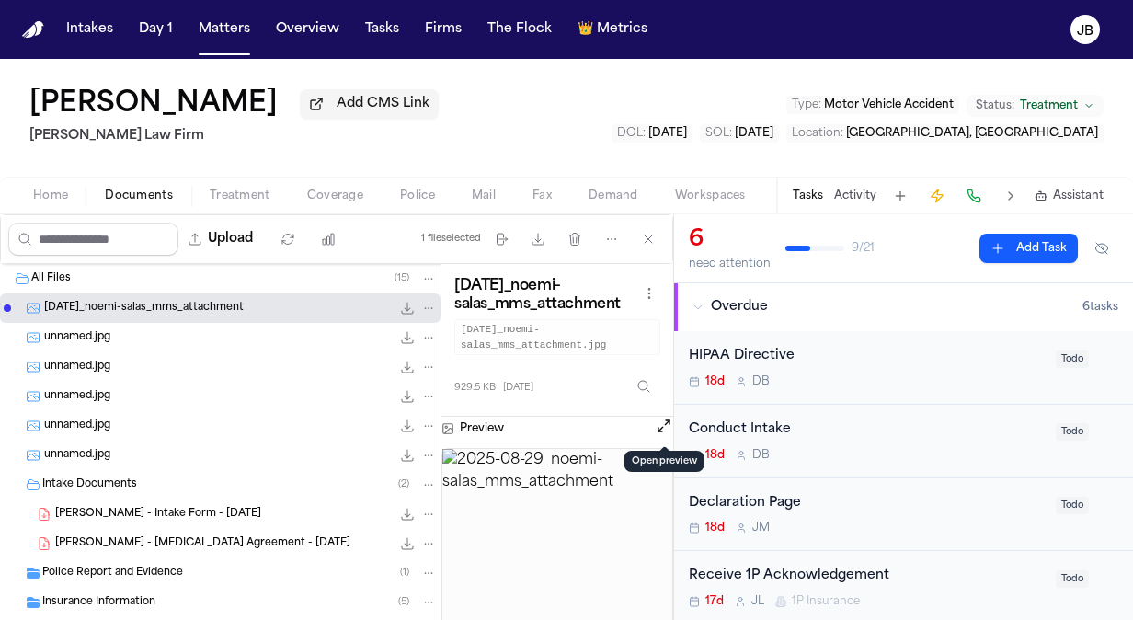
click at [664, 427] on button "Open preview" at bounding box center [664, 425] width 18 height 18
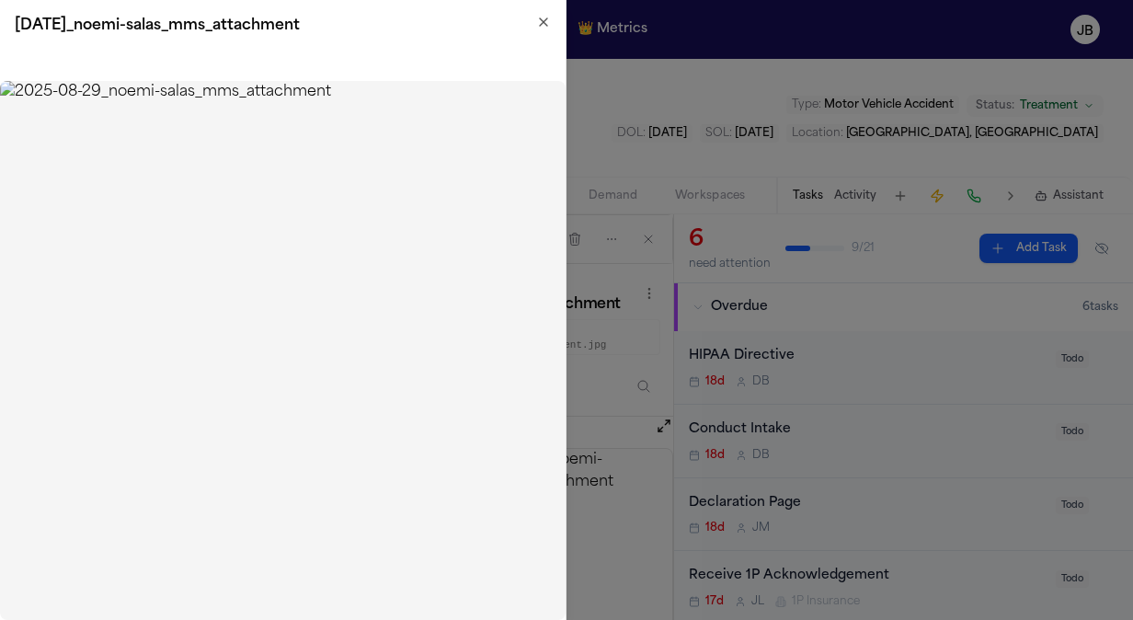
click at [546, 19] on icon "button" at bounding box center [543, 21] width 7 height 7
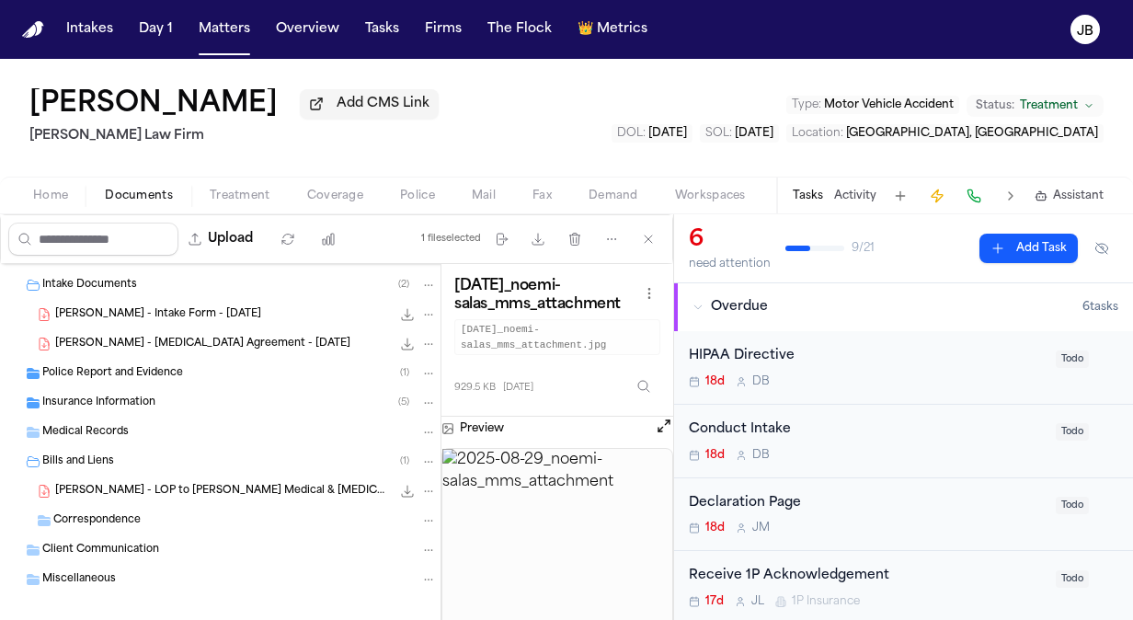
scroll to position [207, 0]
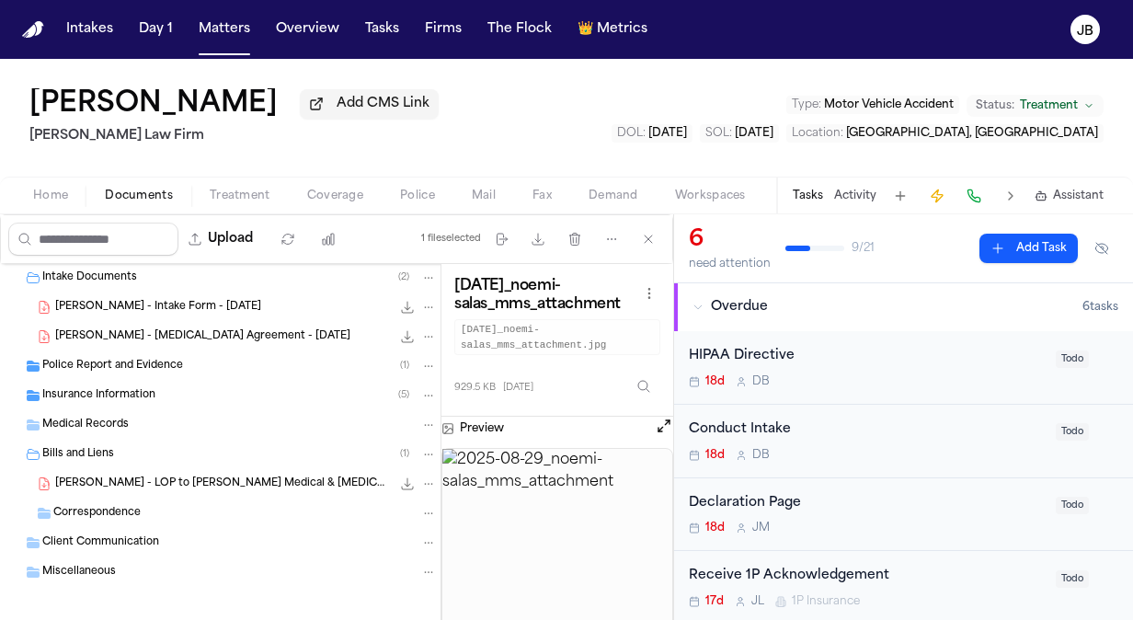
click at [108, 439] on div "Bills and Liens ( 1 )" at bounding box center [220, 453] width 440 height 29
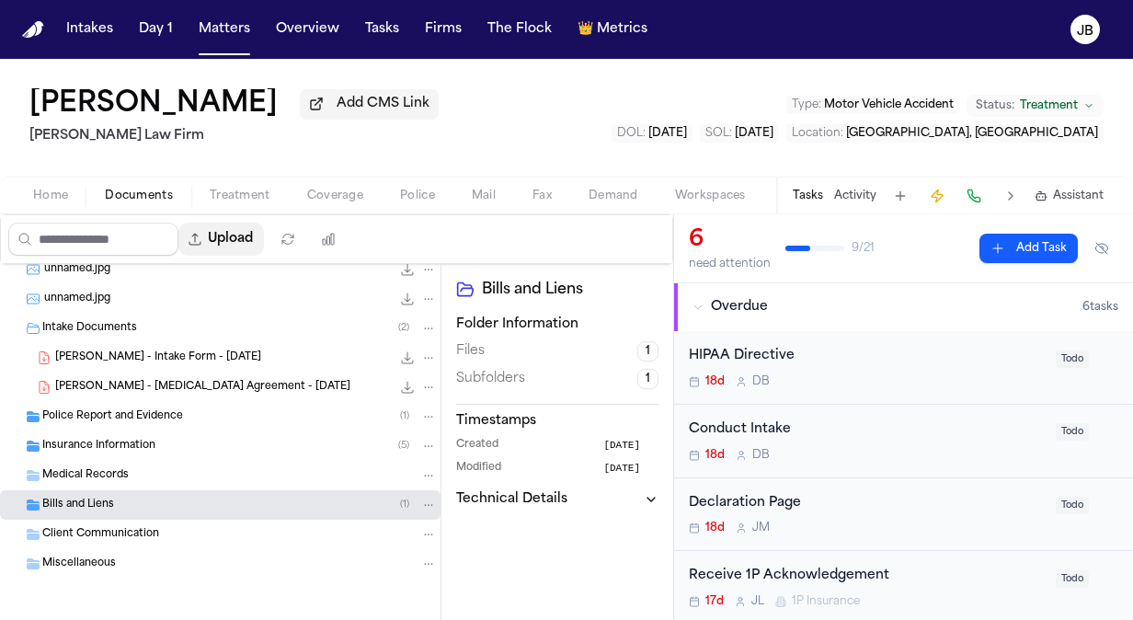
click at [247, 245] on button "Upload" at bounding box center [221, 238] width 86 height 33
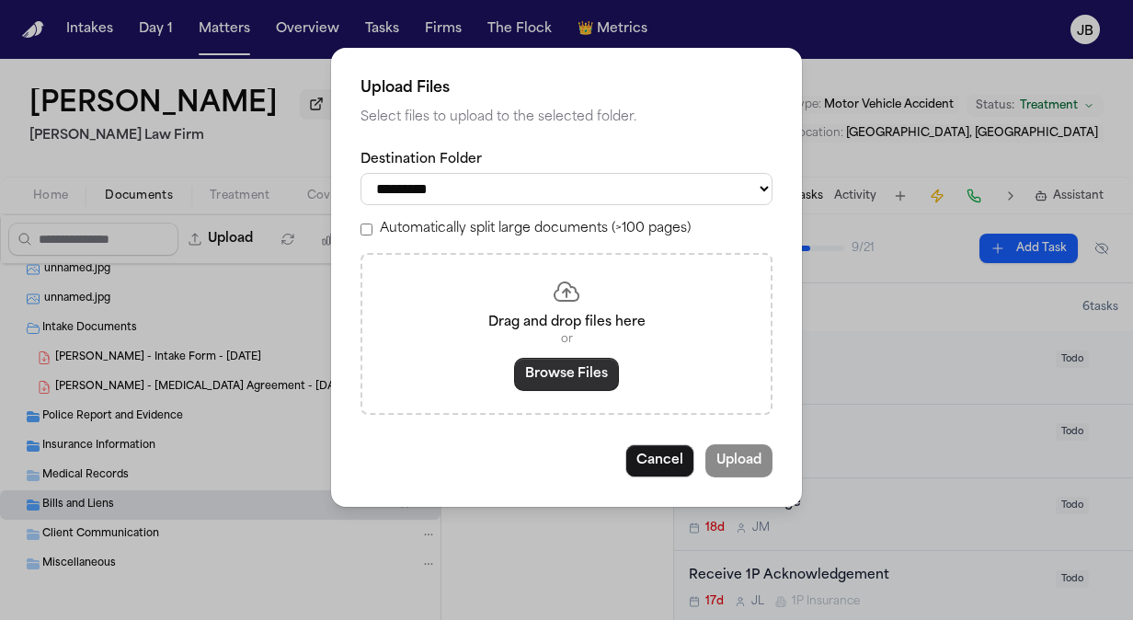
click at [536, 383] on button "Browse Files" at bounding box center [566, 374] width 105 height 33
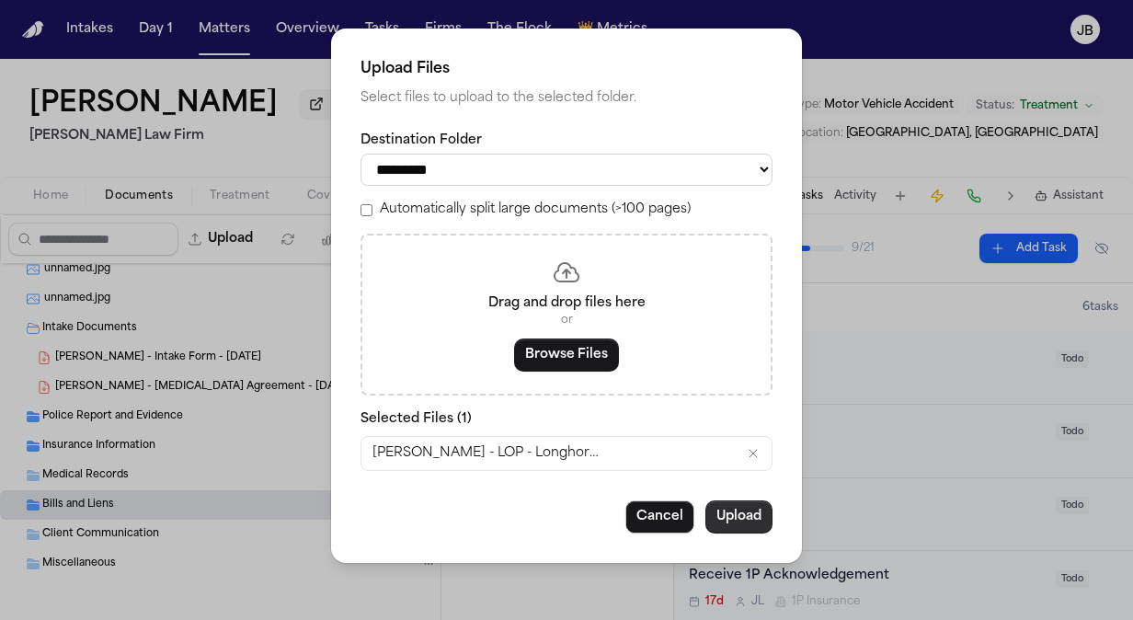
click at [752, 509] on button "Upload" at bounding box center [738, 516] width 67 height 33
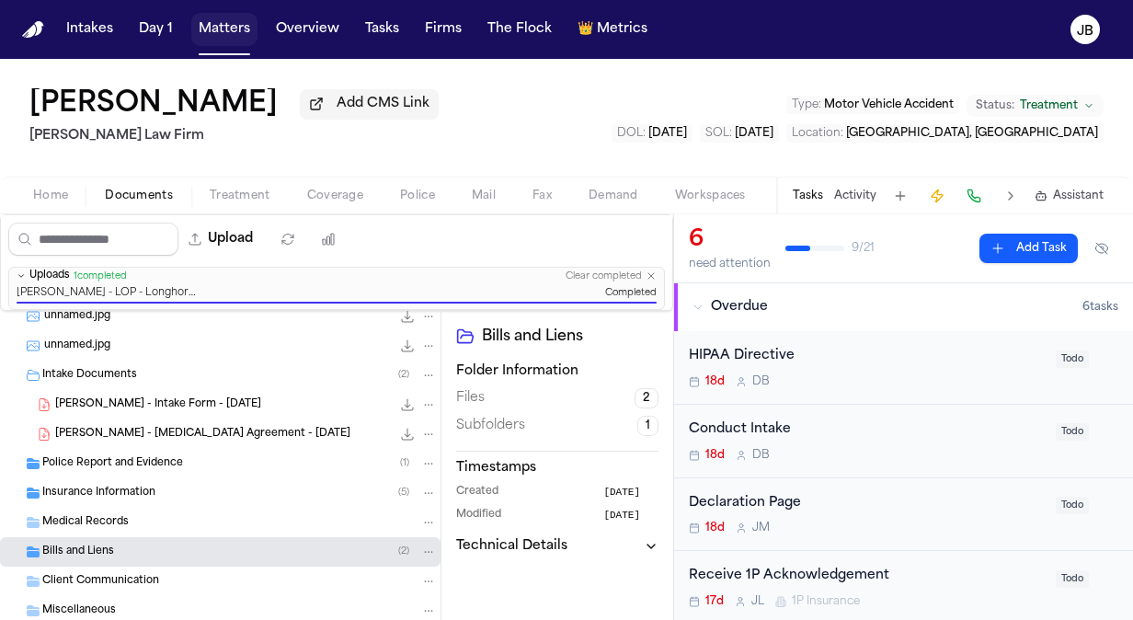
click at [213, 20] on button "Matters" at bounding box center [224, 29] width 66 height 33
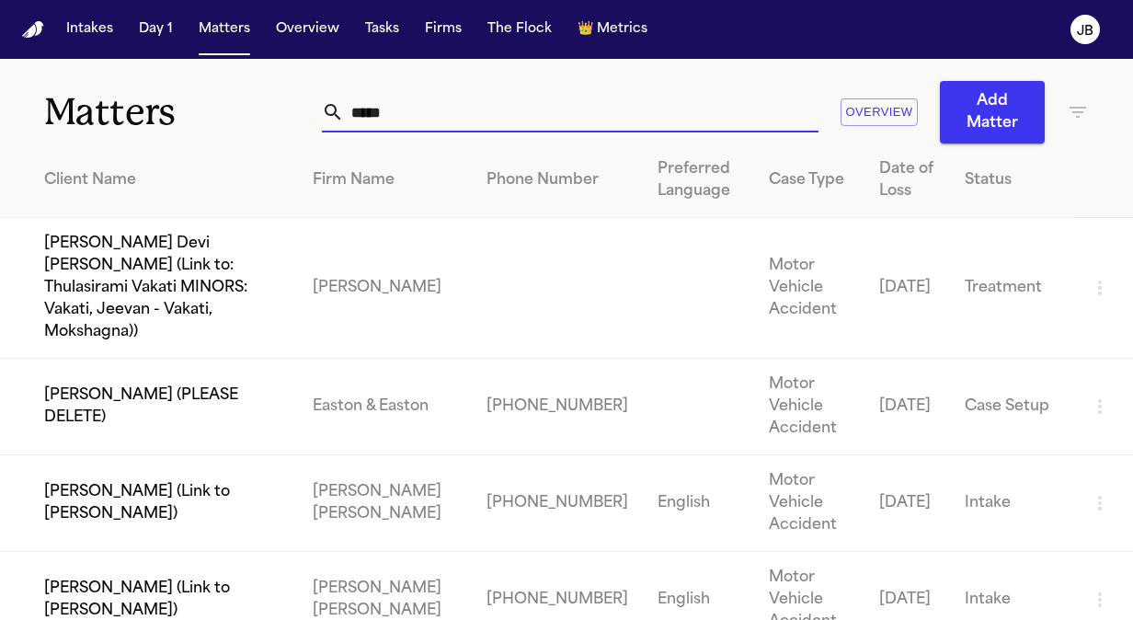
drag, startPoint x: 403, startPoint y: 120, endPoint x: 228, endPoint y: 108, distance: 175.0
click at [228, 108] on div "Matters ***** Overview Add Matter" at bounding box center [566, 101] width 1133 height 85
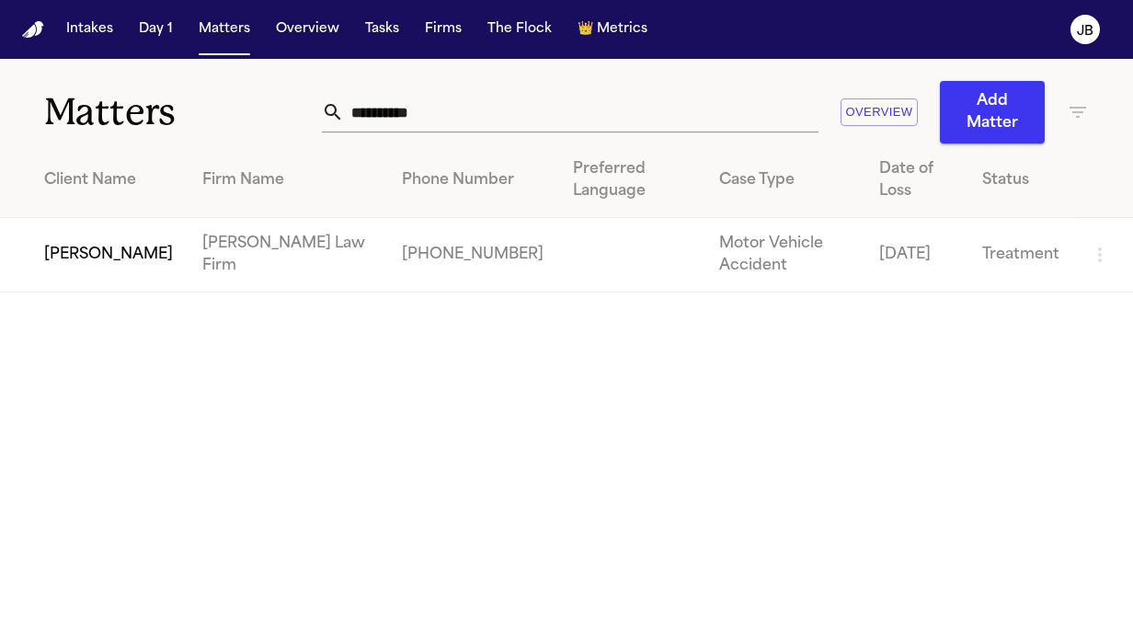
click at [95, 243] on td "[PERSON_NAME]" at bounding box center [94, 255] width 188 height 74
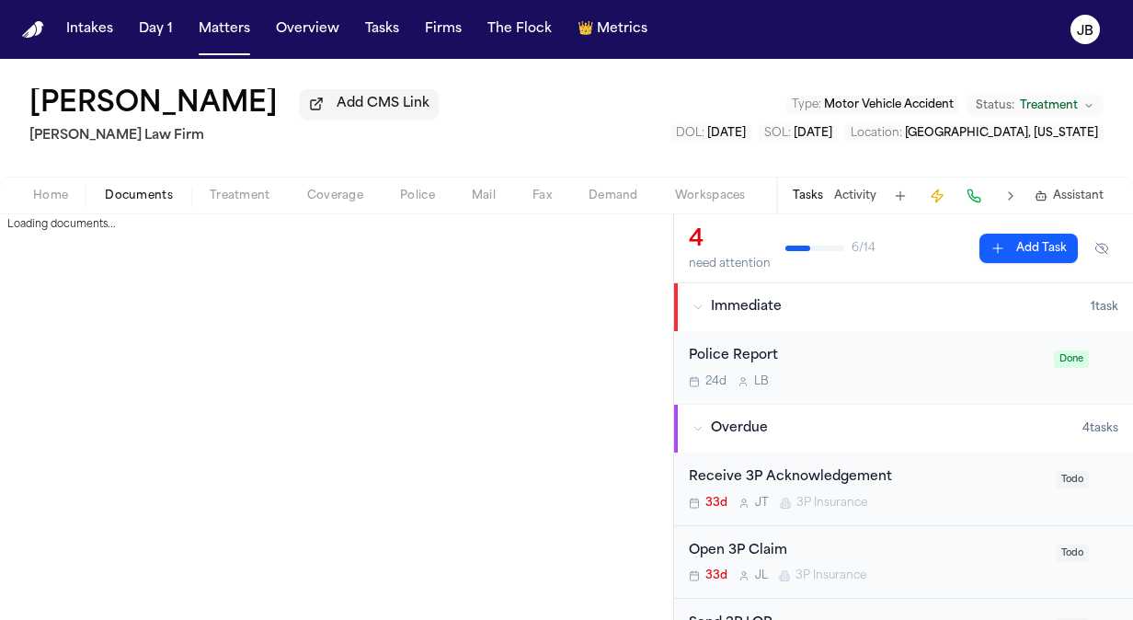
click at [135, 194] on span "Documents" at bounding box center [139, 195] width 68 height 15
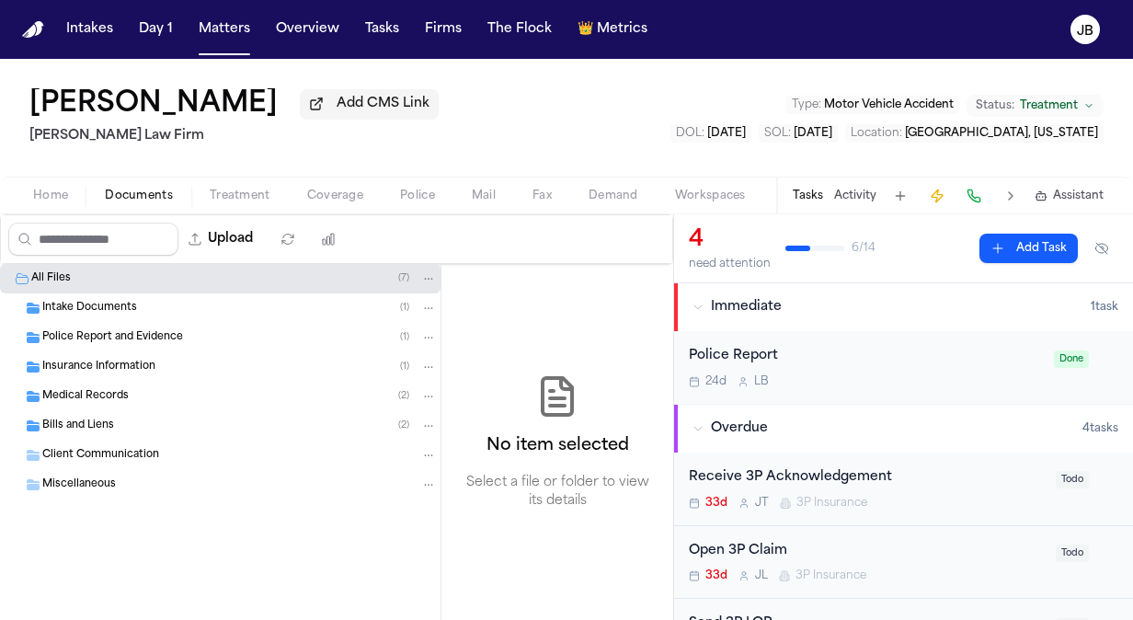
click at [134, 402] on div "Medical Records ( 2 )" at bounding box center [239, 396] width 394 height 17
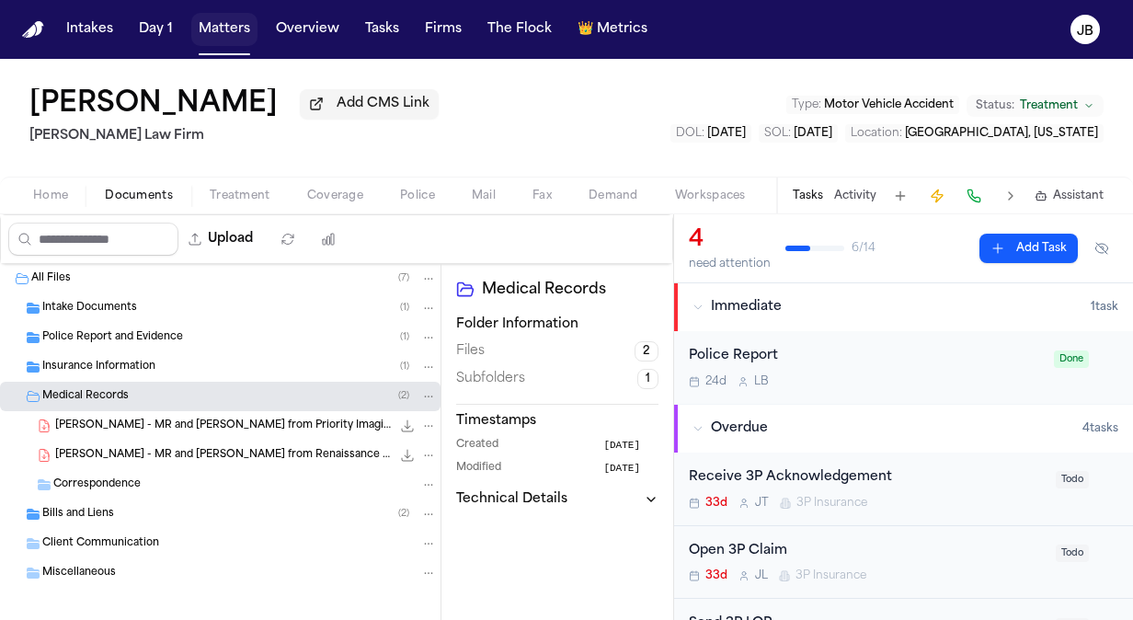
click at [239, 24] on button "Matters" at bounding box center [224, 29] width 66 height 33
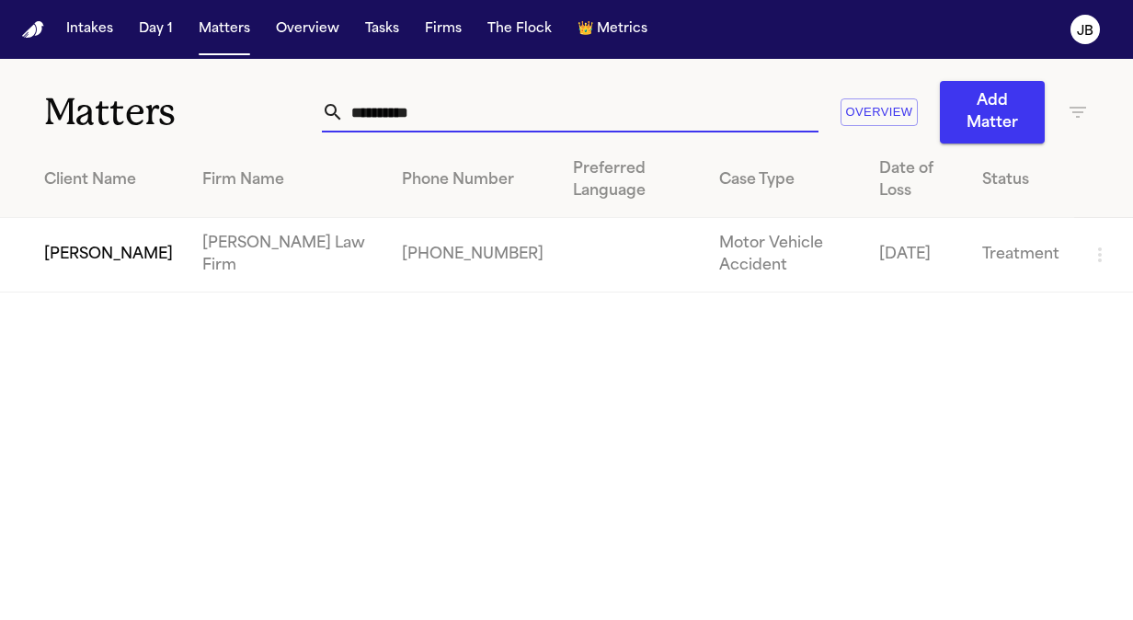
drag, startPoint x: 436, startPoint y: 112, endPoint x: 21, endPoint y: 74, distance: 416.5
click at [21, 74] on div "**********" at bounding box center [566, 101] width 1133 height 85
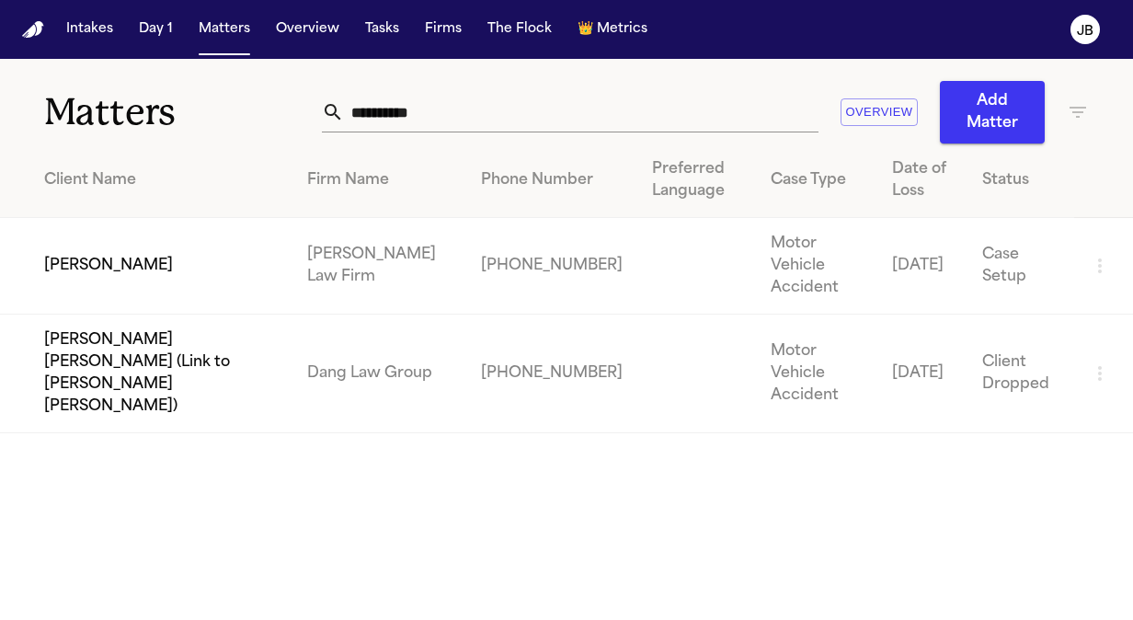
click at [132, 252] on td "[PERSON_NAME]" at bounding box center [146, 266] width 292 height 97
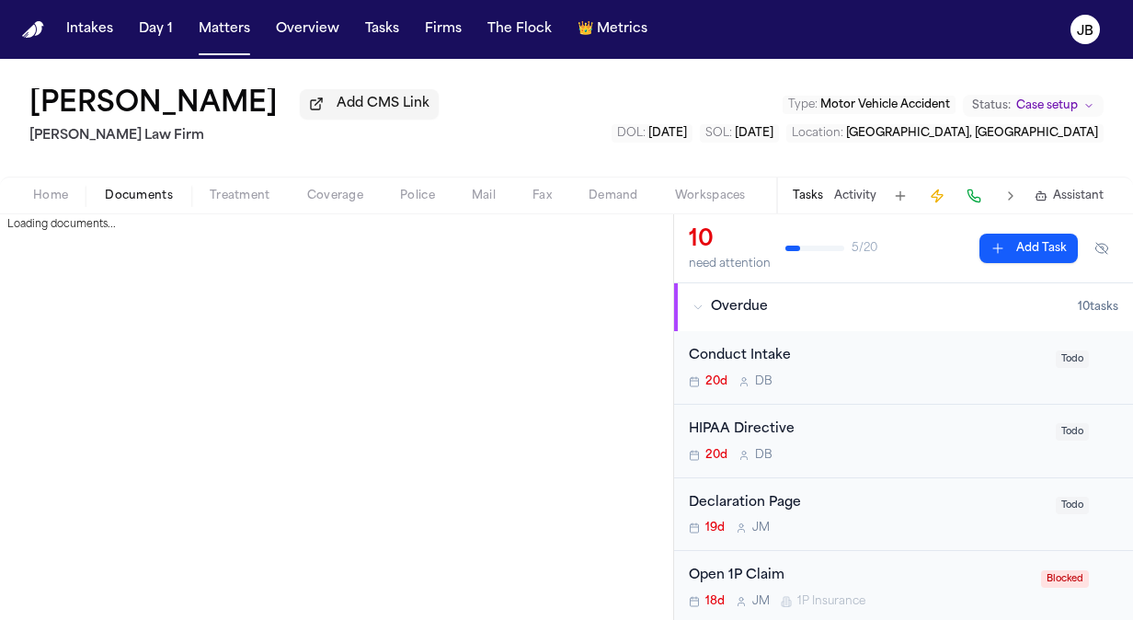
click at [142, 195] on span "Documents" at bounding box center [139, 195] width 68 height 15
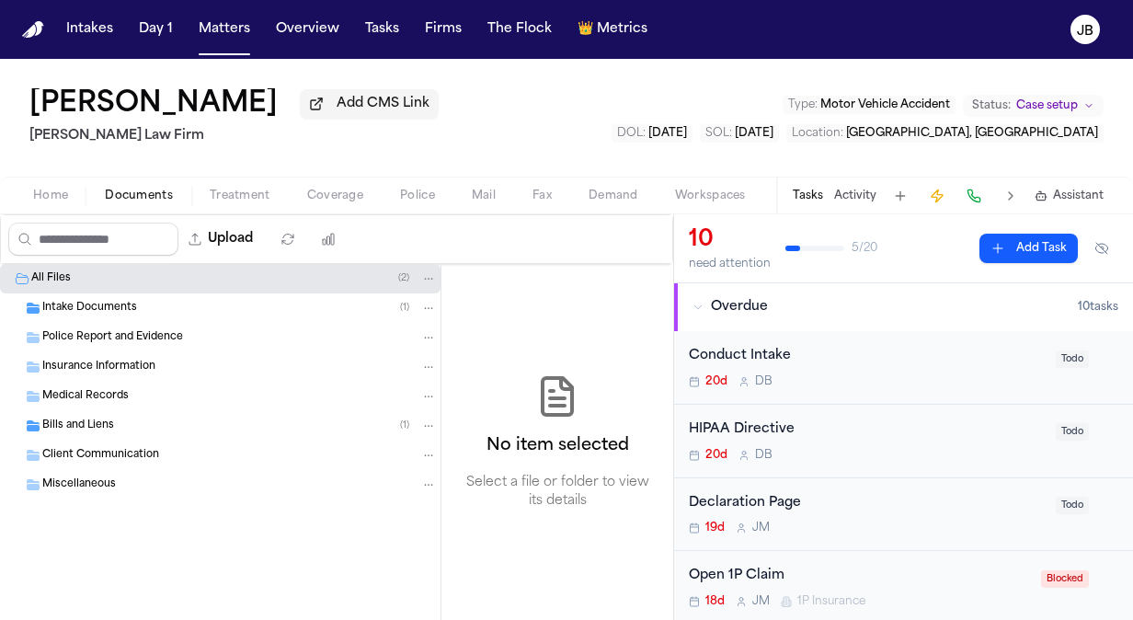
click at [94, 430] on span "Bills and Liens" at bounding box center [78, 426] width 72 height 16
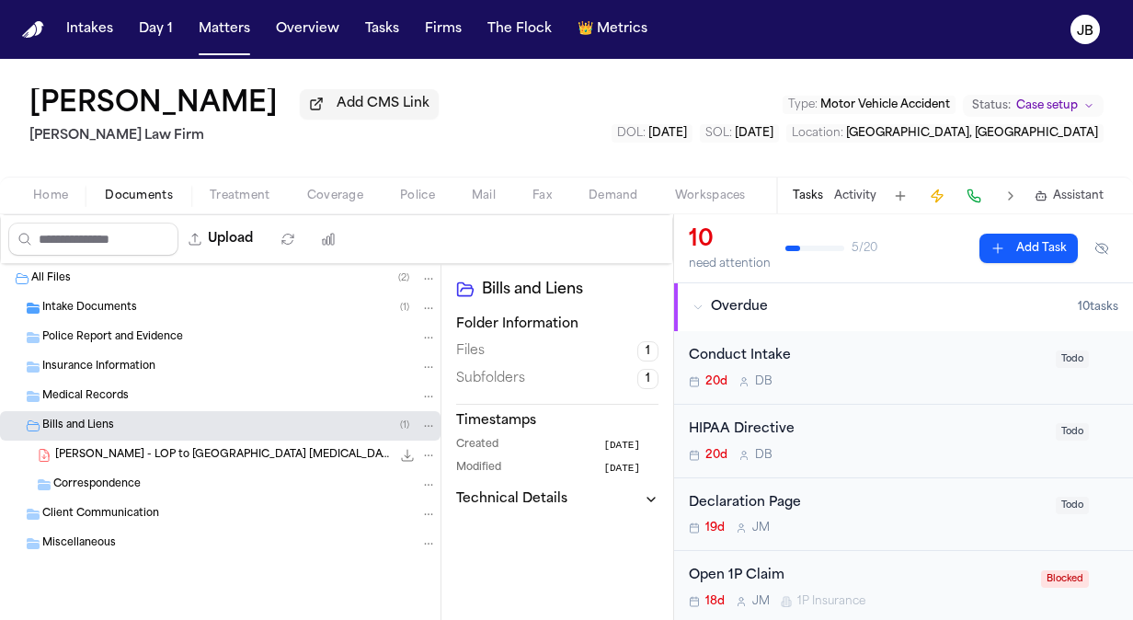
click at [199, 451] on span "[PERSON_NAME] - LOP to [GEOGRAPHIC_DATA] [MEDICAL_DATA] - [DATE]" at bounding box center [223, 456] width 336 height 16
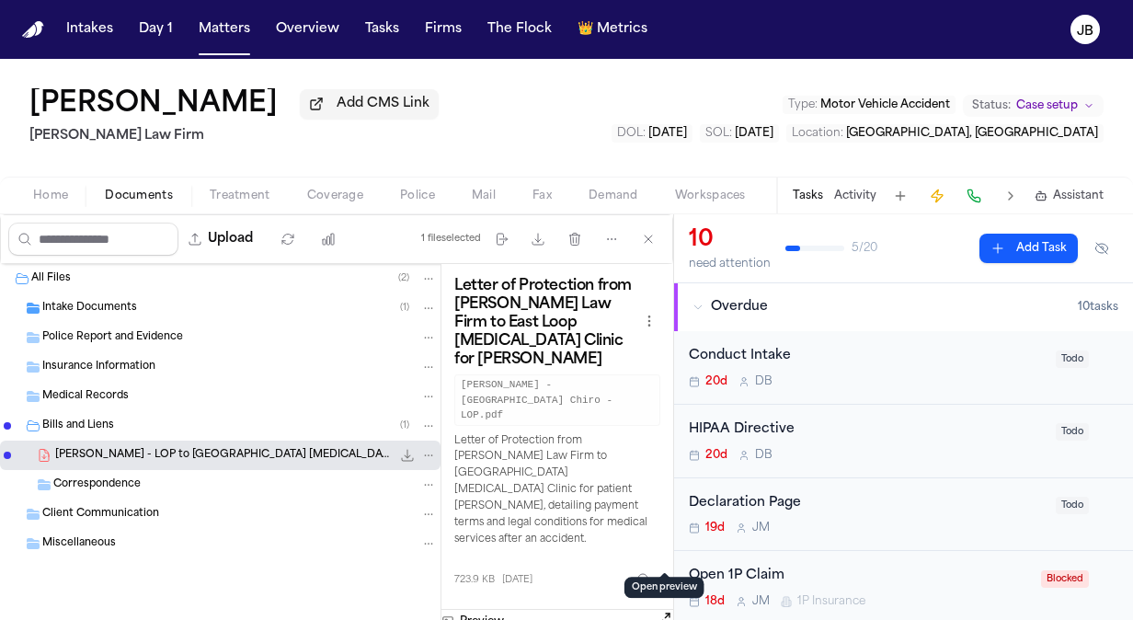
click at [660, 610] on button "Open preview" at bounding box center [664, 619] width 18 height 18
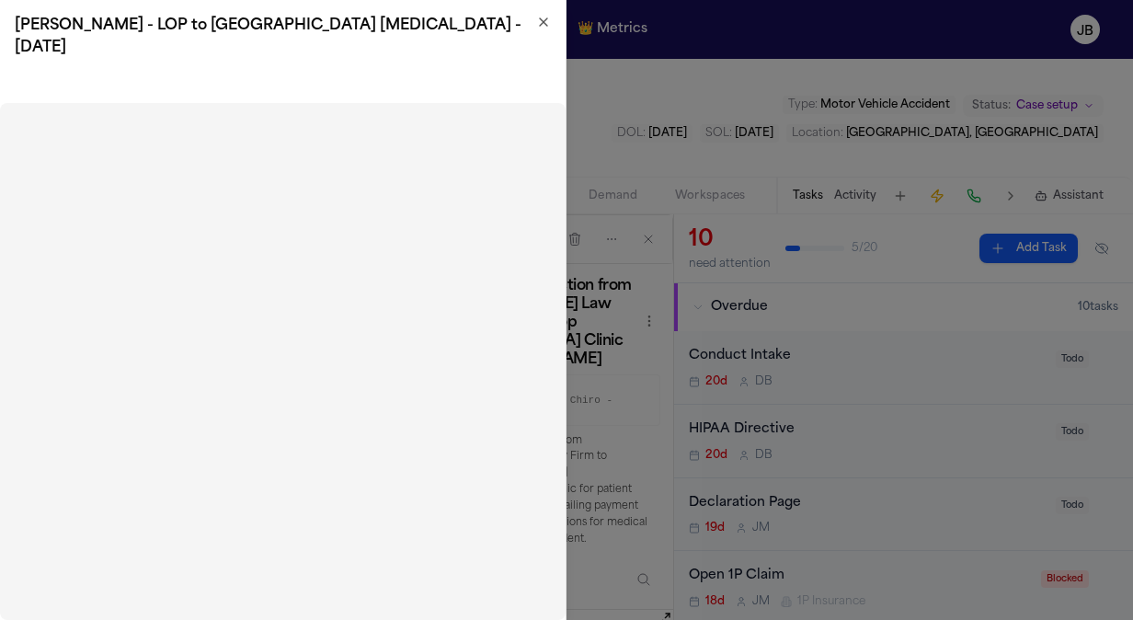
click at [539, 24] on icon "button" at bounding box center [543, 22] width 15 height 15
